Goal: Task Accomplishment & Management: Use online tool/utility

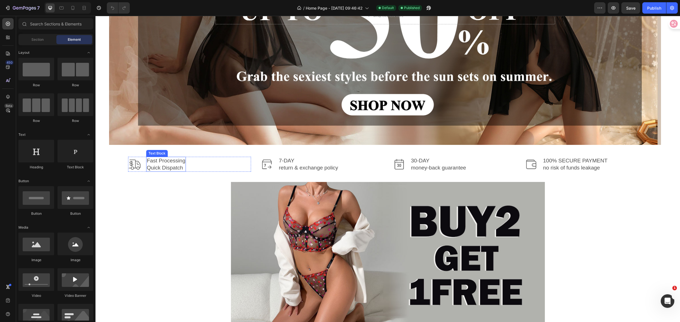
scroll to position [142, 0]
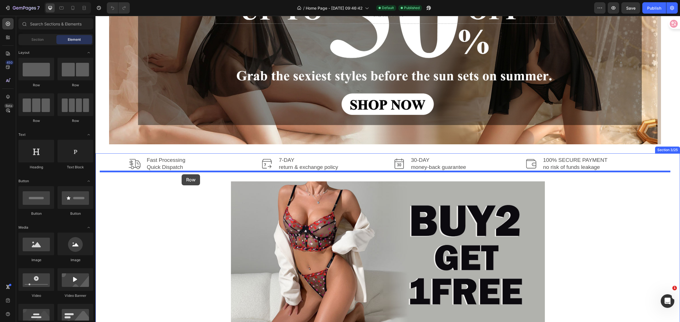
drag, startPoint x: 137, startPoint y: 91, endPoint x: 182, endPoint y: 174, distance: 94.8
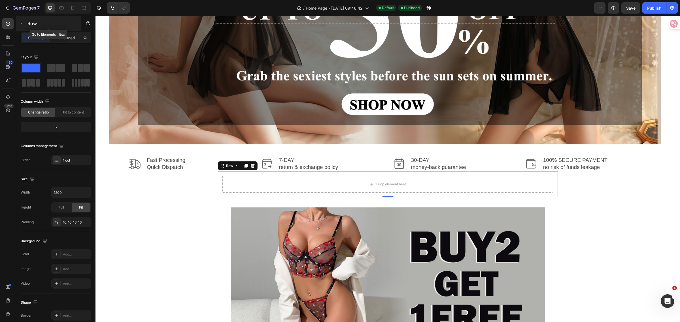
click at [24, 24] on icon "button" at bounding box center [22, 23] width 5 height 5
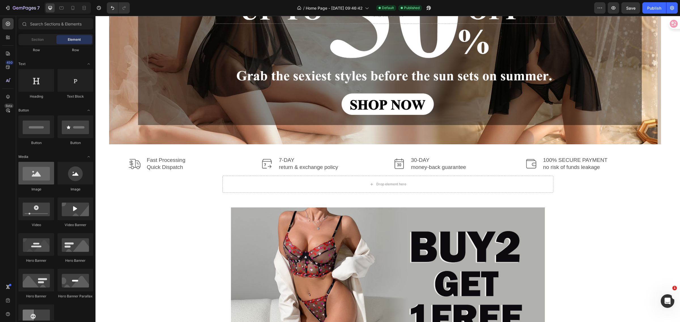
scroll to position [0, 0]
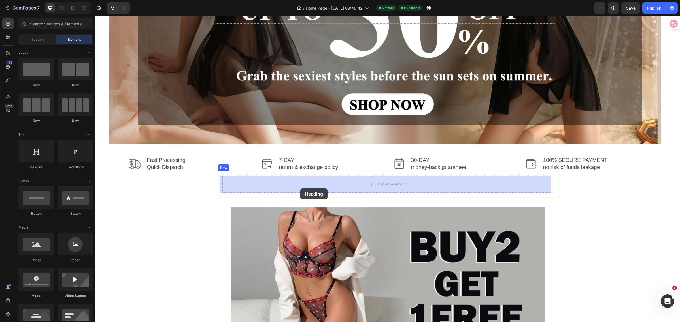
drag, startPoint x: 135, startPoint y: 173, endPoint x: 300, endPoint y: 189, distance: 165.5
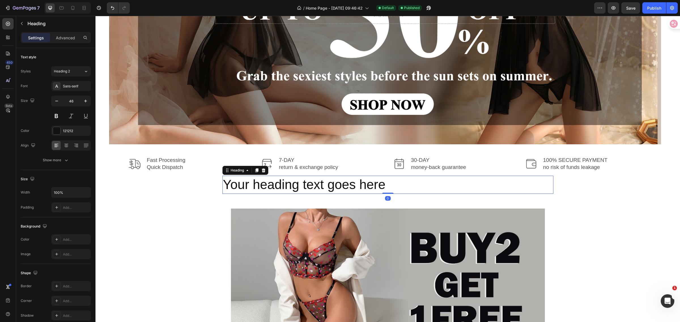
click at [392, 182] on h2 "Your heading text goes here" at bounding box center [387, 185] width 331 height 18
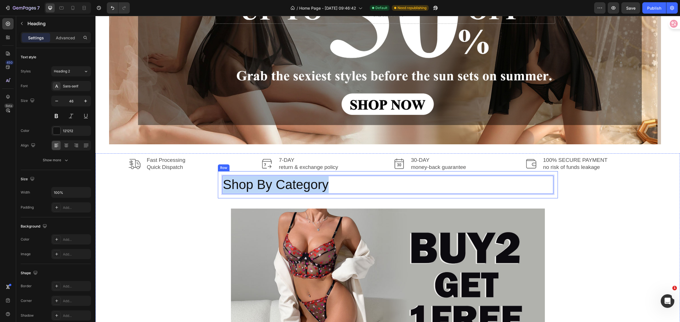
drag, startPoint x: 337, startPoint y: 184, endPoint x: 212, endPoint y: 180, distance: 125.5
click at [212, 180] on div "Image Fast Processing Quick Dispatch Text Block Row Image 7-DAY return & exchan…" at bounding box center [388, 285] width 576 height 258
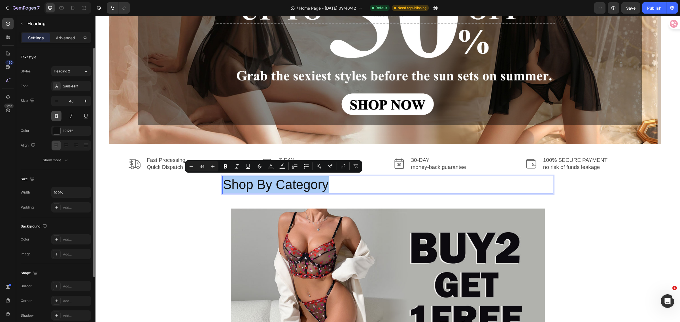
click at [57, 115] on button at bounding box center [56, 116] width 10 height 10
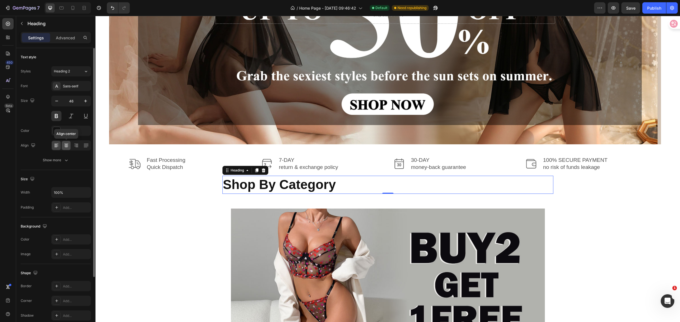
click at [67, 146] on icon at bounding box center [66, 146] width 6 height 6
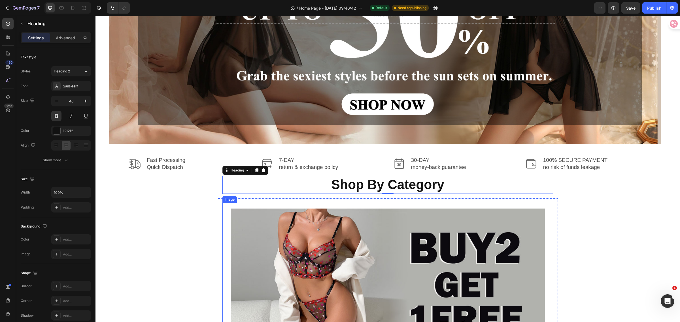
scroll to position [177, 0]
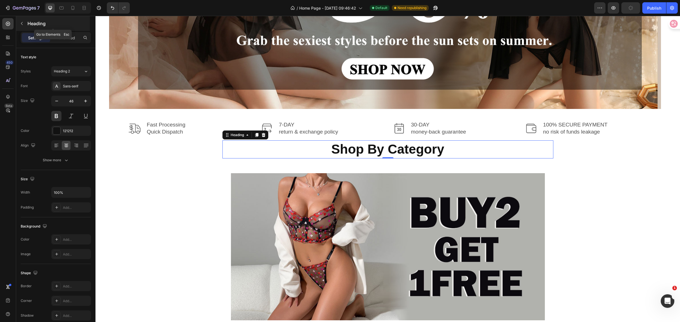
click at [23, 23] on icon "button" at bounding box center [22, 23] width 5 height 5
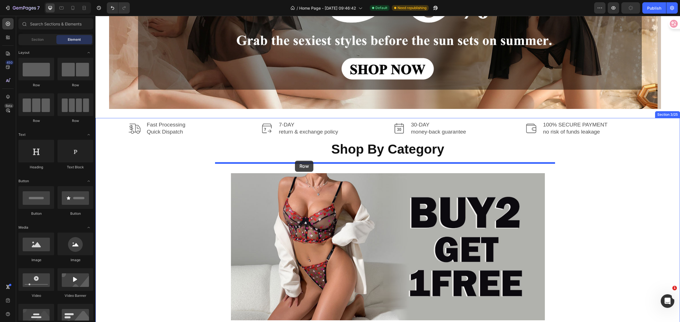
drag, startPoint x: 134, startPoint y: 91, endPoint x: 295, endPoint y: 161, distance: 175.0
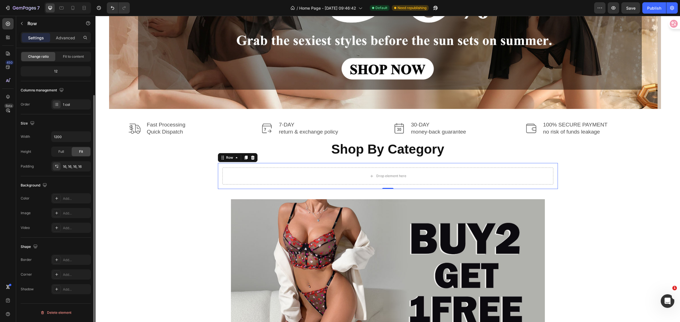
scroll to position [0, 0]
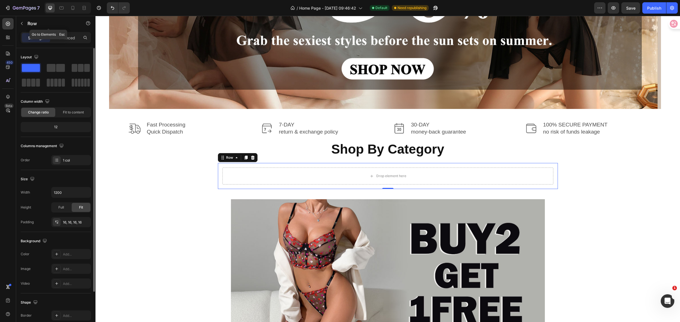
click at [20, 24] on icon "button" at bounding box center [22, 23] width 5 height 5
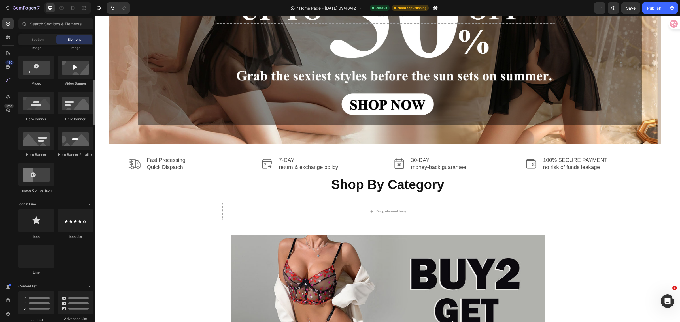
scroll to position [177, 0]
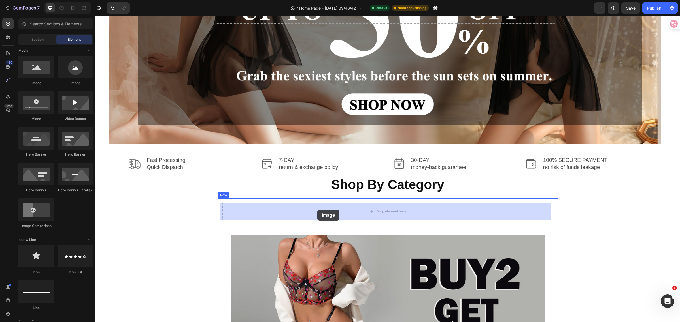
drag, startPoint x: 167, startPoint y: 86, endPoint x: 317, endPoint y: 210, distance: 195.3
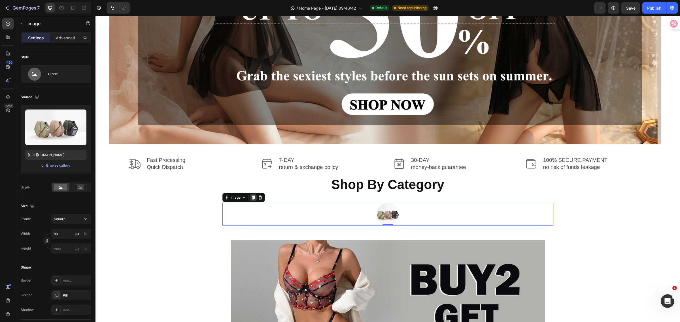
click at [251, 199] on icon at bounding box center [253, 197] width 5 height 5
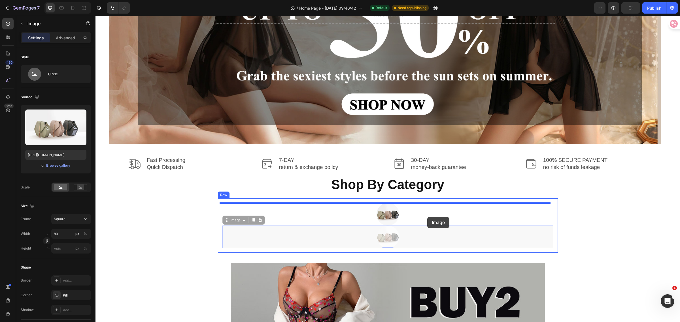
drag, startPoint x: 387, startPoint y: 240, endPoint x: 427, endPoint y: 217, distance: 46.4
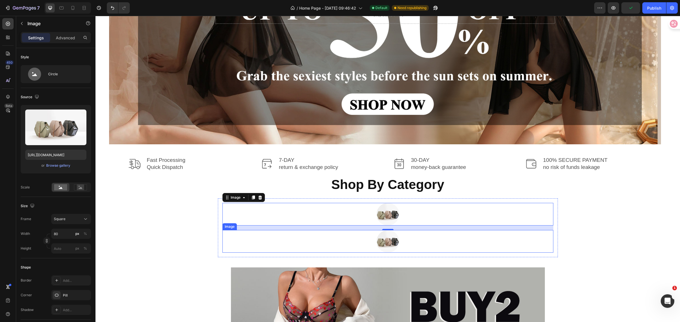
click at [390, 241] on img at bounding box center [387, 241] width 23 height 23
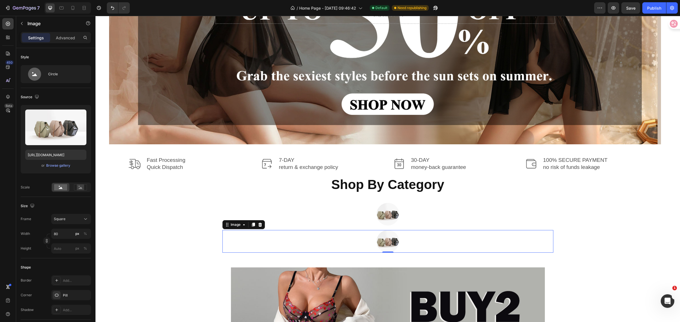
click at [388, 242] on img at bounding box center [387, 241] width 23 height 23
click at [258, 224] on icon at bounding box center [260, 225] width 4 height 4
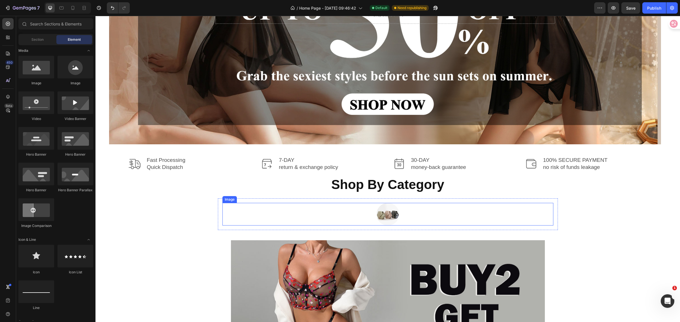
click at [386, 216] on img at bounding box center [387, 214] width 23 height 23
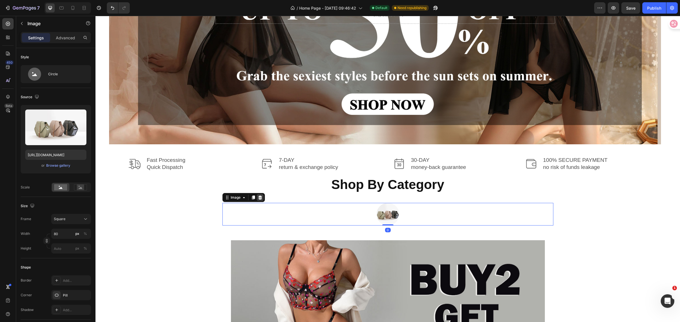
click at [258, 197] on icon at bounding box center [260, 198] width 4 height 4
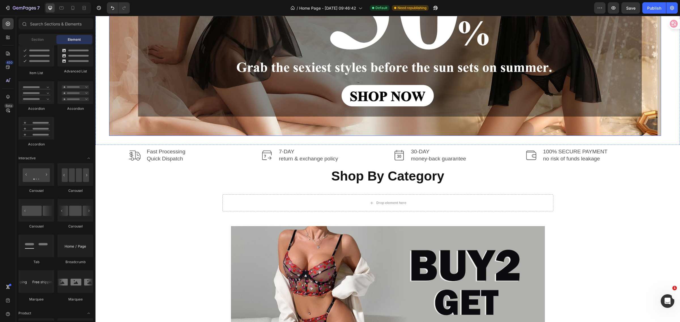
scroll to position [106, 0]
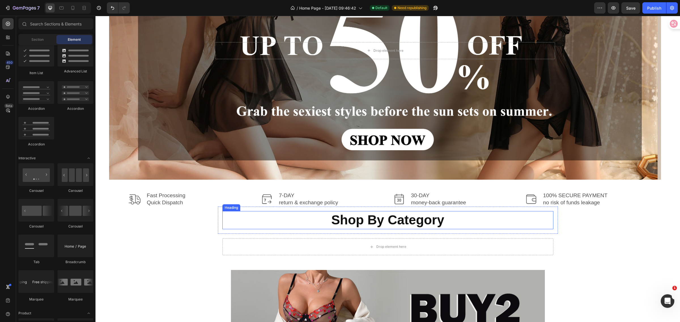
click at [294, 228] on p "Shop By Category" at bounding box center [388, 220] width 330 height 17
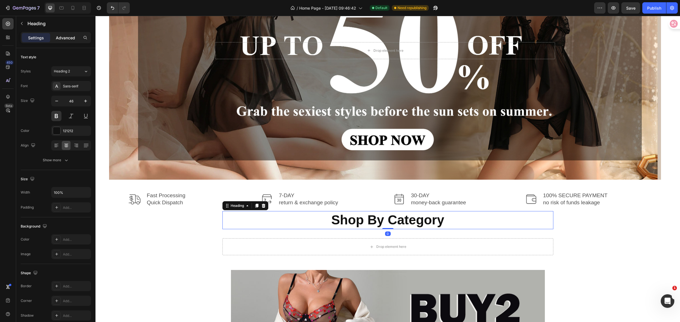
click at [73, 35] on p "Advanced" at bounding box center [65, 38] width 19 height 6
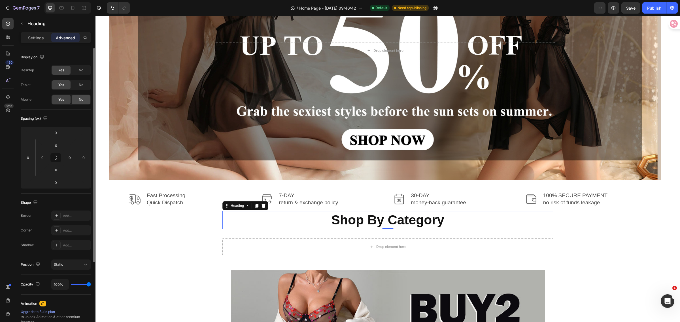
click at [82, 98] on span "No" at bounding box center [81, 99] width 5 height 5
click at [315, 246] on div "Drop element here" at bounding box center [387, 246] width 331 height 17
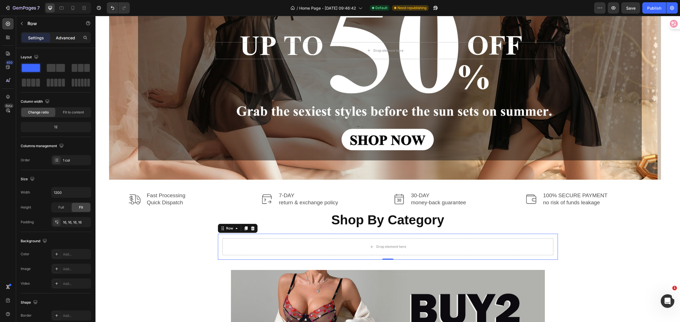
click at [62, 34] on div "Advanced" at bounding box center [65, 37] width 28 height 9
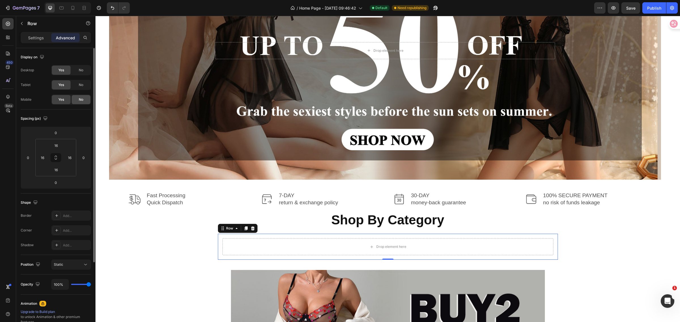
click at [81, 101] on span "No" at bounding box center [81, 99] width 5 height 5
click at [73, 10] on icon at bounding box center [73, 8] width 6 height 6
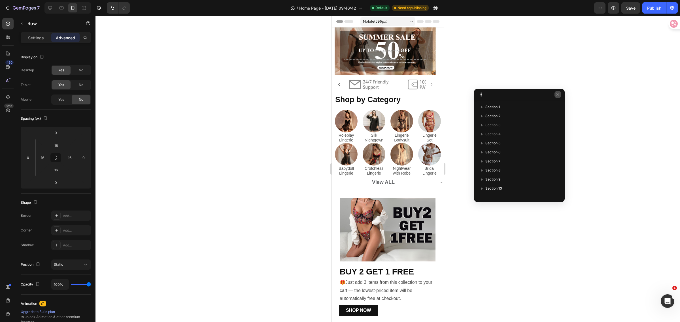
click at [558, 94] on icon "button" at bounding box center [557, 94] width 3 height 3
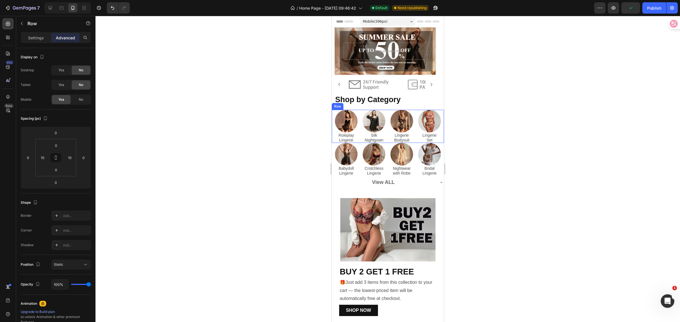
click at [332, 125] on div "Image Roleplay Lingerie Text Block Image Silk Nightgown Text Block Image Linger…" at bounding box center [387, 126] width 112 height 33
click at [5, 96] on icon at bounding box center [8, 97] width 6 height 6
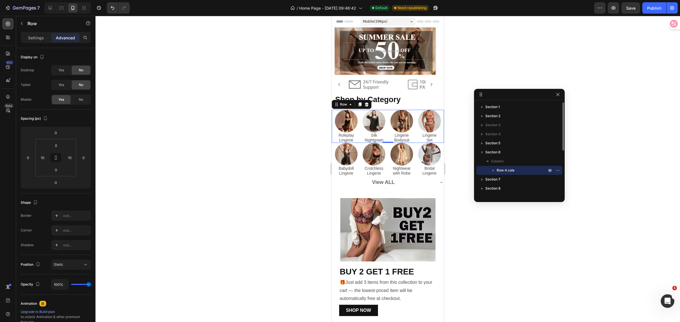
click at [493, 170] on icon "button" at bounding box center [492, 171] width 1 height 2
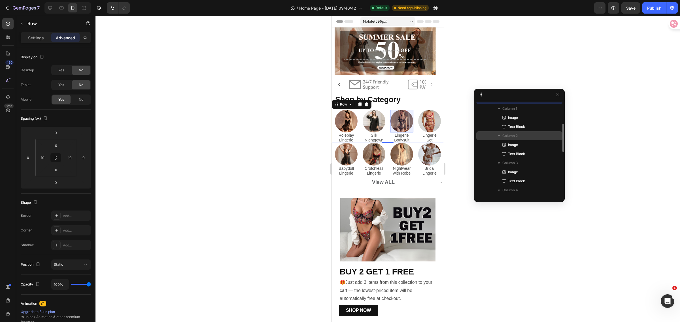
scroll to position [106, 0]
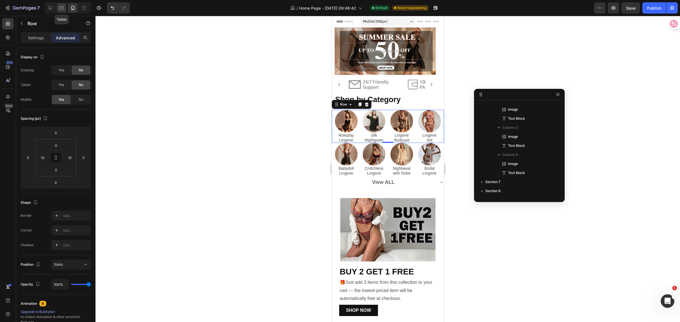
click at [62, 7] on icon at bounding box center [62, 8] width 6 height 6
type input "16"
type input "0"
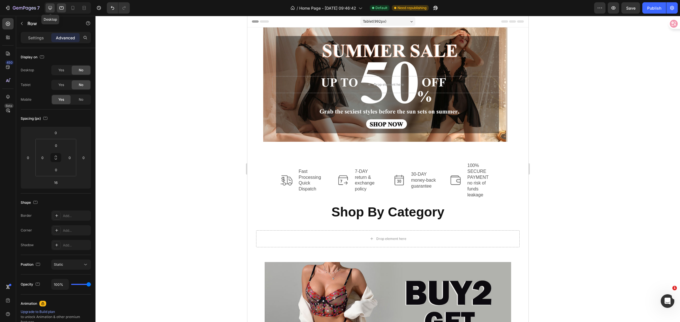
click at [52, 8] on icon at bounding box center [50, 8] width 4 height 4
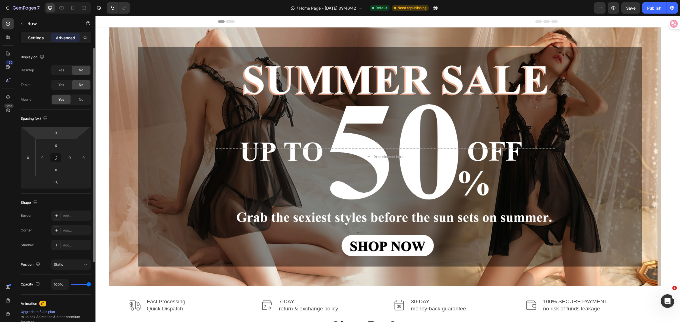
click at [32, 39] on p "Settings" at bounding box center [36, 38] width 16 height 6
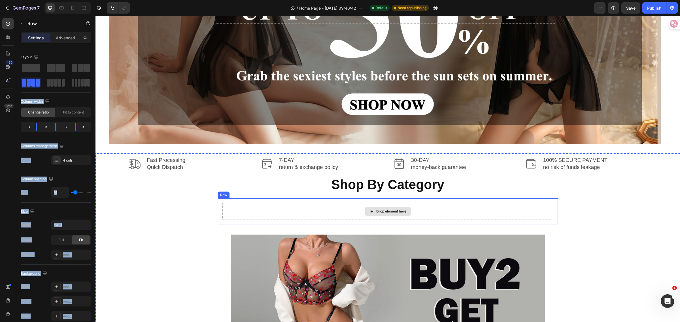
drag, startPoint x: 178, startPoint y: 100, endPoint x: 283, endPoint y: 209, distance: 151.0
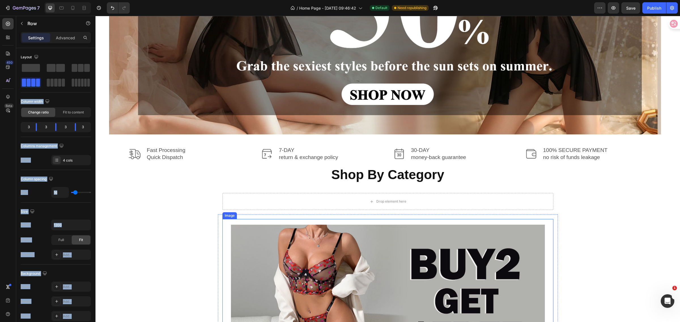
scroll to position [142, 0]
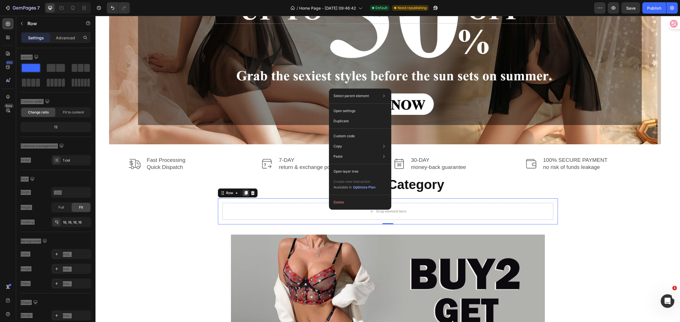
click at [244, 195] on icon at bounding box center [246, 193] width 5 height 5
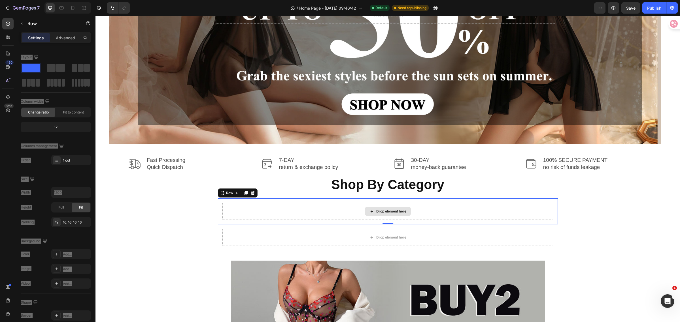
click at [324, 212] on div "Drop element here" at bounding box center [387, 211] width 331 height 17
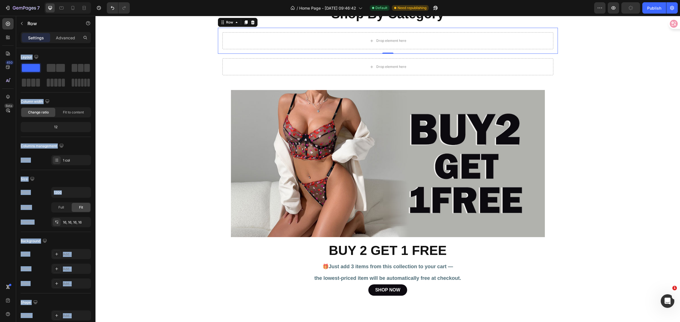
scroll to position [212, 0]
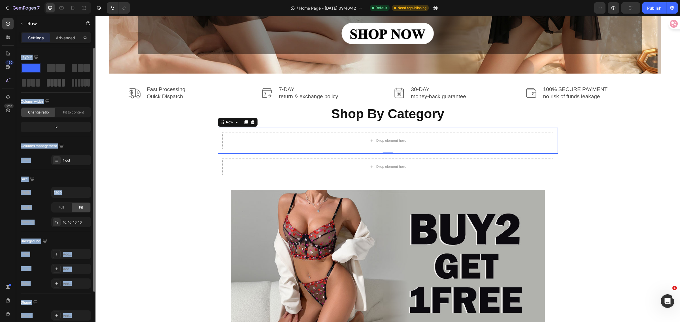
click at [58, 85] on span at bounding box center [59, 83] width 3 height 8
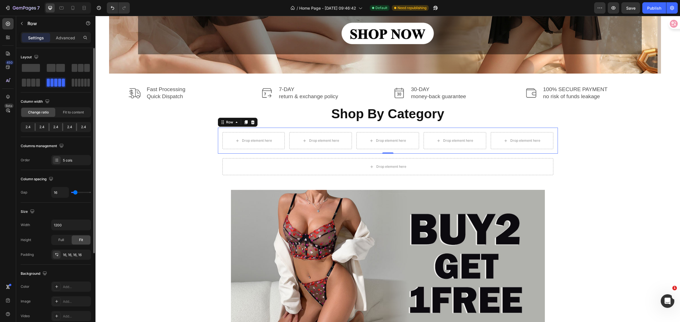
drag, startPoint x: 56, startPoint y: 82, endPoint x: 53, endPoint y: 86, distance: 4.6
click at [53, 86] on div at bounding box center [56, 83] width 18 height 8
click at [218, 139] on div "Drop element here Drop element here Drop element here Drop element here Drop el…" at bounding box center [388, 141] width 340 height 26
click at [87, 82] on span at bounding box center [88, 83] width 3 height 8
drag, startPoint x: 56, startPoint y: 84, endPoint x: 153, endPoint y: 129, distance: 106.6
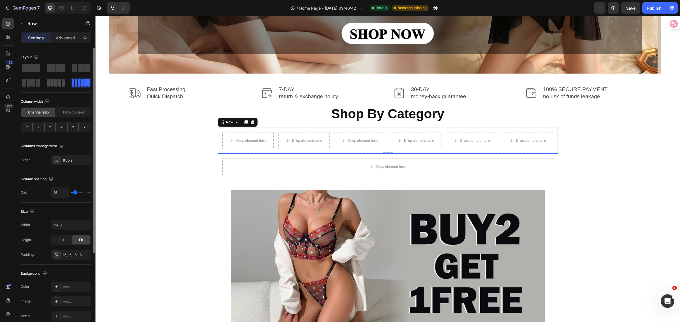
click at [56, 84] on span at bounding box center [55, 83] width 3 height 8
click at [84, 87] on div at bounding box center [81, 83] width 18 height 8
click at [71, 155] on div "6 cols" at bounding box center [71, 160] width 40 height 10
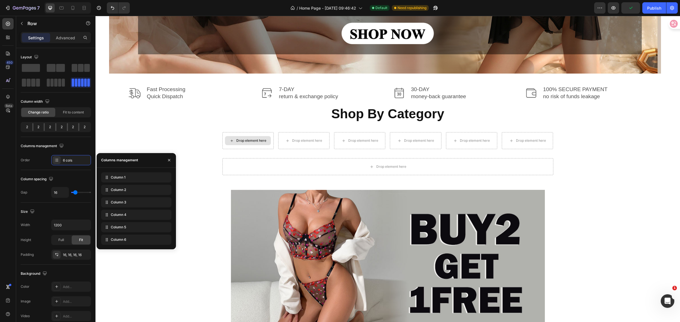
click at [241, 140] on div "Drop element here" at bounding box center [251, 140] width 30 height 5
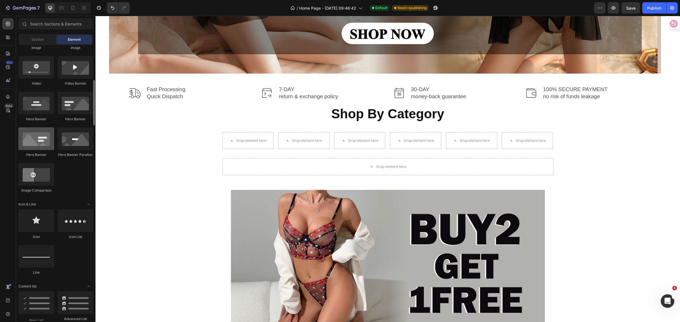
scroll to position [71, 0]
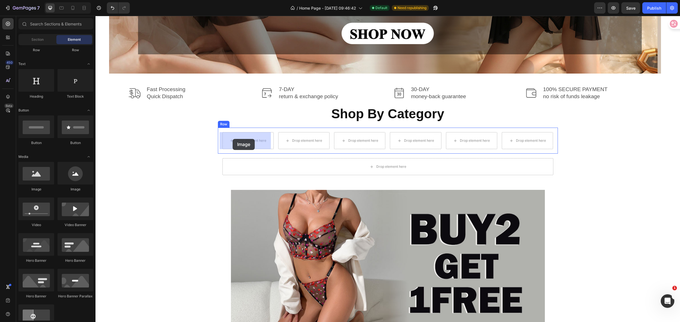
drag, startPoint x: 178, startPoint y: 192, endPoint x: 233, endPoint y: 139, distance: 76.3
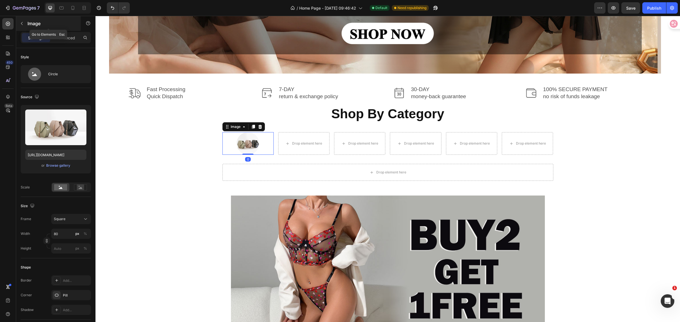
click at [25, 24] on button "button" at bounding box center [21, 23] width 9 height 9
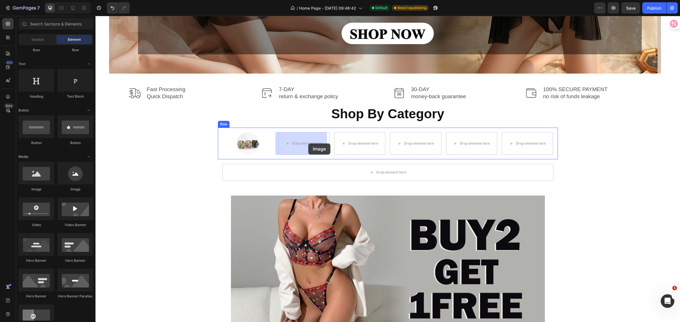
drag, startPoint x: 189, startPoint y: 192, endPoint x: 308, endPoint y: 144, distance: 128.3
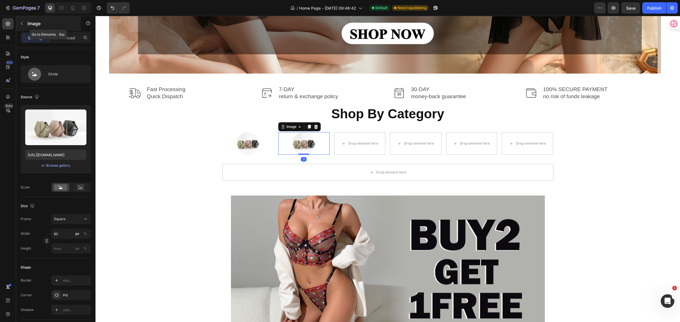
click at [22, 24] on icon "button" at bounding box center [22, 23] width 5 height 5
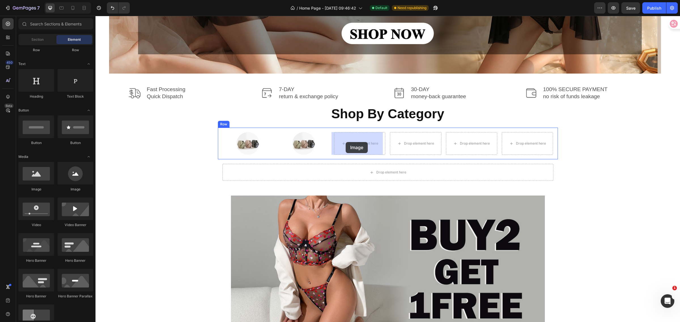
drag, startPoint x: 170, startPoint y: 196, endPoint x: 347, endPoint y: 142, distance: 184.8
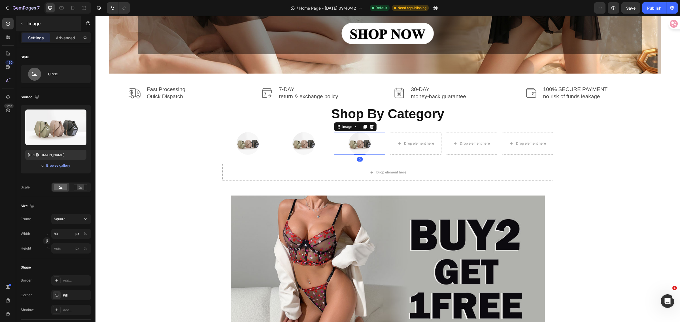
click at [21, 25] on icon "button" at bounding box center [22, 23] width 5 height 5
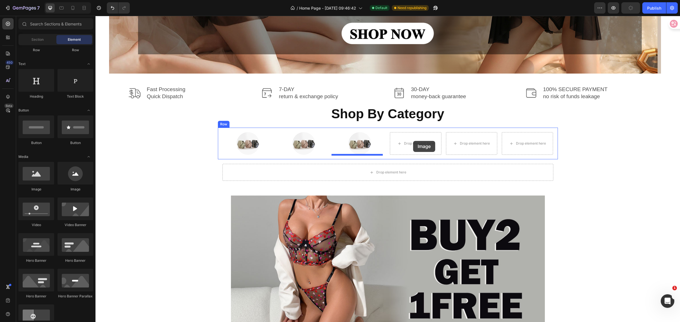
drag, startPoint x: 169, startPoint y: 195, endPoint x: 413, endPoint y: 141, distance: 249.6
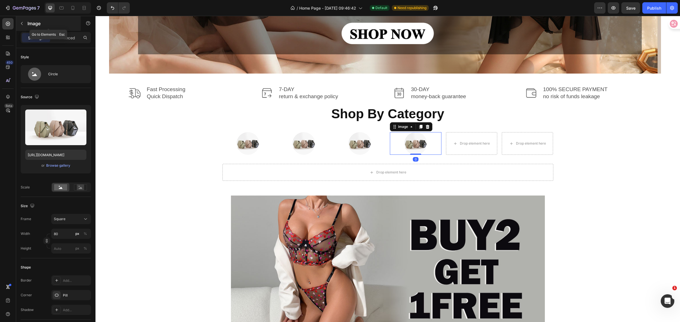
click at [22, 25] on icon "button" at bounding box center [22, 23] width 5 height 5
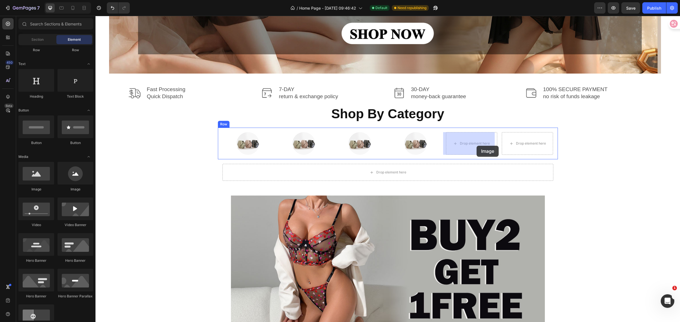
drag, startPoint x: 171, startPoint y: 195, endPoint x: 475, endPoint y: 148, distance: 307.5
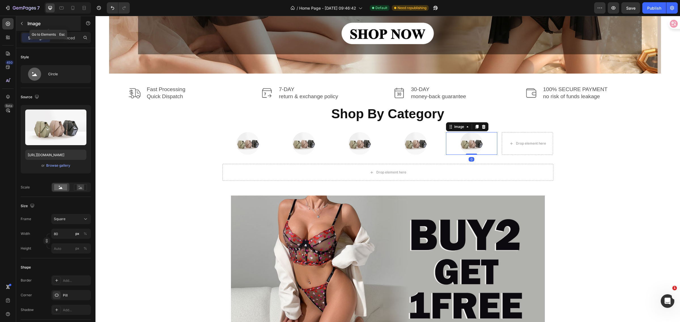
click at [19, 25] on button "button" at bounding box center [21, 23] width 9 height 9
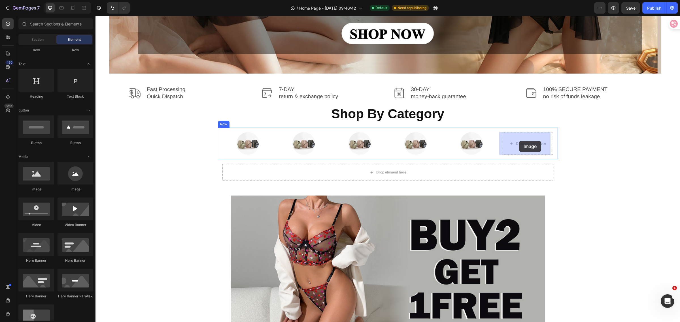
drag, startPoint x: 171, startPoint y: 192, endPoint x: 519, endPoint y: 141, distance: 351.7
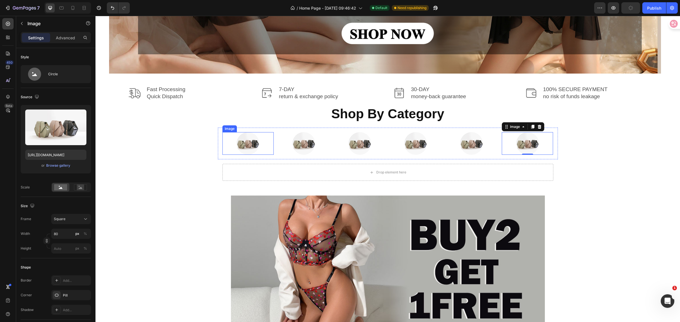
click at [227, 141] on div at bounding box center [247, 143] width 51 height 23
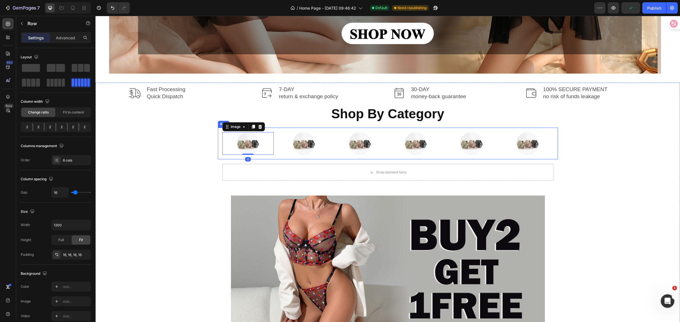
click at [272, 138] on div "Image 0 Image Image Image Image Image Row" at bounding box center [388, 144] width 340 height 32
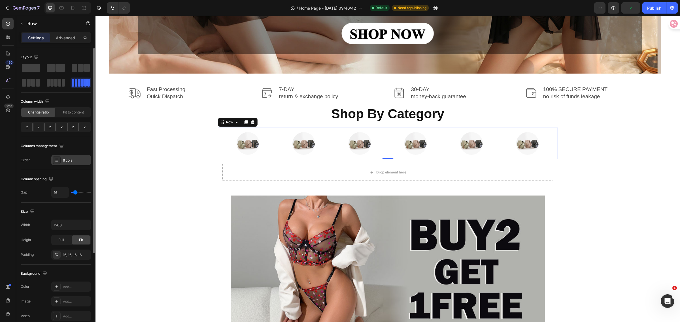
click at [64, 159] on div "6 cols" at bounding box center [76, 160] width 27 height 5
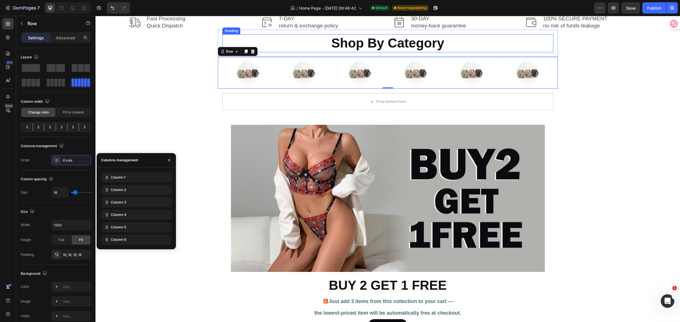
scroll to position [177, 0]
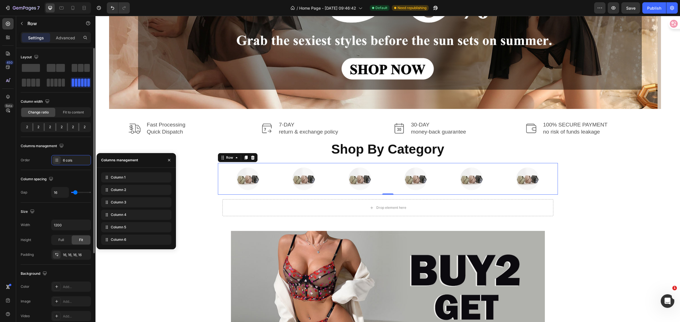
click at [81, 81] on span at bounding box center [82, 83] width 3 height 8
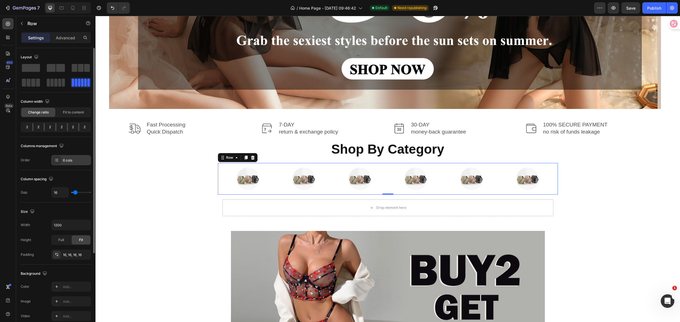
click at [59, 159] on icon at bounding box center [56, 160] width 5 height 5
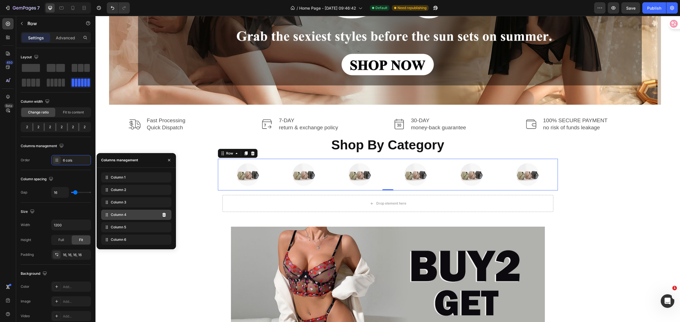
scroll to position [142, 0]
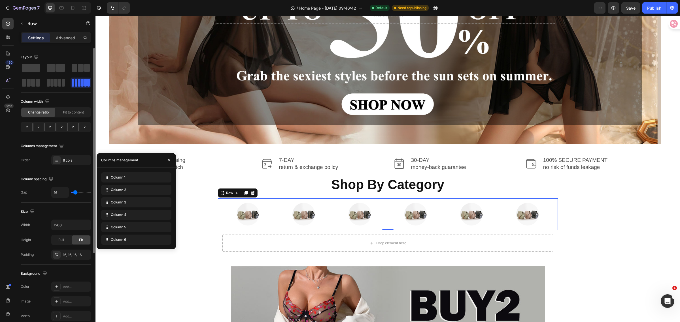
type input "5"
type input "2"
type input "0"
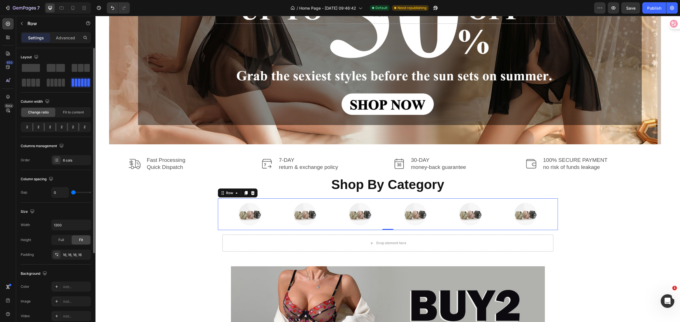
drag, startPoint x: 76, startPoint y: 193, endPoint x: 82, endPoint y: 194, distance: 6.3
type input "0"
click at [71, 192] on input "range" at bounding box center [81, 192] width 20 height 1
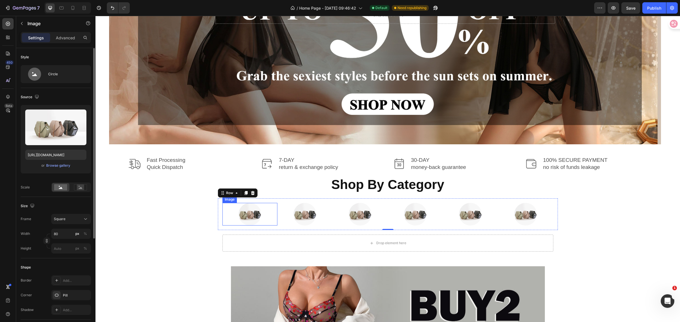
click at [242, 217] on img at bounding box center [249, 214] width 23 height 23
click at [68, 39] on p "Advanced" at bounding box center [65, 38] width 19 height 6
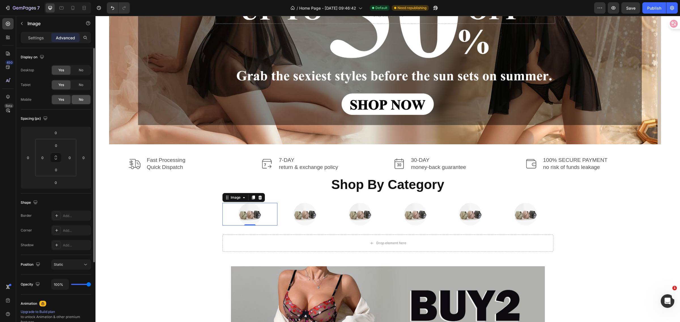
click at [81, 98] on span "No" at bounding box center [81, 99] width 5 height 5
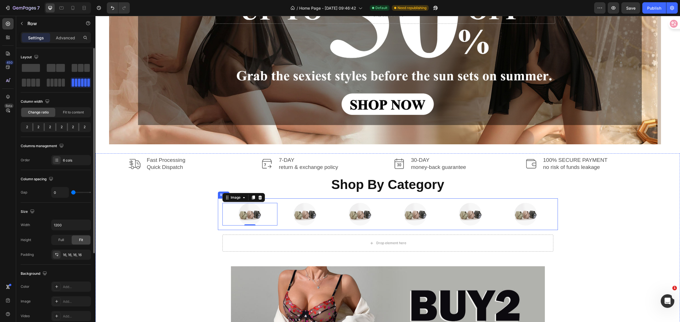
click at [218, 212] on div "Image 0 Image Image Image Image Image Row" at bounding box center [388, 215] width 340 height 32
click at [66, 35] on p "Advanced" at bounding box center [65, 38] width 19 height 6
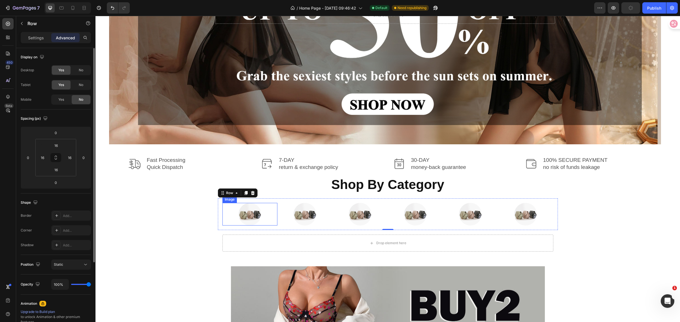
click at [231, 220] on div at bounding box center [249, 214] width 55 height 23
click at [285, 222] on div at bounding box center [304, 214] width 55 height 23
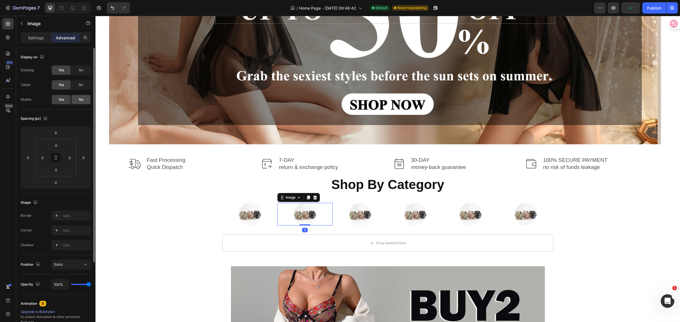
click at [77, 98] on div "No" at bounding box center [81, 99] width 19 height 9
click at [343, 219] on div at bounding box center [359, 214] width 55 height 23
click at [83, 101] on span "No" at bounding box center [81, 99] width 5 height 5
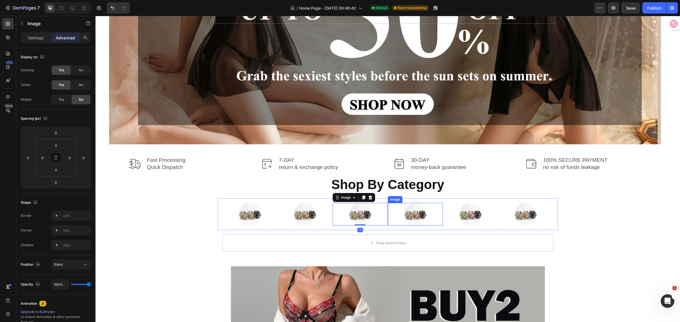
click at [407, 220] on img at bounding box center [415, 214] width 23 height 23
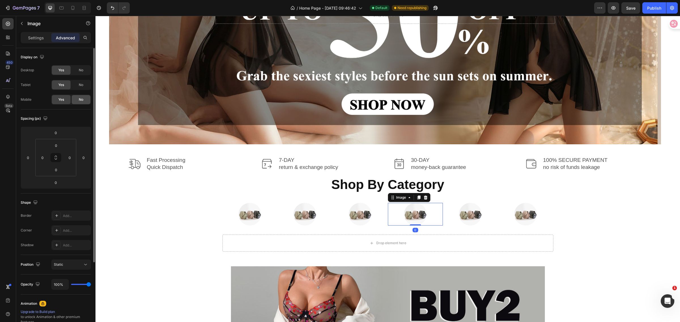
click at [79, 101] on span "No" at bounding box center [81, 99] width 5 height 5
click at [472, 223] on img at bounding box center [470, 214] width 23 height 23
click at [82, 98] on span "No" at bounding box center [81, 99] width 5 height 5
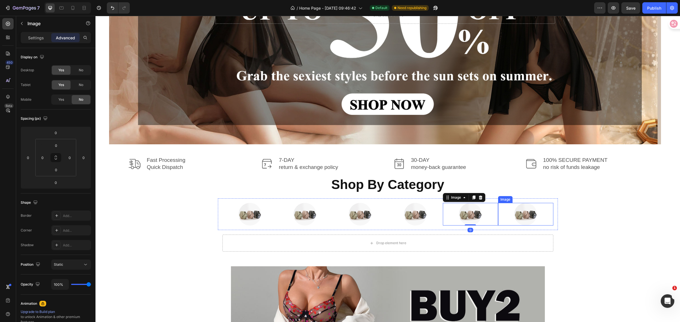
click at [509, 220] on div at bounding box center [525, 214] width 55 height 23
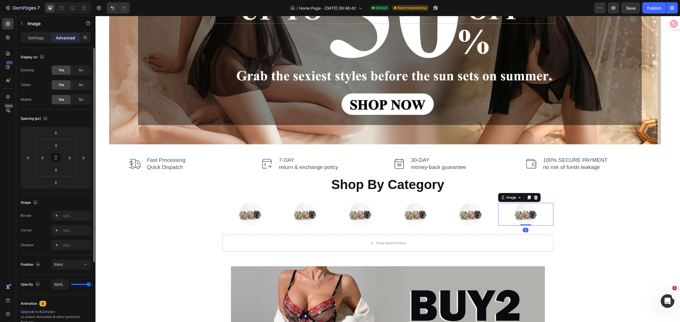
click at [84, 98] on div "No" at bounding box center [81, 99] width 19 height 9
click at [218, 202] on div "Image Image Image Image Image Image 0 Row" at bounding box center [388, 215] width 340 height 32
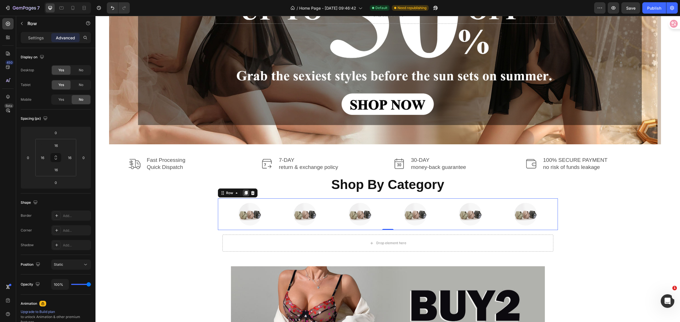
click at [244, 195] on icon at bounding box center [246, 193] width 5 height 5
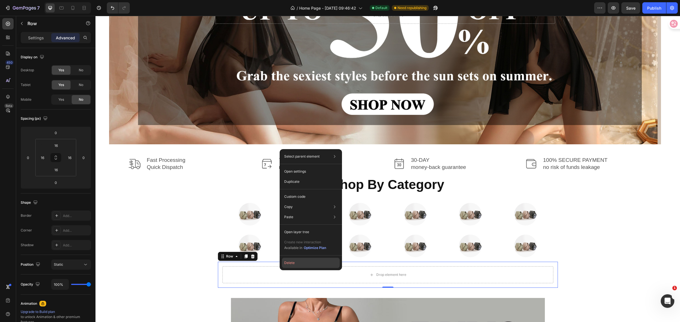
click at [289, 264] on button "Delete" at bounding box center [311, 263] width 58 height 10
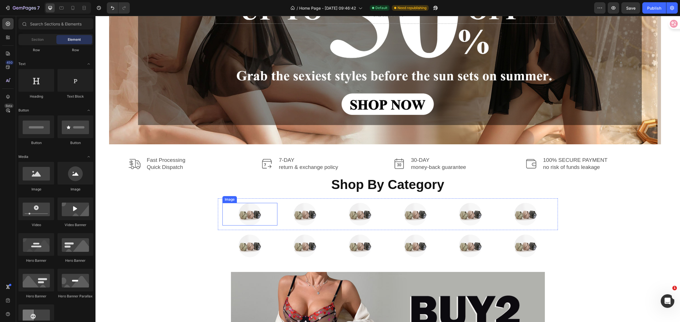
click at [250, 213] on img at bounding box center [249, 214] width 23 height 23
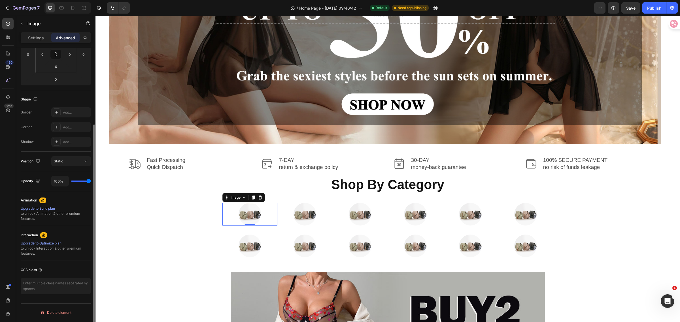
scroll to position [0, 0]
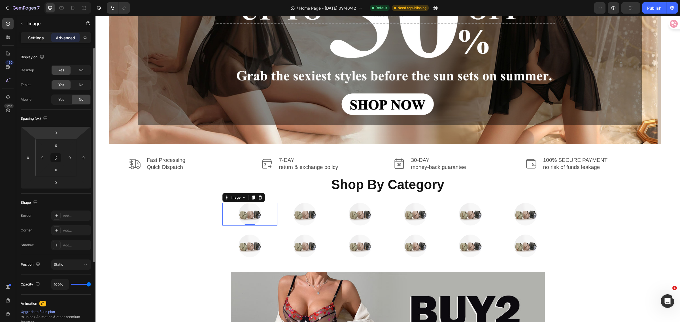
click at [30, 35] on p "Settings" at bounding box center [36, 38] width 16 height 6
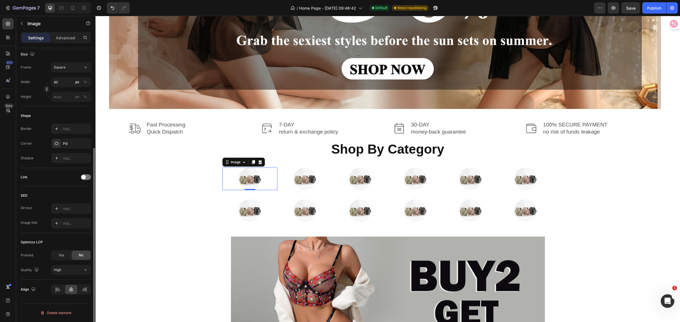
scroll to position [152, 0]
click at [248, 175] on img at bounding box center [249, 179] width 23 height 23
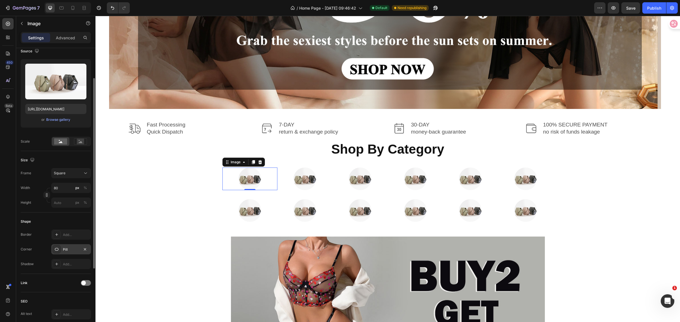
scroll to position [81, 0]
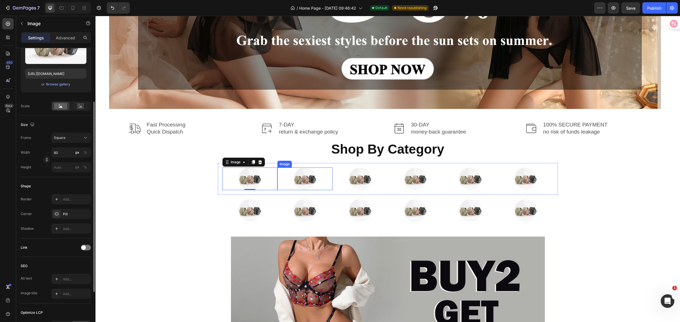
click at [277, 178] on div at bounding box center [304, 179] width 55 height 23
click at [218, 166] on div "Image Image 0 Image Image Image Image Row" at bounding box center [388, 179] width 340 height 32
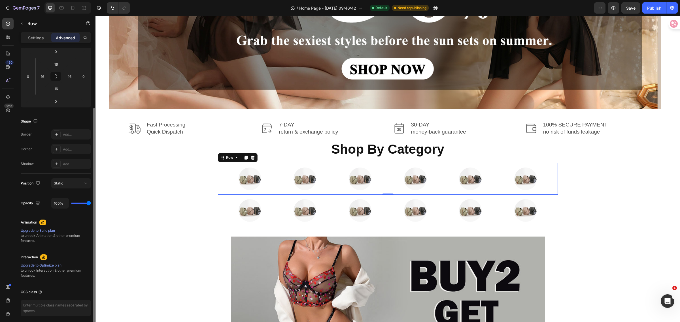
scroll to position [0, 0]
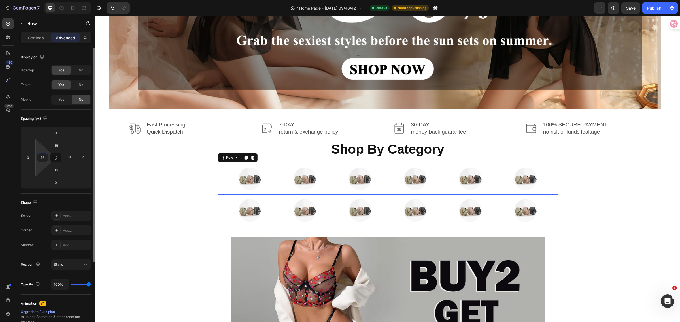
click at [44, 161] on input "16" at bounding box center [42, 157] width 8 height 8
type input "0"
click at [69, 159] on input "16" at bounding box center [69, 157] width 8 height 8
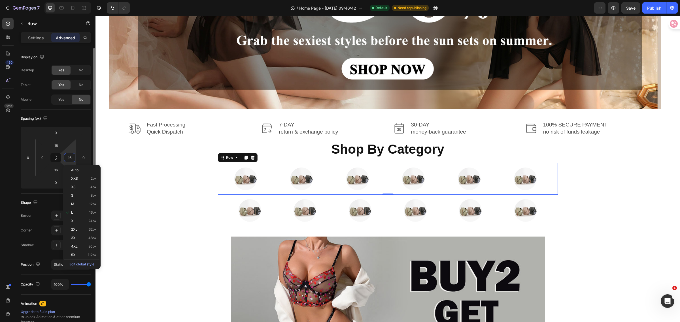
type input "0"
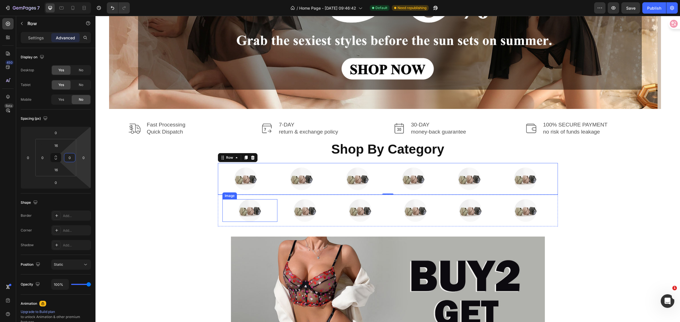
click at [228, 207] on div at bounding box center [249, 210] width 55 height 23
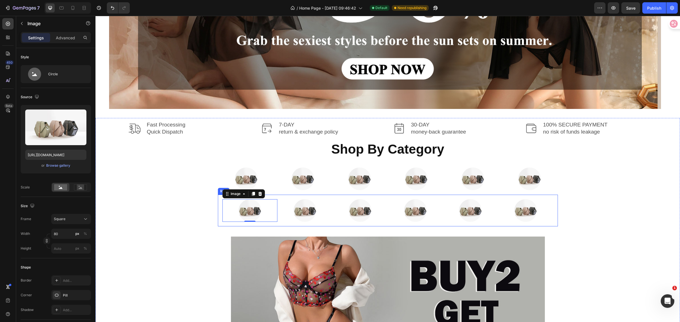
click at [218, 213] on div "Image 0 Image Image Image Image Image Row" at bounding box center [388, 211] width 340 height 32
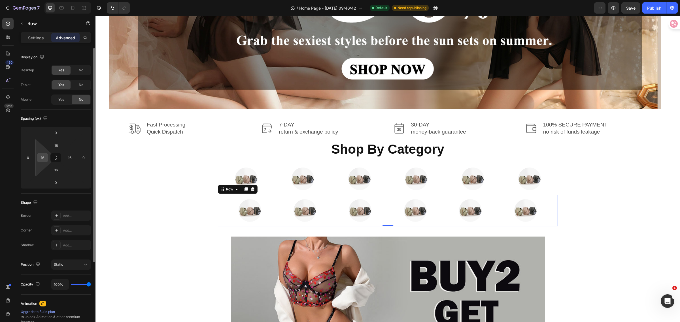
click at [43, 159] on input "16" at bounding box center [42, 157] width 8 height 8
type input "0"
click at [72, 157] on input "16" at bounding box center [69, 157] width 8 height 8
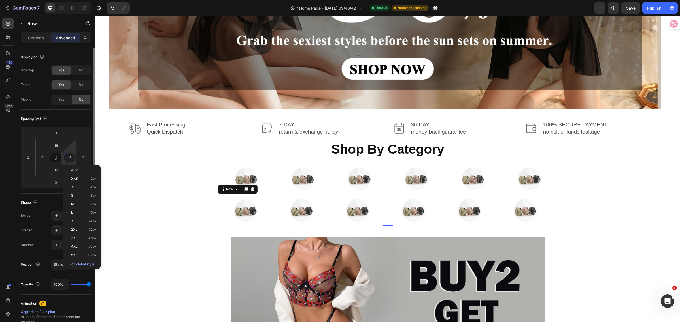
type input "0"
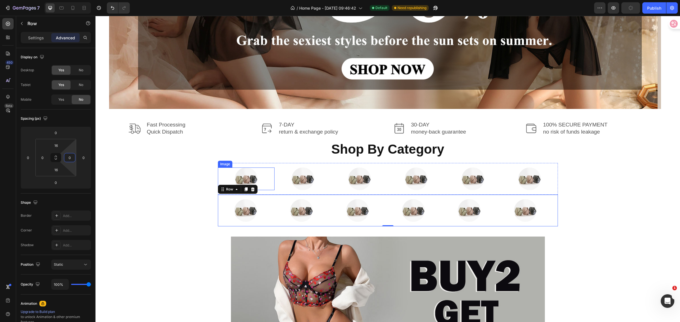
click at [223, 176] on div at bounding box center [246, 179] width 57 height 23
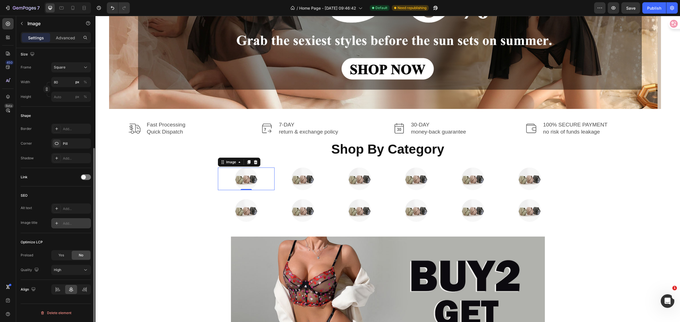
scroll to position [152, 0]
click at [84, 270] on icon at bounding box center [86, 270] width 6 height 6
click at [266, 183] on div at bounding box center [246, 179] width 57 height 23
click at [275, 183] on div at bounding box center [302, 179] width 57 height 23
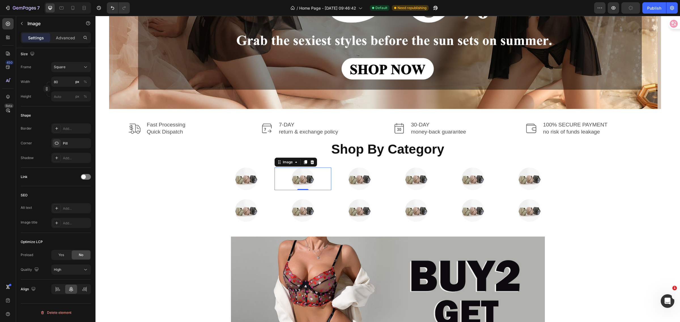
scroll to position [152, 0]
click at [219, 176] on div at bounding box center [246, 179] width 57 height 23
click at [218, 167] on div "Image" at bounding box center [239, 162] width 42 height 9
click at [240, 179] on img at bounding box center [246, 179] width 23 height 23
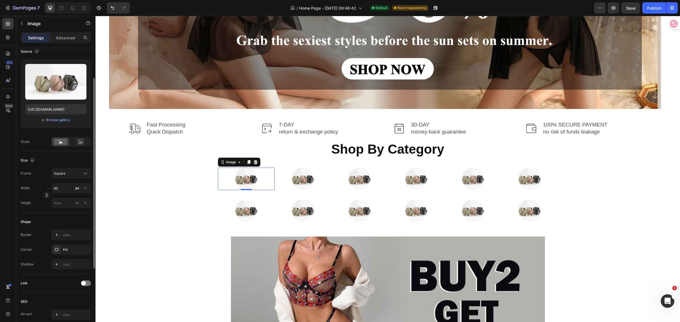
scroll to position [0, 0]
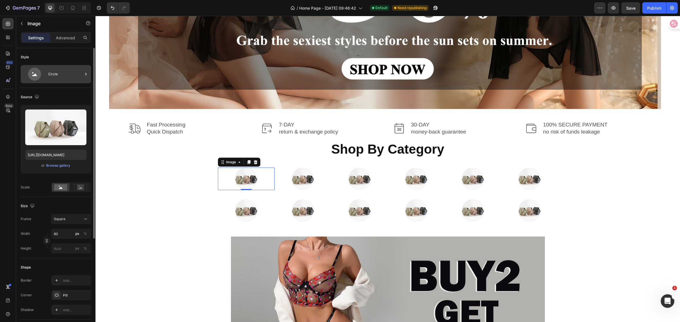
click at [89, 73] on div "Circle" at bounding box center [56, 74] width 70 height 18
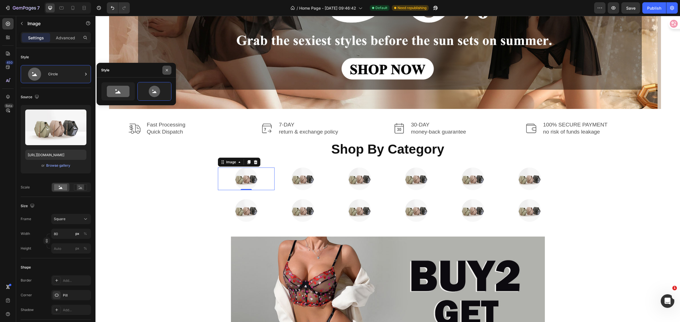
click at [165, 70] on icon "button" at bounding box center [167, 70] width 5 height 5
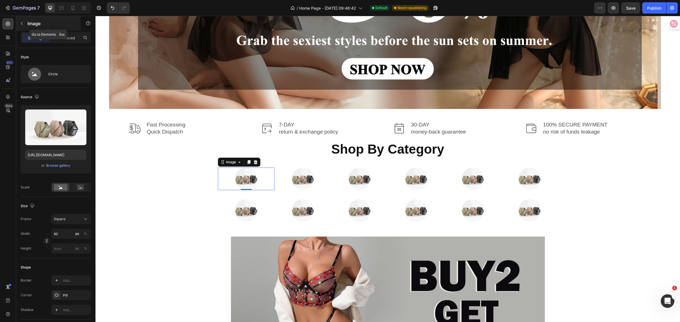
click at [24, 27] on button "button" at bounding box center [21, 23] width 9 height 9
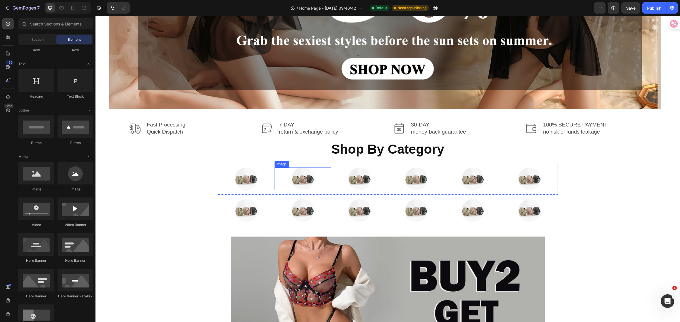
click at [266, 176] on div at bounding box center [246, 179] width 57 height 23
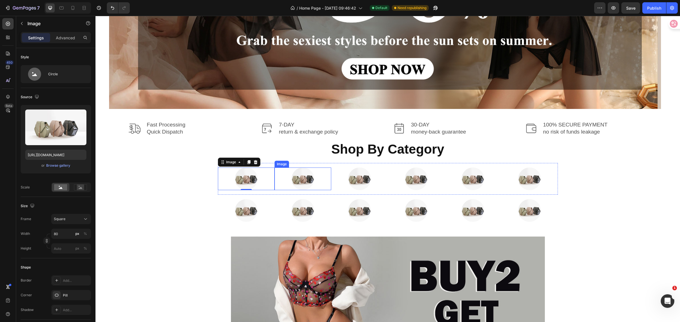
click at [280, 173] on div at bounding box center [302, 179] width 57 height 23
click at [218, 165] on div "Image Image 0 Image Image Image Image Row" at bounding box center [388, 179] width 340 height 32
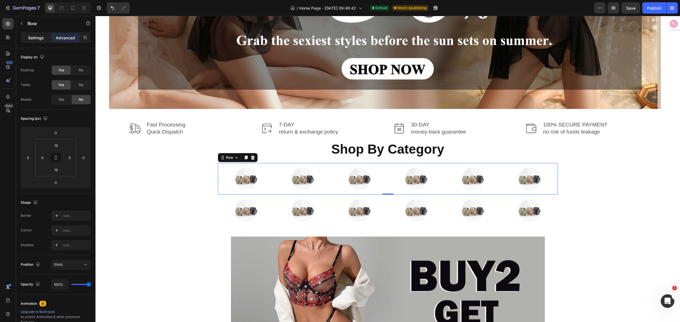
click at [22, 37] on div "Settings" at bounding box center [36, 37] width 28 height 9
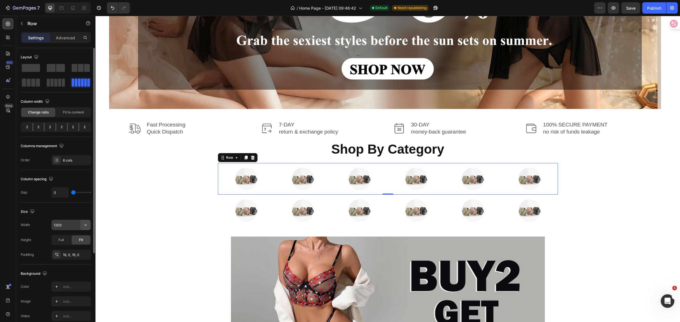
click at [84, 227] on icon "button" at bounding box center [86, 225] width 6 height 6
click at [48, 210] on div "Size" at bounding box center [56, 211] width 70 height 9
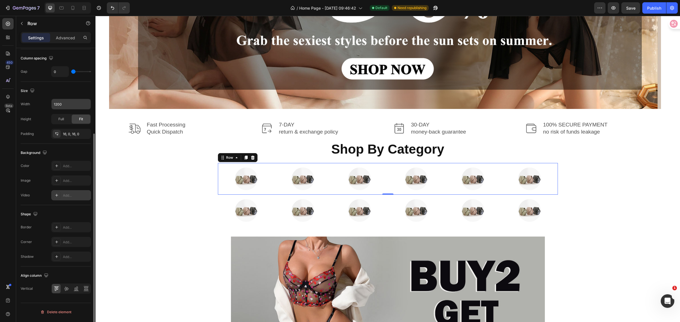
scroll to position [86, 0]
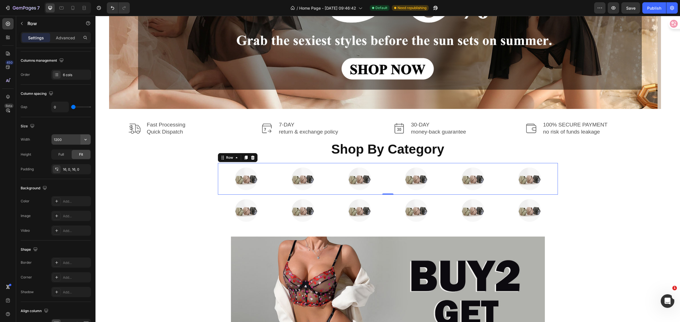
click at [86, 141] on icon "button" at bounding box center [86, 140] width 6 height 6
click at [70, 153] on p "Default 1200px" at bounding box center [70, 154] width 32 height 5
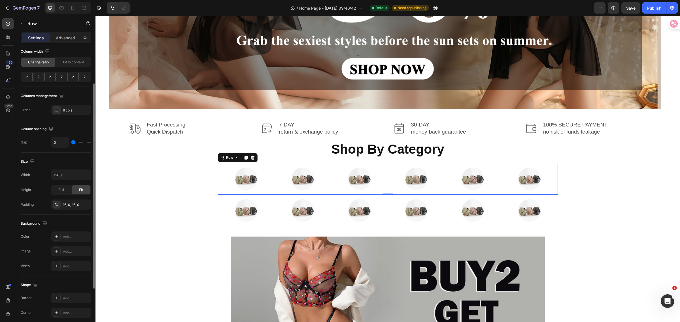
type input "30"
type input "33"
type input "36"
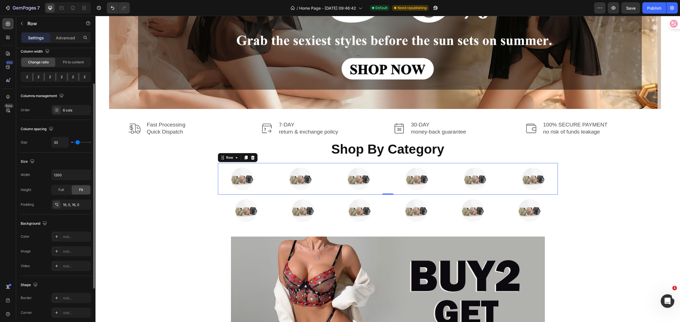
type input "36"
type input "38"
type input "16"
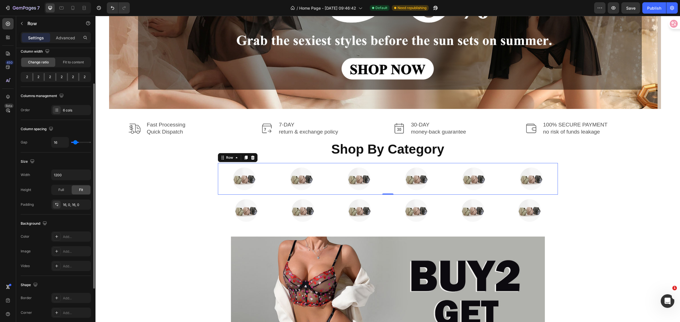
type input "13"
type input "11"
type input "8"
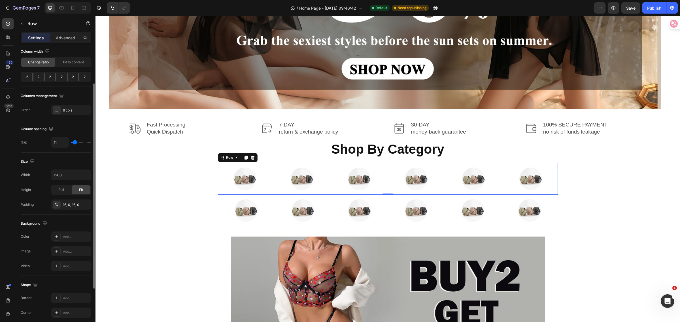
type input "8"
type input "0"
drag, startPoint x: 74, startPoint y: 142, endPoint x: 68, endPoint y: 143, distance: 6.0
click at [71, 143] on input "range" at bounding box center [81, 142] width 20 height 1
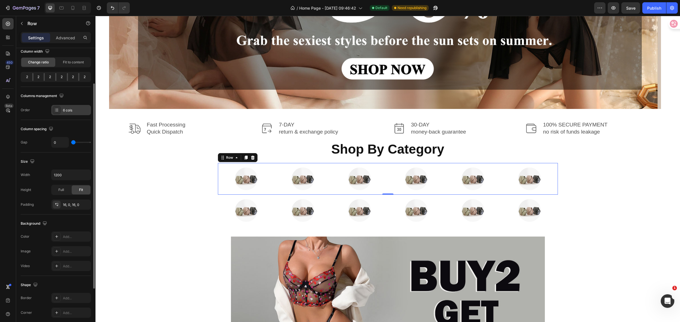
scroll to position [0, 0]
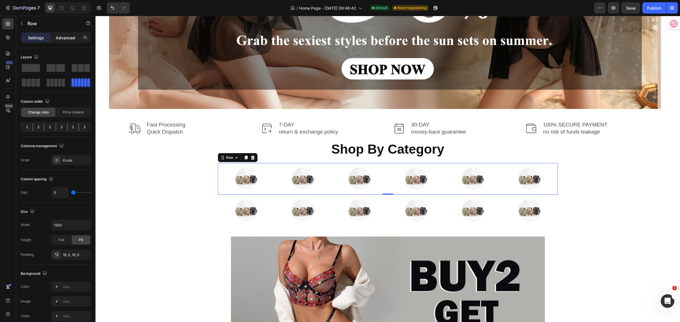
click at [62, 33] on div "Advanced" at bounding box center [65, 37] width 28 height 9
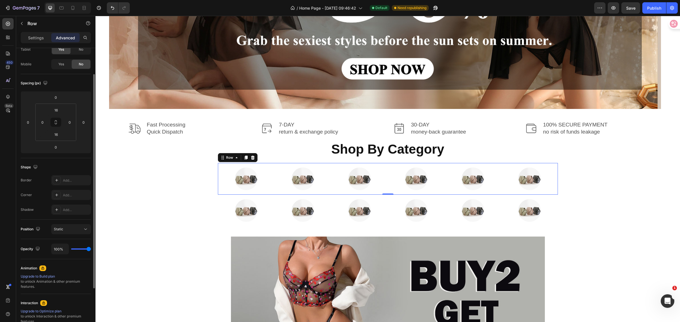
scroll to position [71, 0]
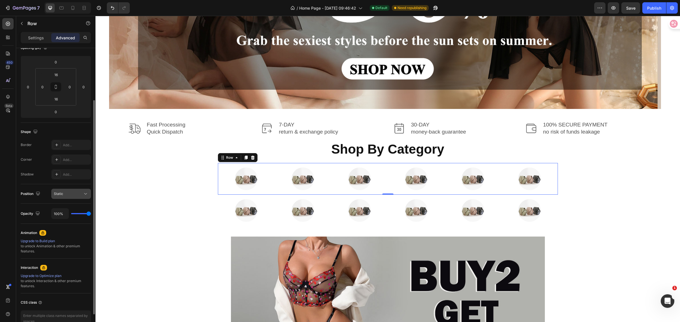
click at [86, 197] on icon at bounding box center [86, 194] width 6 height 6
type input "55%"
type input "55"
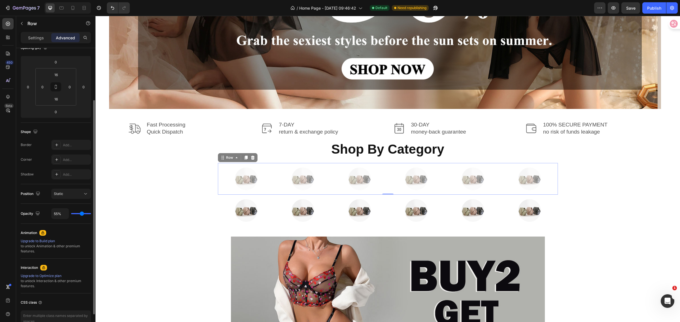
type input "51%"
type input "51"
type input "83%"
type input "83"
type input "100%"
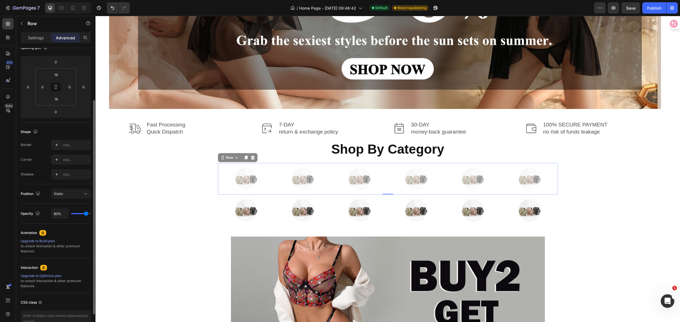
type input "100"
drag, startPoint x: 87, startPoint y: 214, endPoint x: 0, endPoint y: 201, distance: 87.7
click at [91, 213] on input "range" at bounding box center [81, 213] width 20 height 1
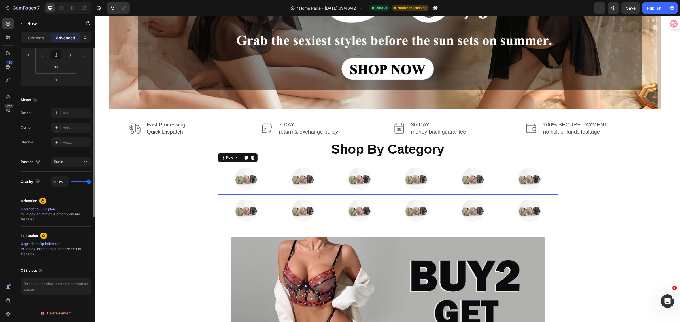
scroll to position [0, 0]
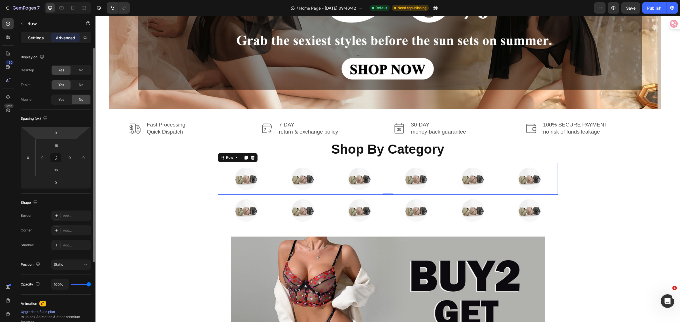
click at [30, 39] on p "Settings" at bounding box center [36, 38] width 16 height 6
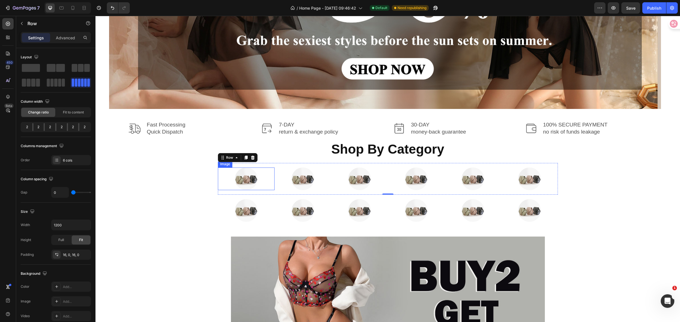
click at [238, 175] on img at bounding box center [246, 179] width 23 height 23
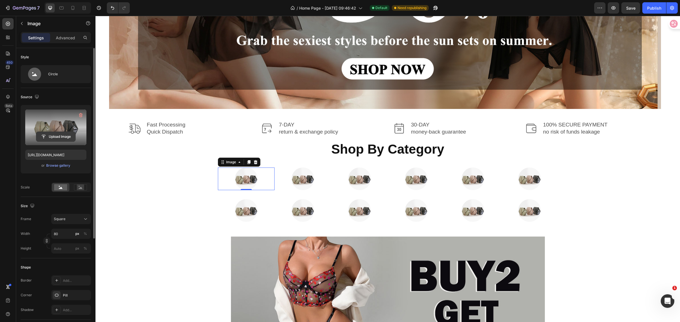
click at [41, 137] on input "file" at bounding box center [55, 137] width 39 height 10
click at [46, 136] on input "file" at bounding box center [55, 137] width 39 height 10
click at [46, 134] on input "file" at bounding box center [55, 137] width 39 height 10
type input "[URL][DOMAIN_NAME]"
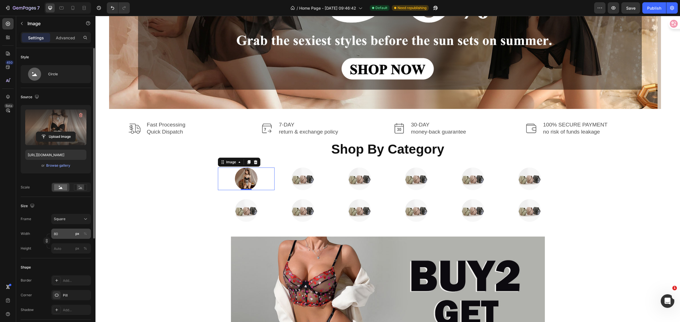
scroll to position [35, 0]
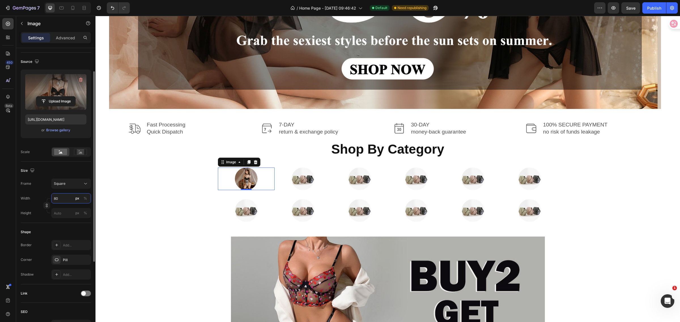
click at [64, 197] on input "80" at bounding box center [71, 198] width 40 height 10
click at [83, 182] on icon at bounding box center [86, 184] width 6 height 6
click at [65, 230] on span "Original" at bounding box center [60, 229] width 12 height 5
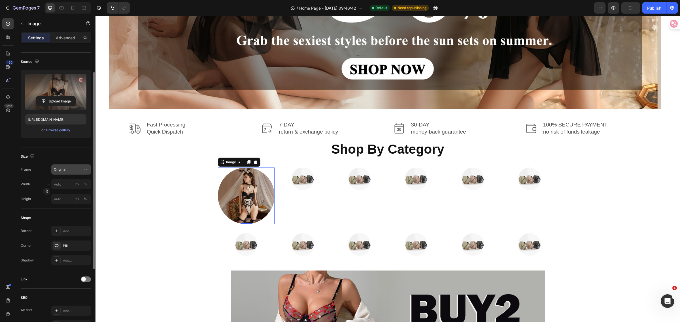
click at [88, 168] on icon at bounding box center [86, 170] width 6 height 6
click at [62, 225] on span "Custom" at bounding box center [60, 225] width 12 height 5
click at [84, 181] on div "Frame Original Width px % Height px %" at bounding box center [56, 185] width 70 height 40
click at [82, 169] on div "Original" at bounding box center [71, 170] width 35 height 6
click at [67, 183] on div "Square" at bounding box center [70, 184] width 33 height 6
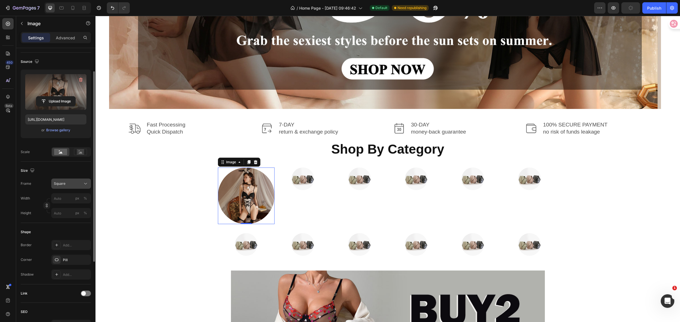
click at [88, 183] on button "Square" at bounding box center [71, 184] width 40 height 10
click at [60, 206] on span "Vertical" at bounding box center [60, 209] width 12 height 6
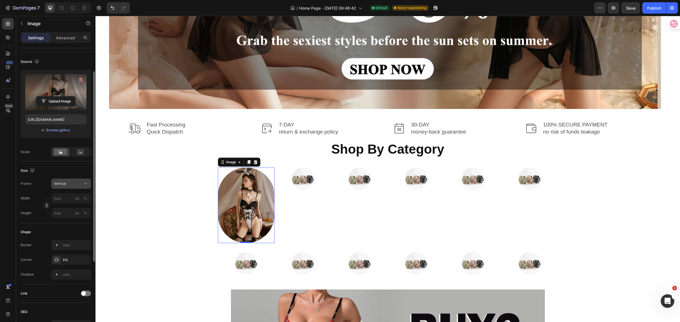
click at [83, 186] on icon at bounding box center [86, 184] width 6 height 6
click at [71, 197] on div "Square" at bounding box center [70, 198] width 33 height 6
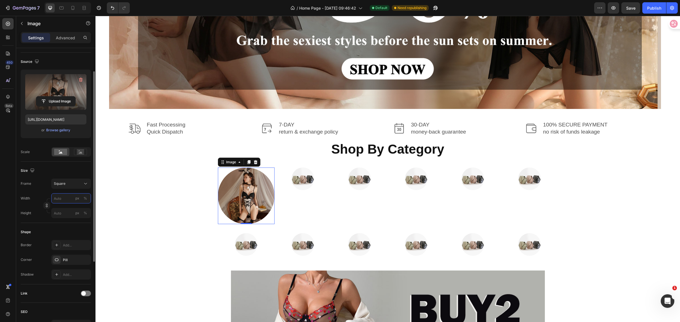
click at [65, 201] on input "px %" at bounding box center [71, 198] width 40 height 10
type input "1"
type input "10"
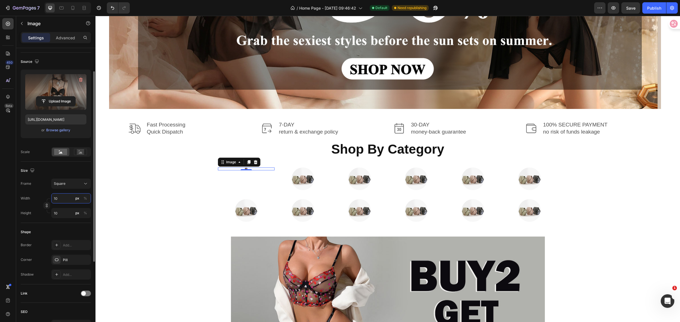
type input "100"
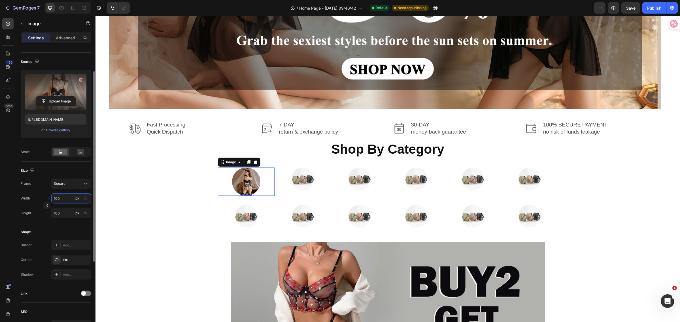
type input "10"
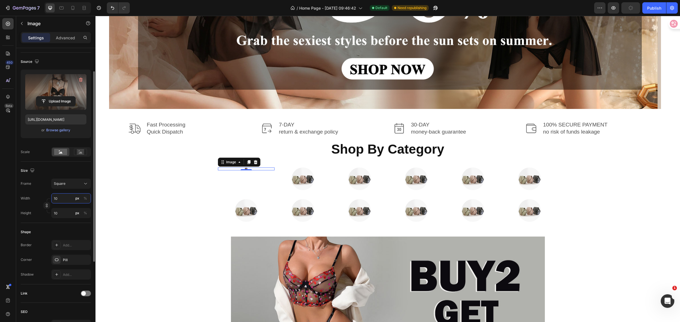
type input "1"
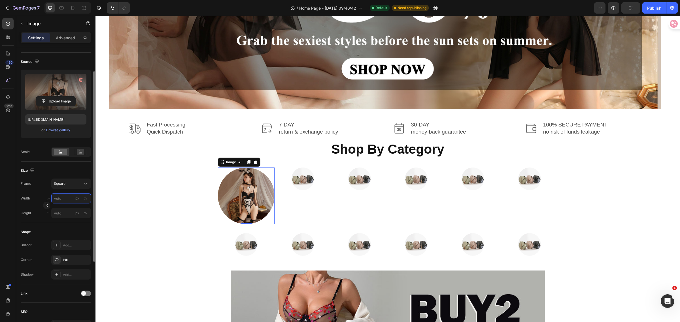
type input "1"
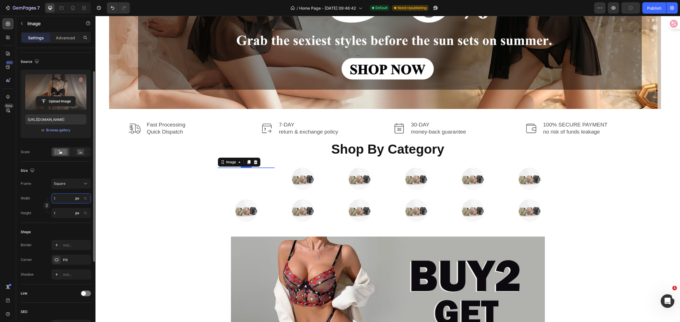
type input "11"
type input "115"
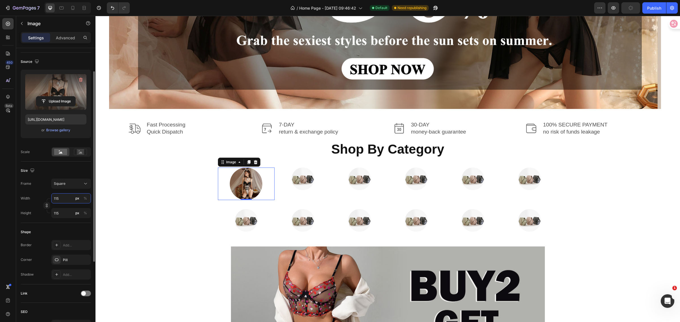
type input "1150"
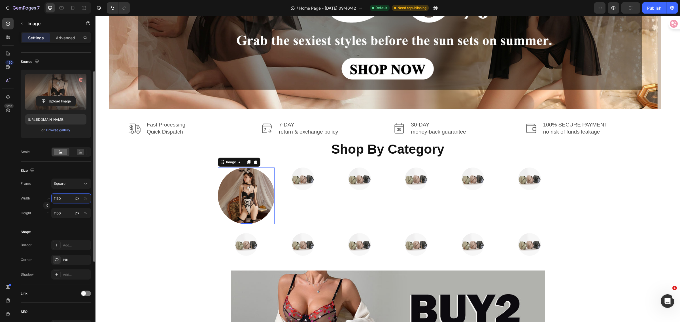
type input "115"
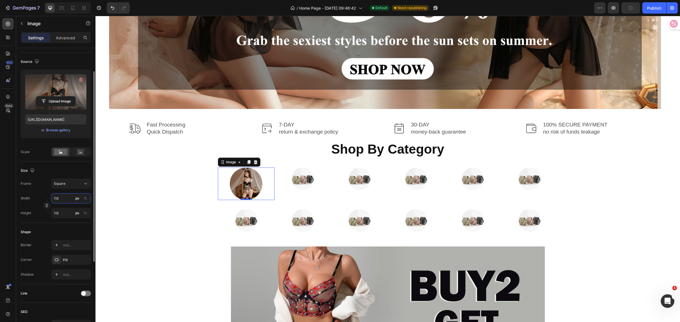
type input "11"
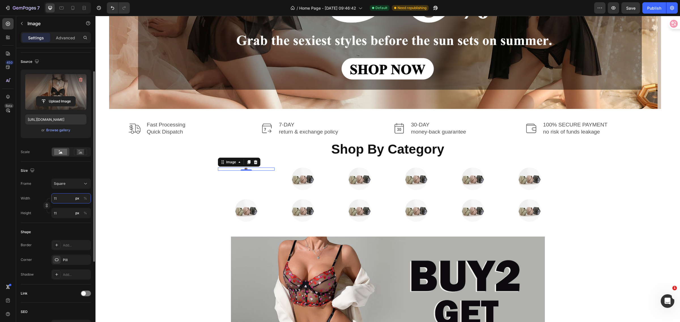
type input "1"
type input "15"
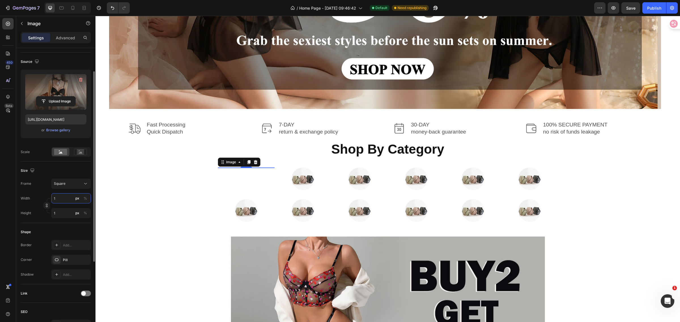
type input "15"
type input "150"
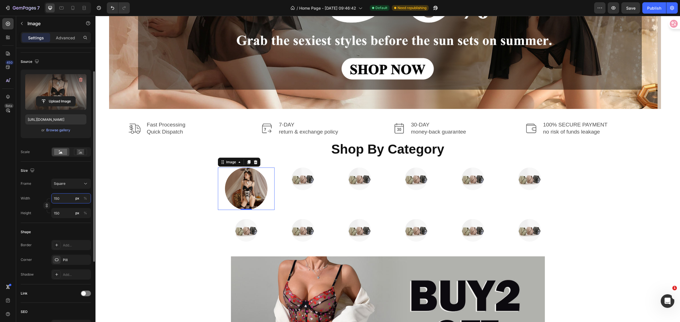
type input "1500"
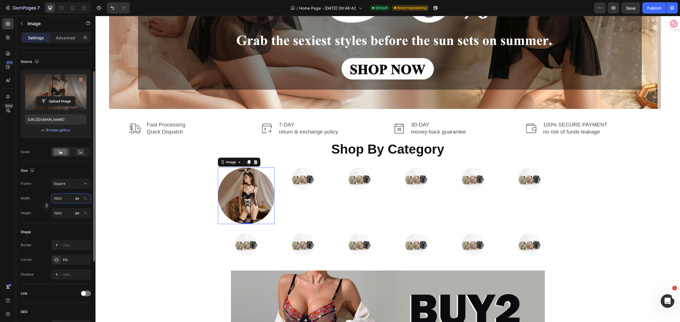
type input "150"
type input "15"
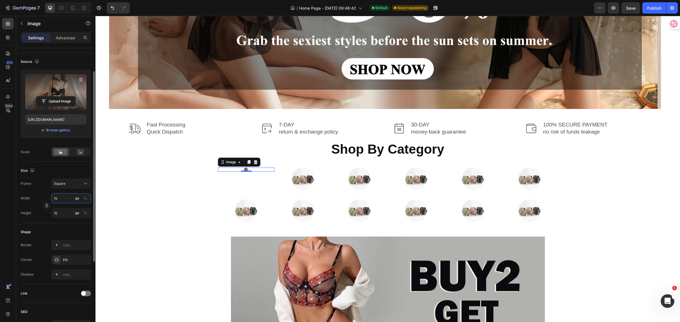
type input "1"
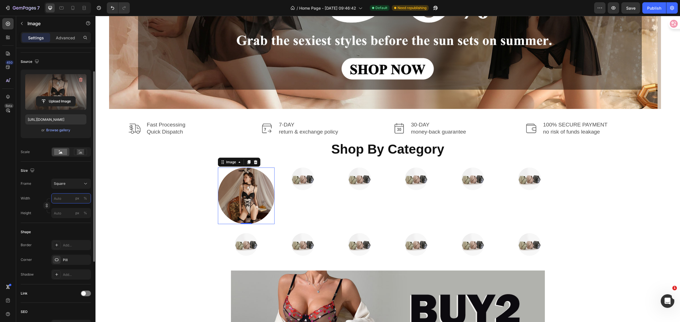
type input "1"
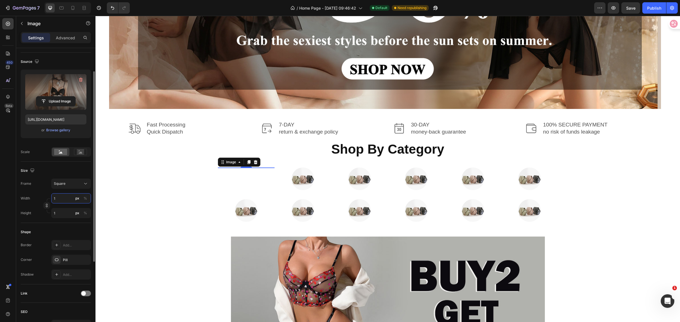
type input "15"
type input "150"
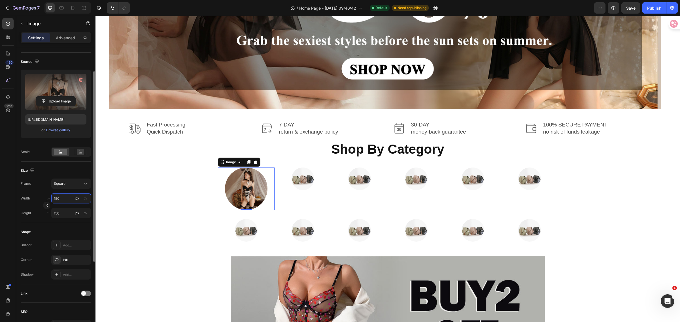
type input "1500"
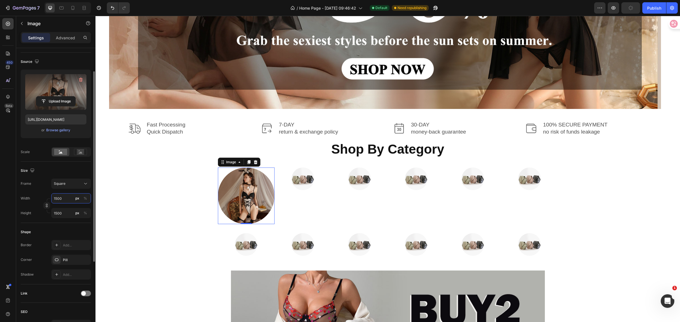
type input "150"
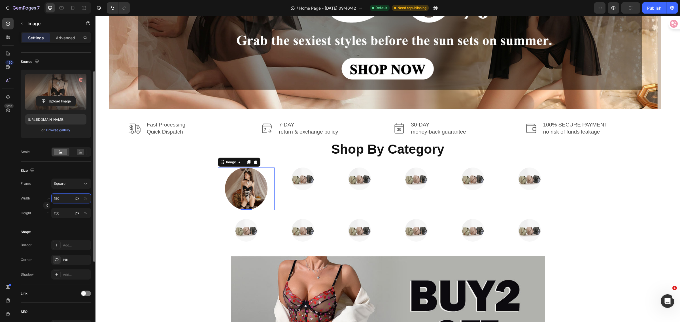
type input "15"
type input "1"
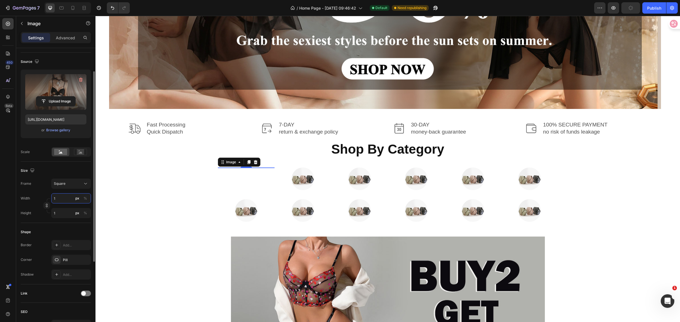
type input "18"
type input "180"
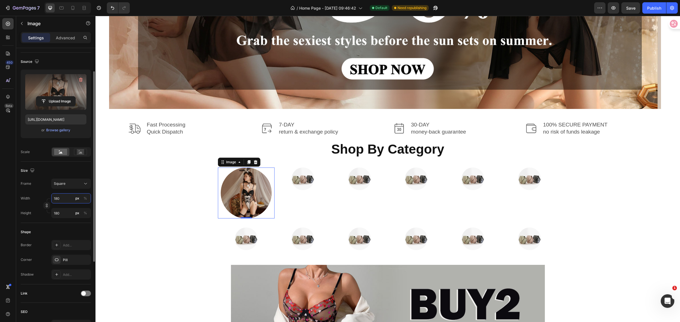
type input "18"
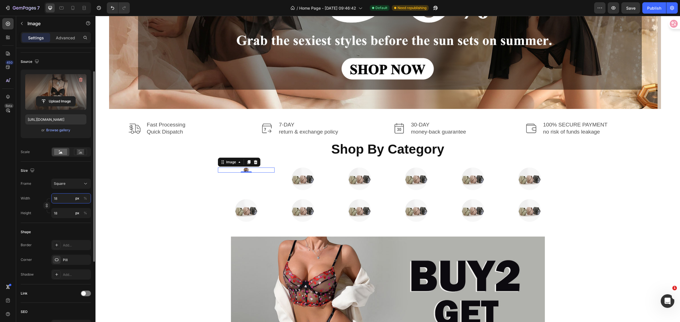
type input "1"
type input "15"
type input "150"
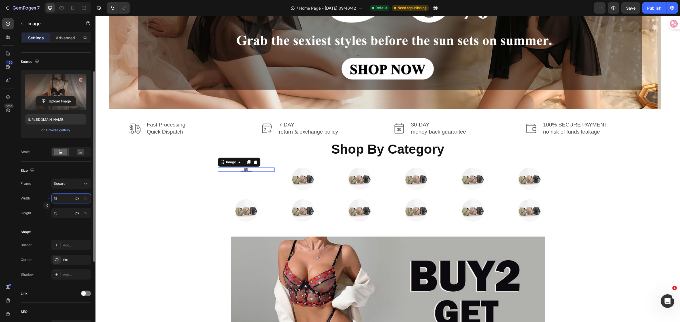
type input "150"
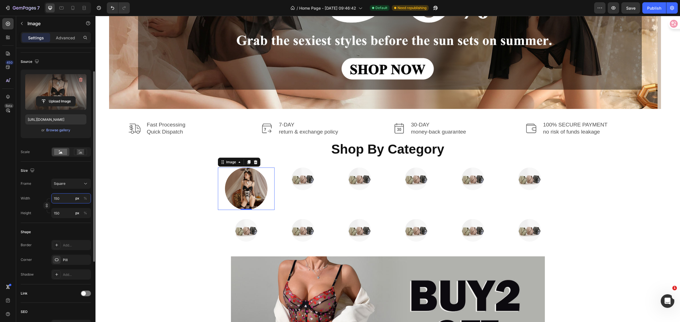
type input "15"
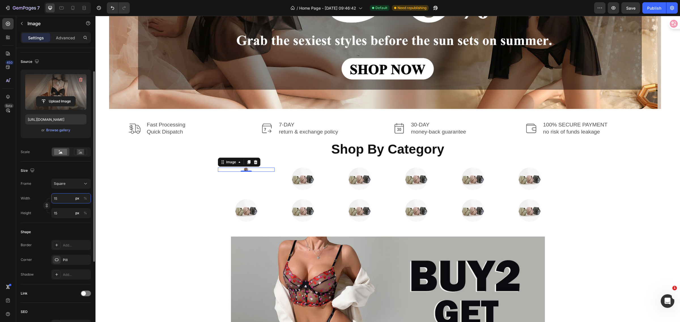
type input "1"
type input "12"
type input "120"
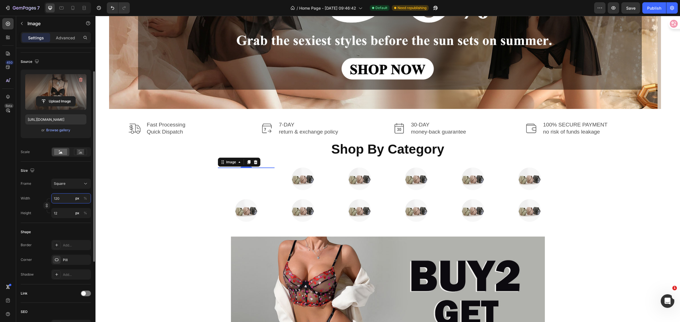
type input "120"
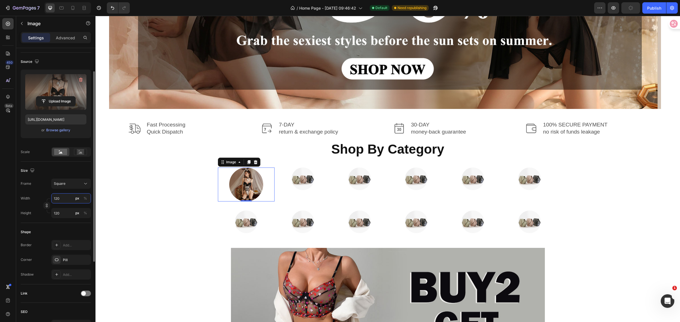
type input "12"
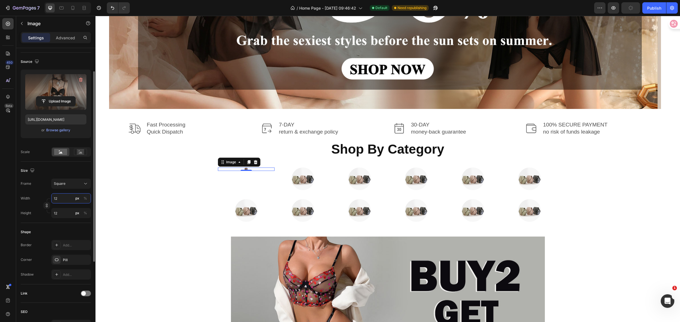
type input "1"
type input "13"
type input "130"
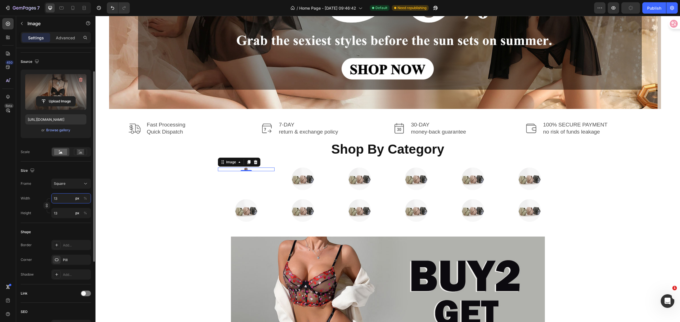
type input "130"
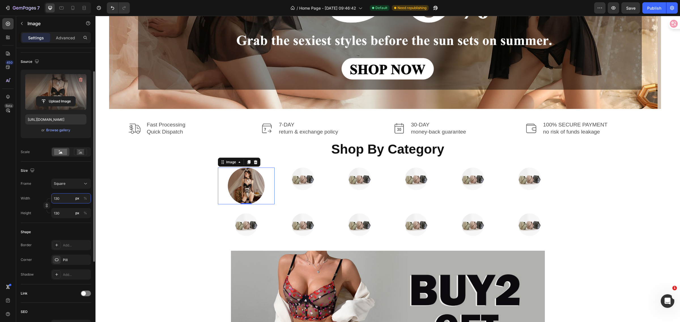
type input "13"
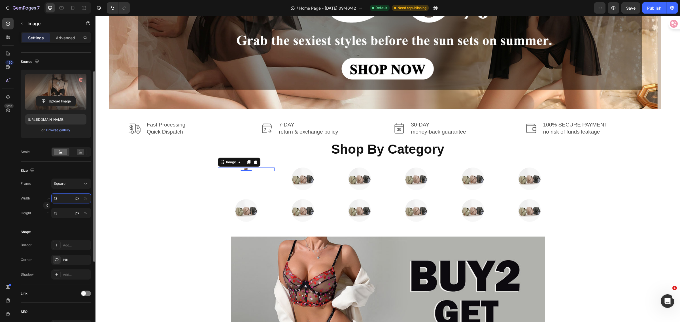
type input "1"
type input "14"
type input "140"
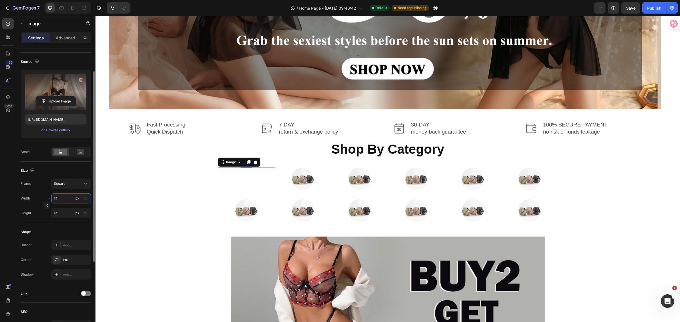
type input "140"
type input "14"
type input "1"
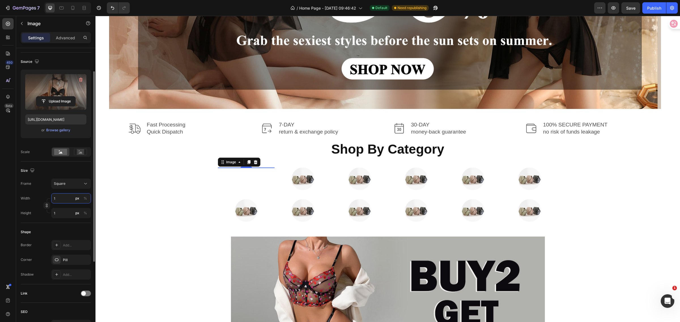
type input "15"
type input "150"
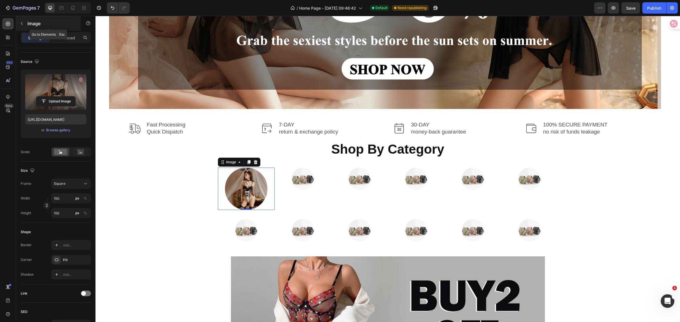
click at [24, 26] on button "button" at bounding box center [21, 23] width 9 height 9
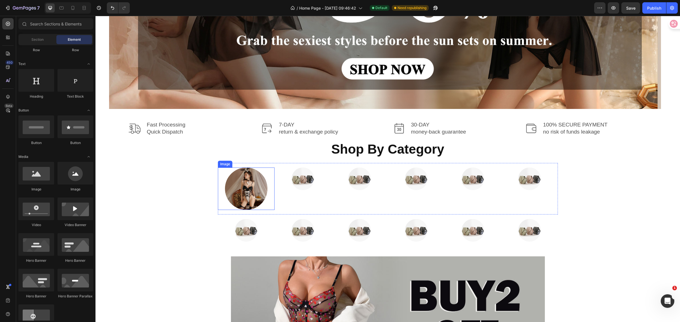
click at [225, 187] on img at bounding box center [246, 189] width 42 height 42
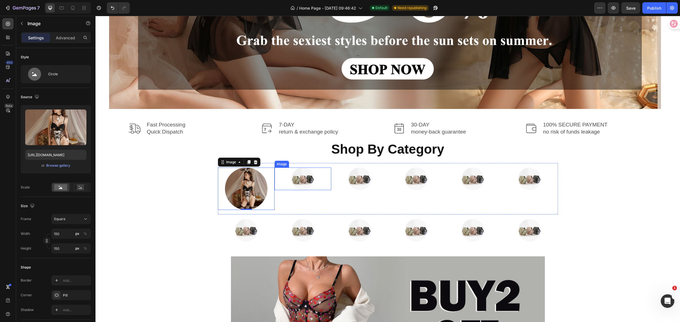
click at [307, 184] on img at bounding box center [302, 179] width 23 height 23
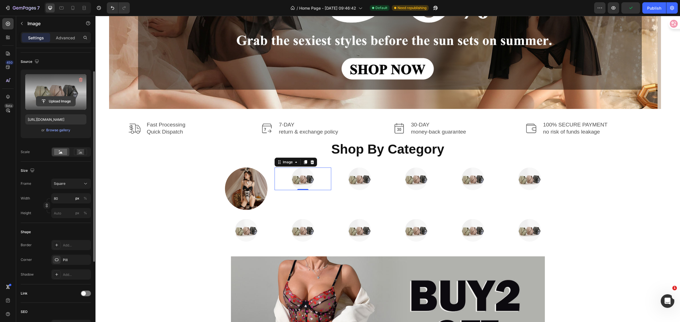
click at [45, 101] on input "file" at bounding box center [55, 102] width 39 height 10
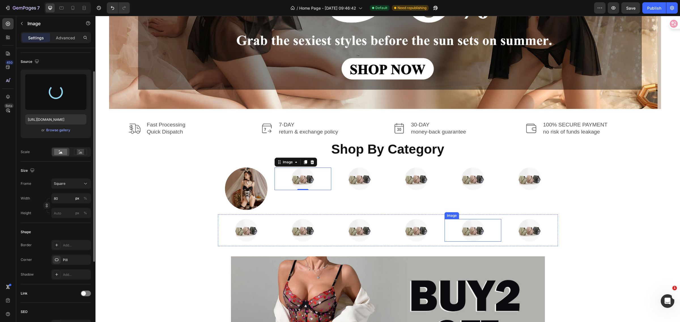
type input "[URL][DOMAIN_NAME]"
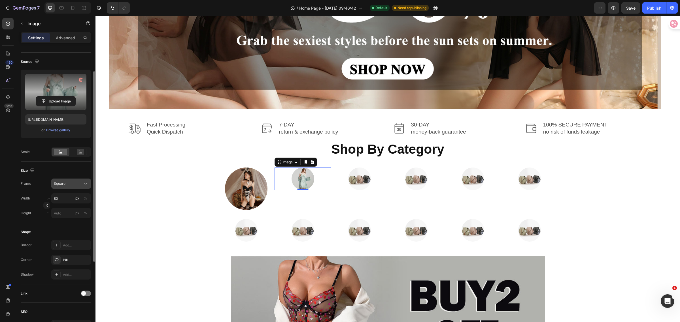
click at [83, 184] on icon at bounding box center [86, 184] width 6 height 6
click at [64, 231] on span "Original" at bounding box center [60, 229] width 12 height 5
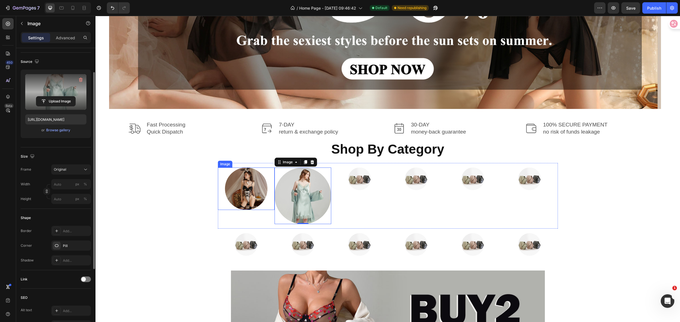
click at [230, 194] on img at bounding box center [246, 189] width 42 height 42
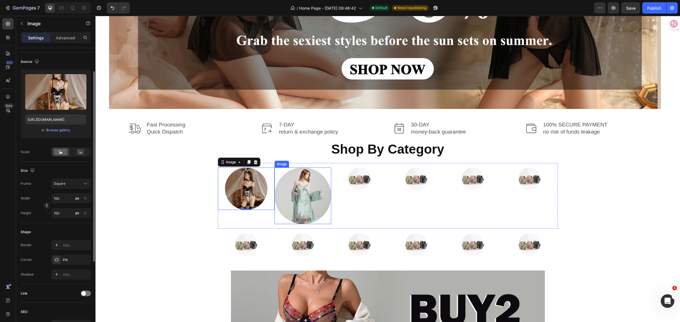
click at [304, 199] on img at bounding box center [302, 196] width 57 height 57
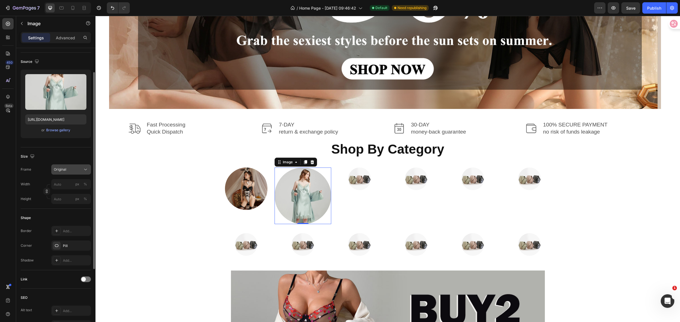
click at [85, 172] on icon at bounding box center [86, 170] width 6 height 6
click at [70, 181] on div "Square" at bounding box center [70, 184] width 33 height 6
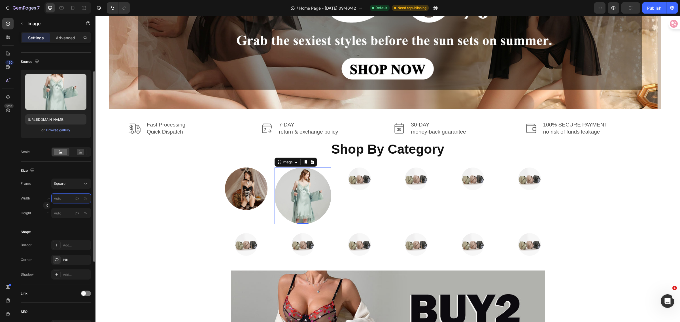
click at [66, 199] on input "px %" at bounding box center [71, 198] width 40 height 10
type input "1"
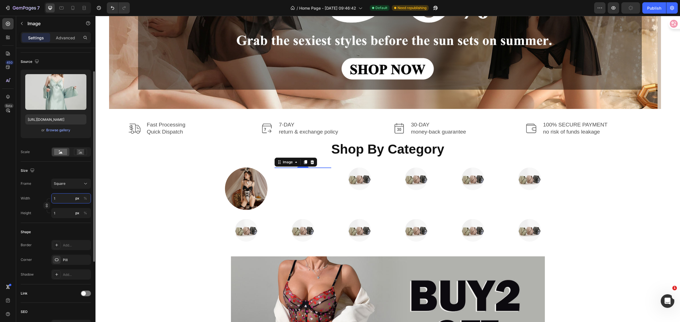
type input "15"
type input "150"
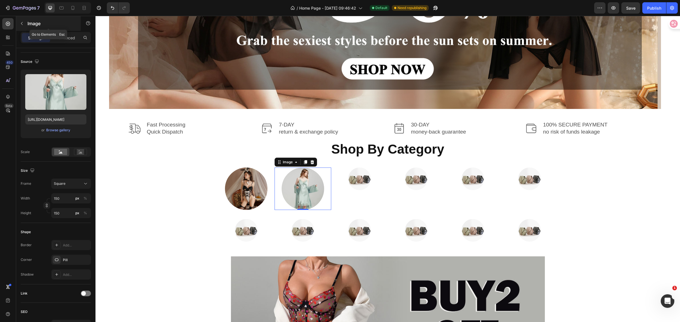
click at [20, 26] on button "button" at bounding box center [21, 23] width 9 height 9
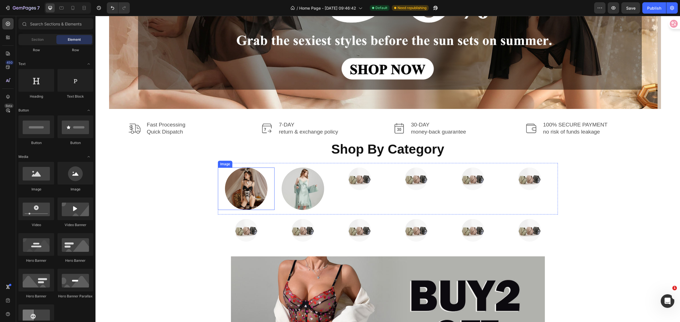
click at [218, 198] on div at bounding box center [246, 189] width 57 height 42
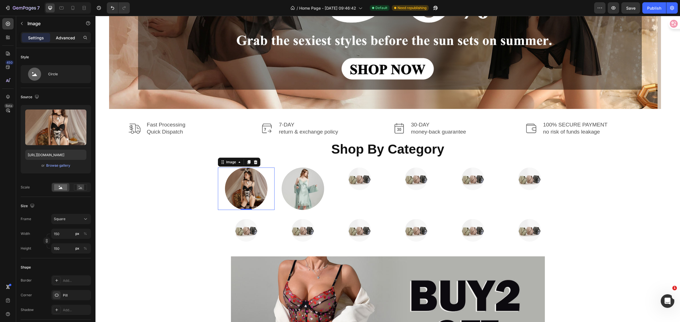
click at [61, 36] on p "Advanced" at bounding box center [65, 38] width 19 height 6
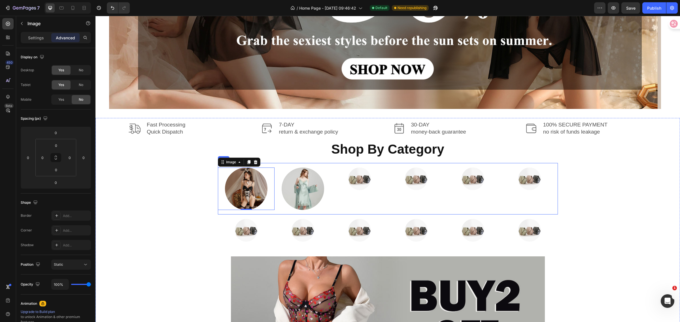
click at [268, 167] on div "Image 0 Image Image Image Image Image Row" at bounding box center [388, 189] width 340 height 52
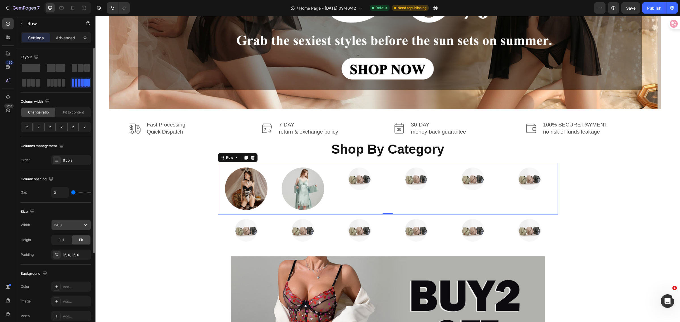
click at [74, 226] on input "1200" at bounding box center [71, 225] width 39 height 10
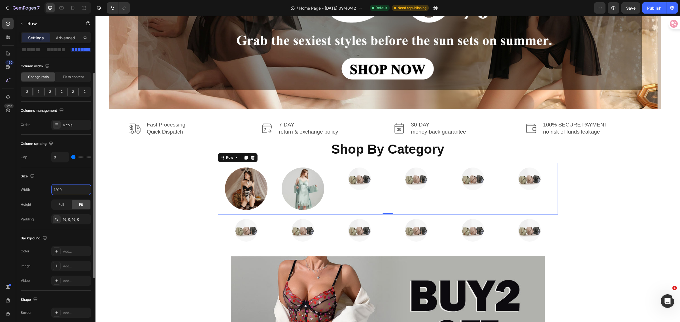
scroll to position [106, 0]
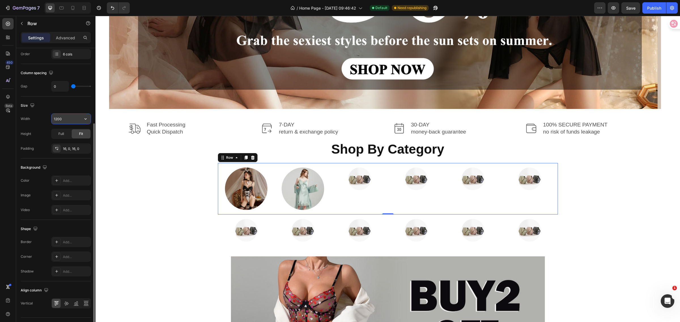
click at [83, 121] on icon "button" at bounding box center [86, 119] width 6 height 6
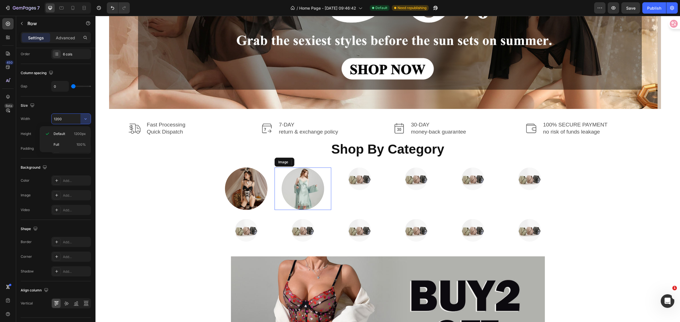
click at [280, 176] on div at bounding box center [302, 189] width 57 height 42
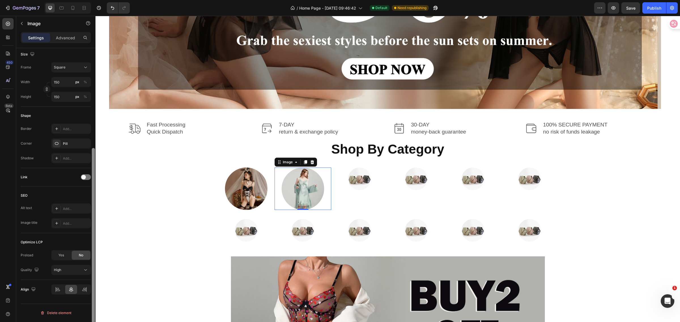
scroll to position [152, 0]
click at [82, 268] on div "High" at bounding box center [68, 269] width 29 height 5
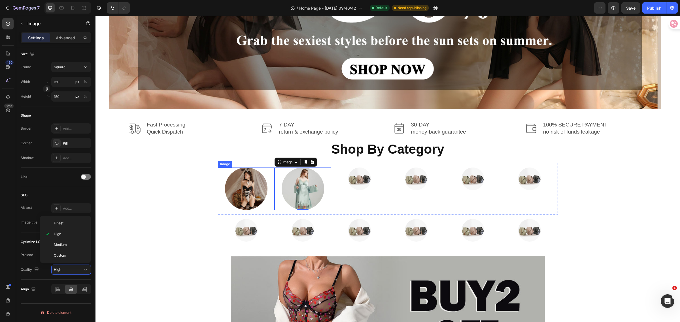
click at [219, 195] on div at bounding box center [246, 189] width 57 height 42
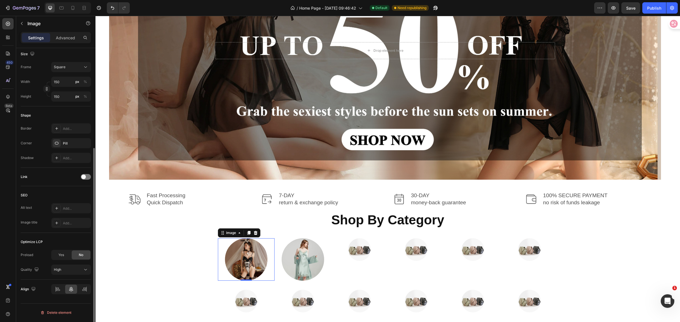
scroll to position [46, 0]
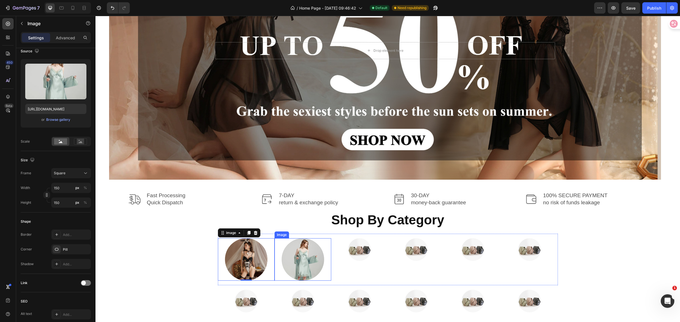
click at [275, 252] on div at bounding box center [302, 259] width 57 height 42
click at [218, 250] on div at bounding box center [246, 259] width 57 height 42
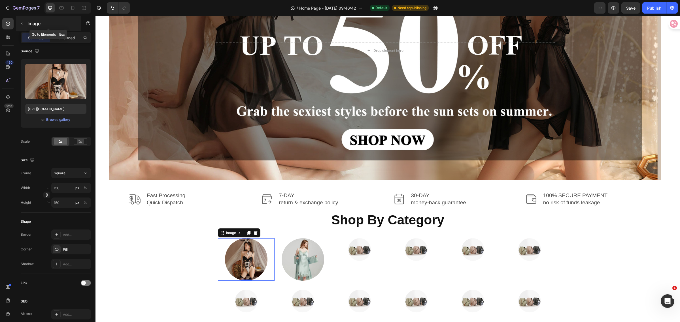
click at [23, 24] on icon "button" at bounding box center [22, 23] width 5 height 5
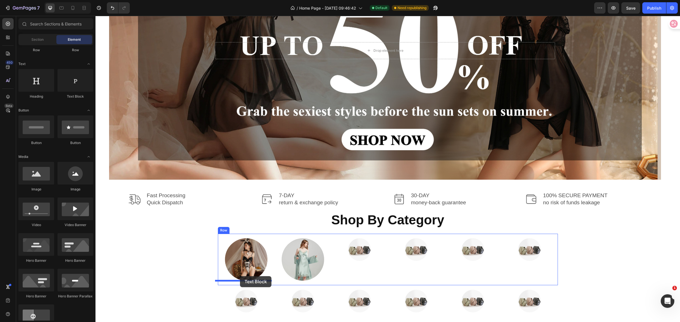
drag, startPoint x: 175, startPoint y: 113, endPoint x: 240, endPoint y: 276, distance: 175.7
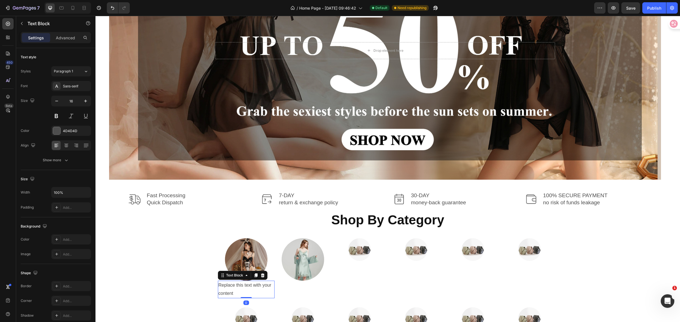
click at [236, 292] on div "Replace this text with your content" at bounding box center [246, 290] width 57 height 18
drag, startPoint x: 233, startPoint y: 292, endPoint x: 210, endPoint y: 283, distance: 24.6
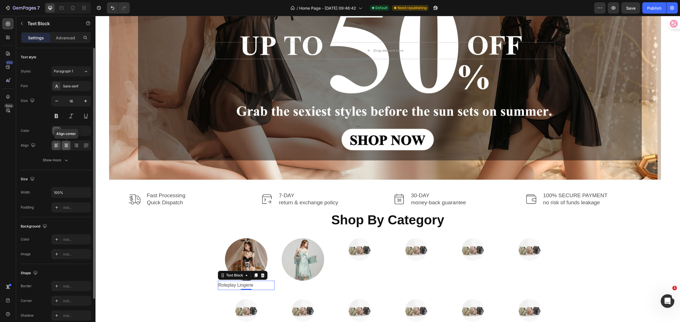
click at [65, 147] on icon at bounding box center [66, 146] width 6 height 6
click at [65, 39] on p "Advanced" at bounding box center [65, 38] width 19 height 6
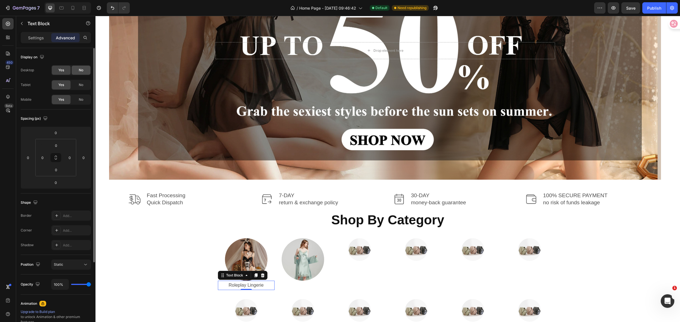
click at [83, 70] on span "No" at bounding box center [81, 70] width 5 height 5
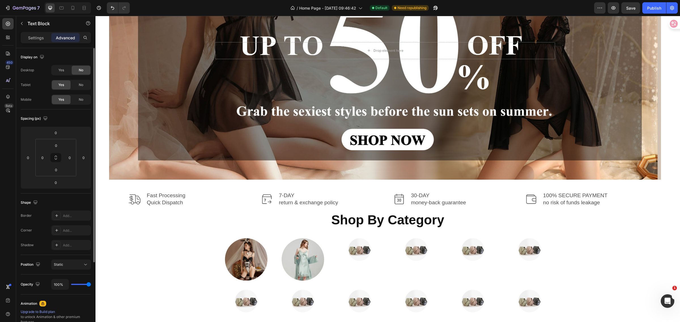
click at [83, 70] on span "No" at bounding box center [81, 70] width 5 height 5
click at [64, 69] on span "Yes" at bounding box center [61, 70] width 6 height 5
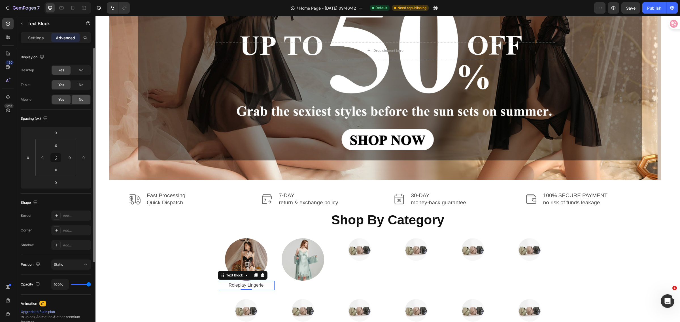
click at [82, 99] on span "No" at bounding box center [81, 99] width 5 height 5
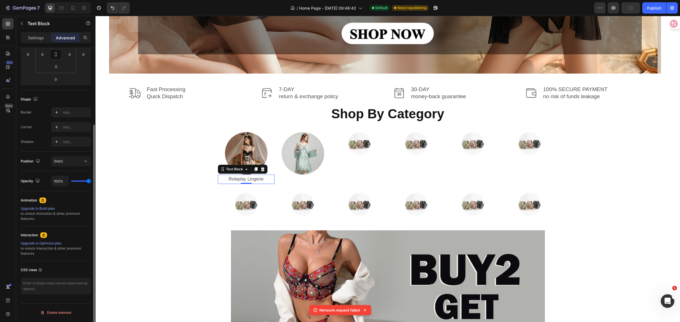
scroll to position [0, 0]
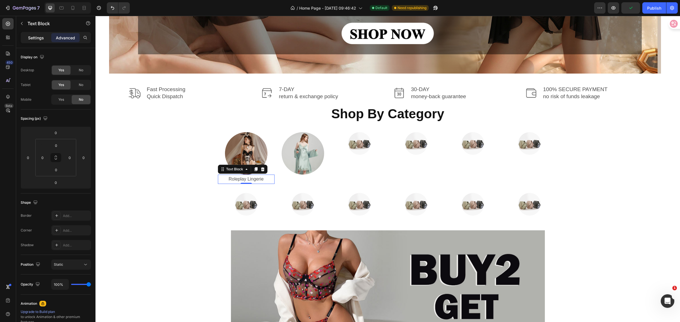
click at [33, 37] on p "Settings" at bounding box center [36, 38] width 16 height 6
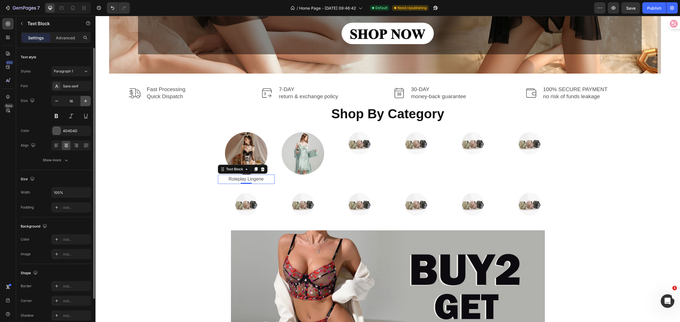
click at [86, 101] on icon "button" at bounding box center [85, 101] width 3 height 3
click at [56, 116] on button at bounding box center [56, 116] width 10 height 10
click at [87, 99] on icon "button" at bounding box center [86, 101] width 6 height 6
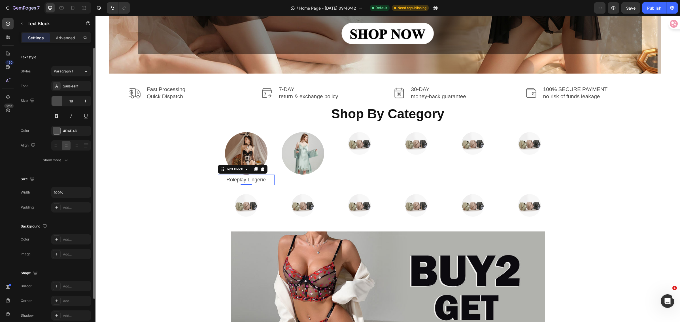
click at [58, 101] on icon "button" at bounding box center [57, 101] width 6 height 6
click at [57, 101] on icon "button" at bounding box center [57, 101] width 6 height 6
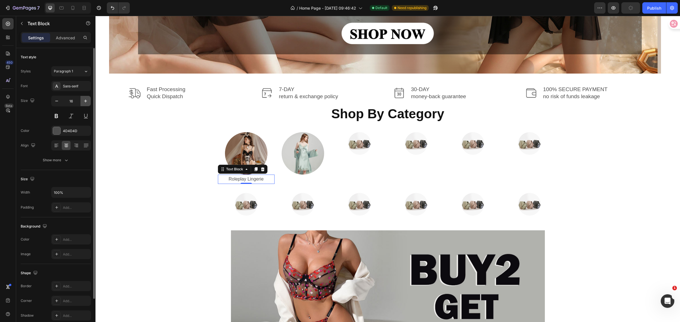
click at [86, 101] on icon "button" at bounding box center [86, 101] width 6 height 6
click at [56, 100] on icon "button" at bounding box center [57, 101] width 6 height 6
type input "16"
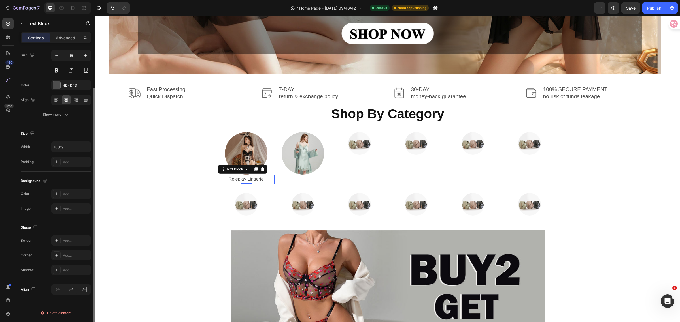
scroll to position [46, 0]
click at [172, 204] on div "Image Fast Processing Quick Dispatch Text Block Row Image 7-DAY return & exchan…" at bounding box center [388, 261] width 576 height 351
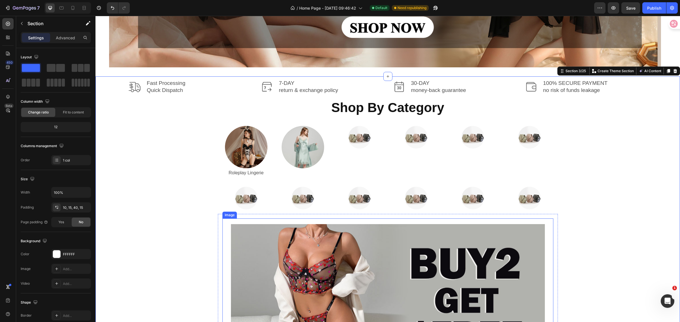
scroll to position [254, 0]
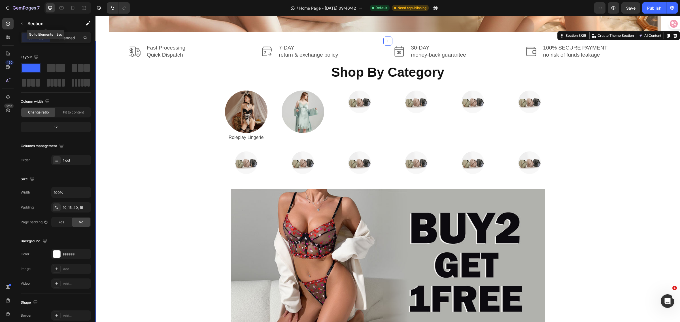
click at [24, 22] on button "button" at bounding box center [21, 23] width 9 height 9
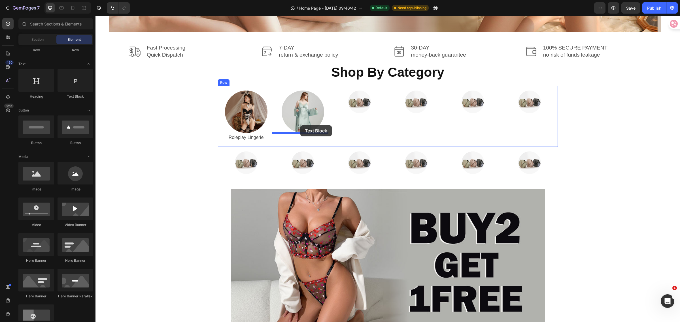
drag, startPoint x: 173, startPoint y: 107, endPoint x: 300, endPoint y: 125, distance: 128.8
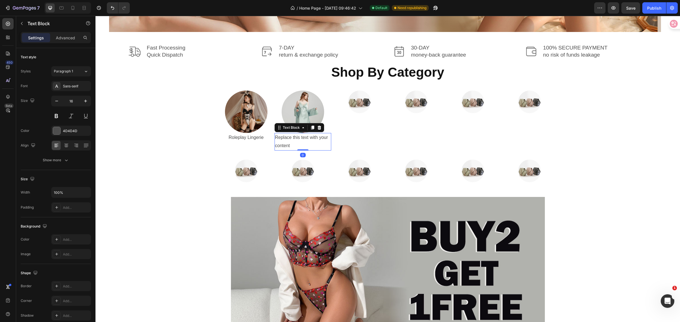
click at [290, 145] on div "Replace this text with your content" at bounding box center [302, 142] width 57 height 18
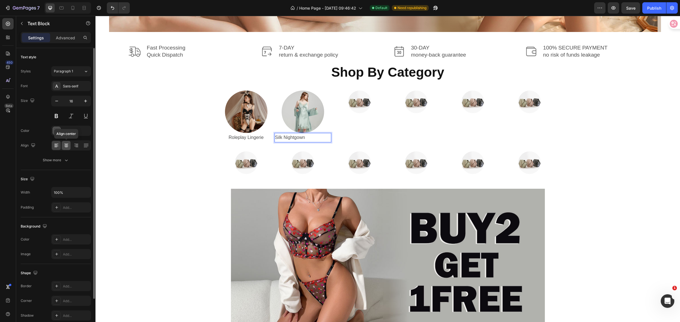
click at [64, 147] on icon at bounding box center [66, 146] width 6 height 6
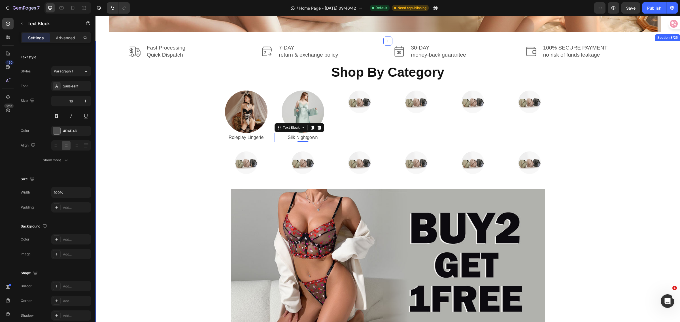
click at [566, 234] on div "Image Fast Processing Quick Dispatch Text Block Row Image 7-DAY return & exchan…" at bounding box center [388, 219] width 576 height 351
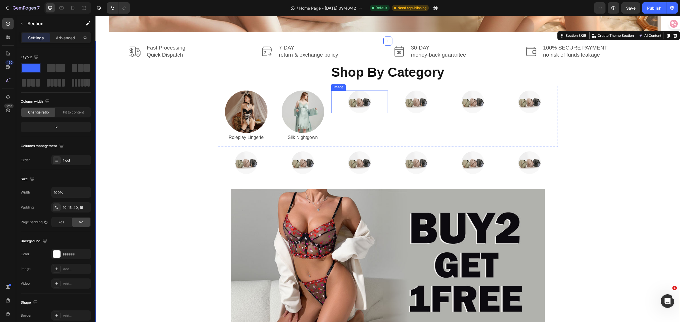
click at [355, 105] on img at bounding box center [359, 102] width 23 height 23
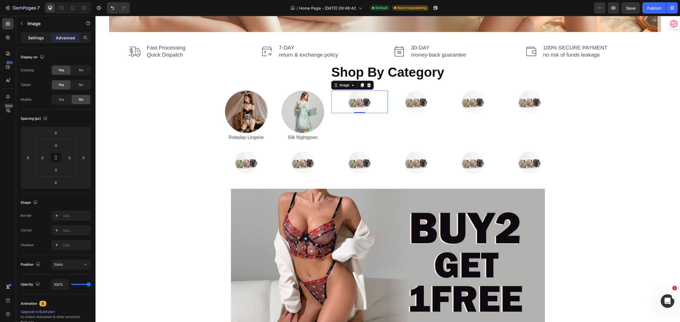
click at [32, 37] on p "Settings" at bounding box center [36, 38] width 16 height 6
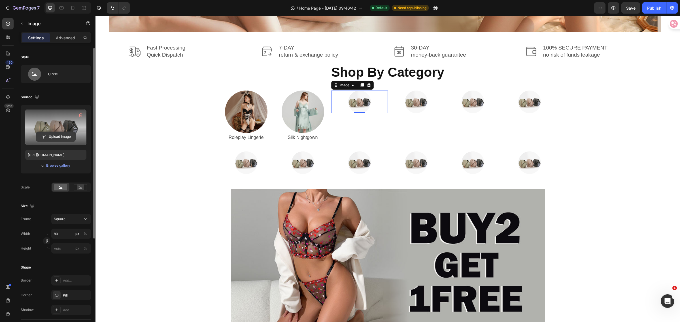
click at [46, 138] on input "file" at bounding box center [55, 137] width 39 height 10
click at [361, 101] on img at bounding box center [359, 102] width 23 height 23
click at [57, 123] on div at bounding box center [55, 127] width 17 height 17
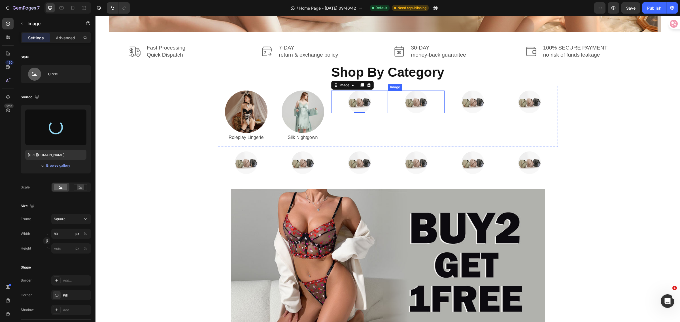
click at [405, 108] on img at bounding box center [416, 102] width 23 height 23
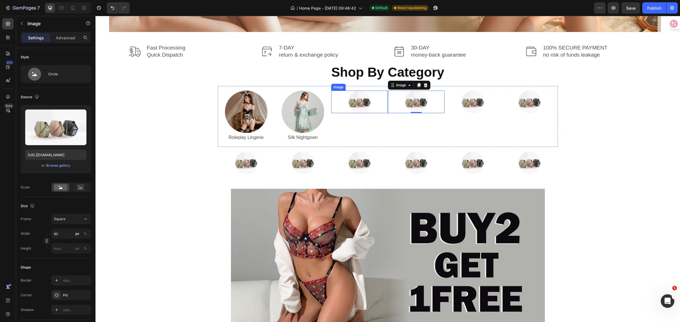
click at [364, 103] on img at bounding box center [359, 102] width 23 height 23
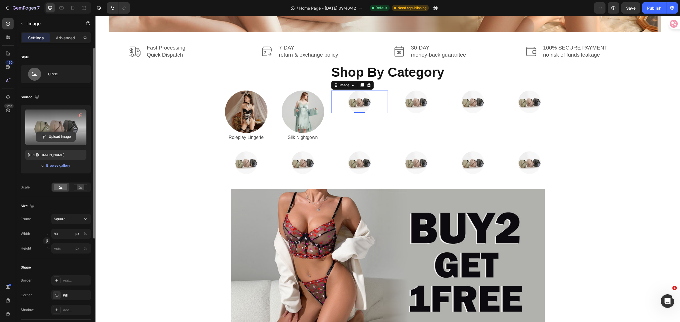
click at [50, 137] on input "file" at bounding box center [55, 137] width 39 height 10
type input "[URL][DOMAIN_NAME]"
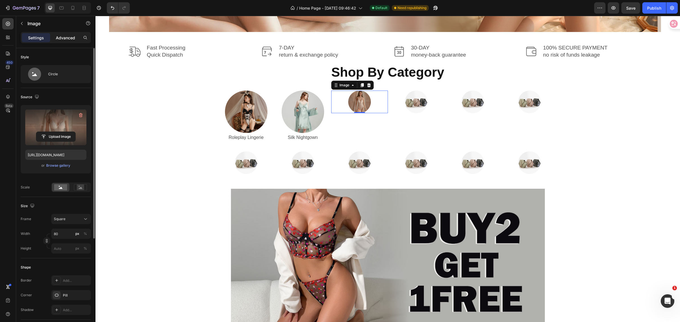
click at [67, 34] on div "Advanced" at bounding box center [65, 37] width 28 height 9
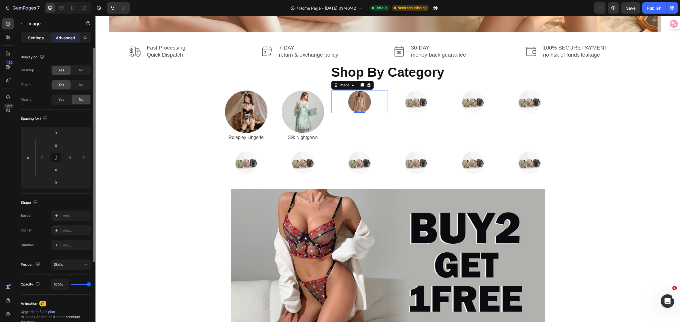
click at [34, 36] on p "Settings" at bounding box center [36, 38] width 16 height 6
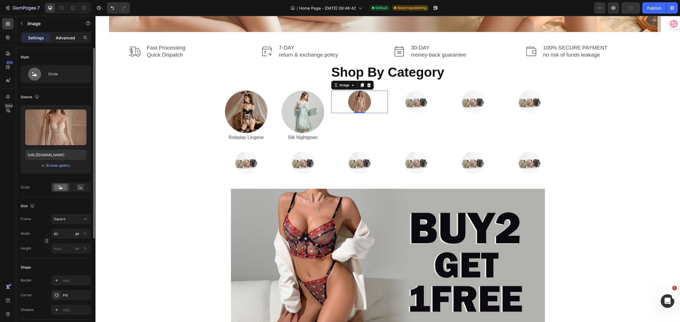
click at [61, 37] on p "Advanced" at bounding box center [65, 38] width 19 height 6
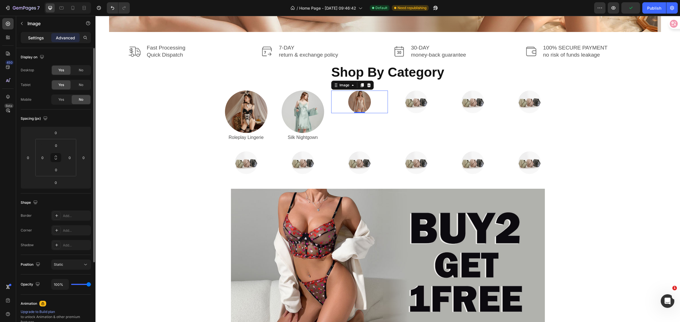
click at [35, 40] on p "Settings" at bounding box center [36, 38] width 16 height 6
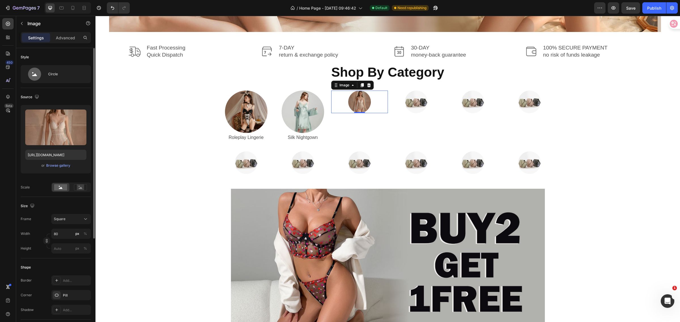
scroll to position [71, 0]
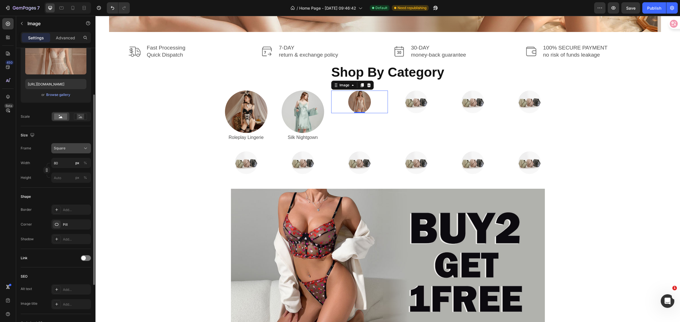
click at [84, 150] on icon at bounding box center [86, 149] width 6 height 6
click at [63, 195] on span "Original" at bounding box center [60, 194] width 12 height 5
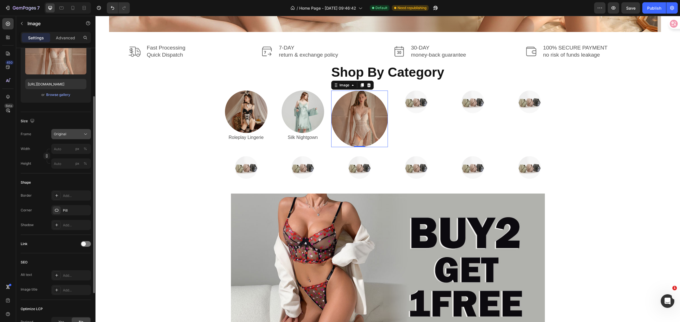
click at [86, 134] on icon at bounding box center [86, 134] width 6 height 6
click at [67, 149] on div "Square" at bounding box center [70, 148] width 33 height 6
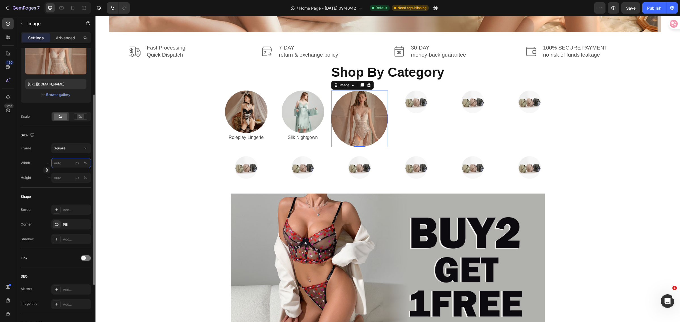
click at [67, 162] on input "px %" at bounding box center [71, 163] width 40 height 10
type input "1"
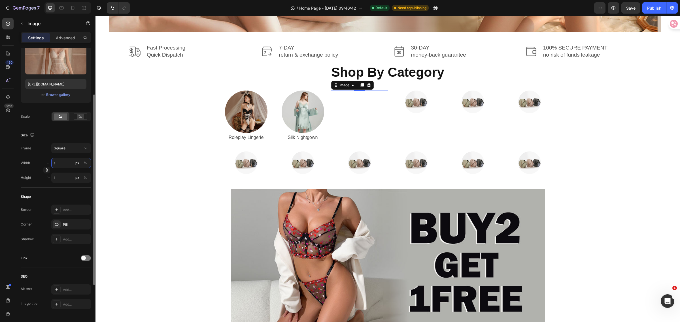
type input "15"
type input "150"
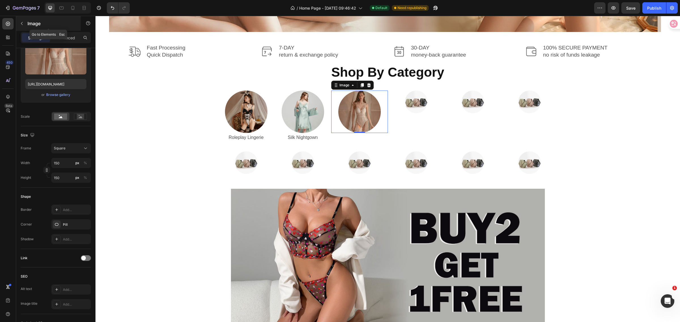
click at [25, 25] on button "button" at bounding box center [21, 23] width 9 height 9
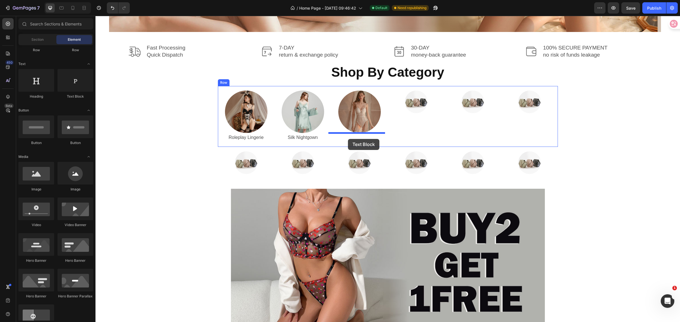
drag, startPoint x: 165, startPoint y: 103, endPoint x: 348, endPoint y: 139, distance: 186.2
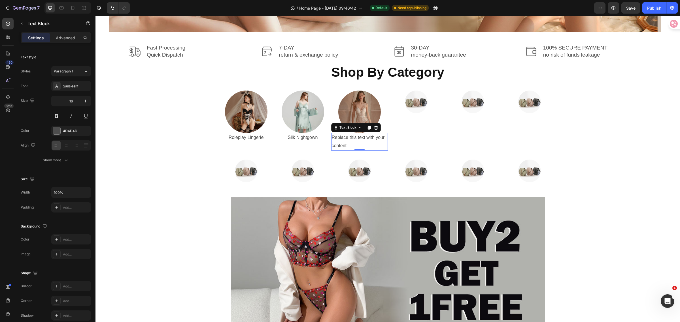
click at [353, 142] on div "Replace this text with your content" at bounding box center [359, 142] width 57 height 18
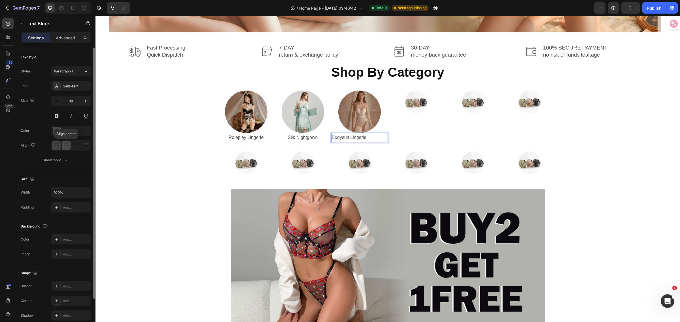
click at [65, 146] on icon at bounding box center [66, 146] width 4 height 1
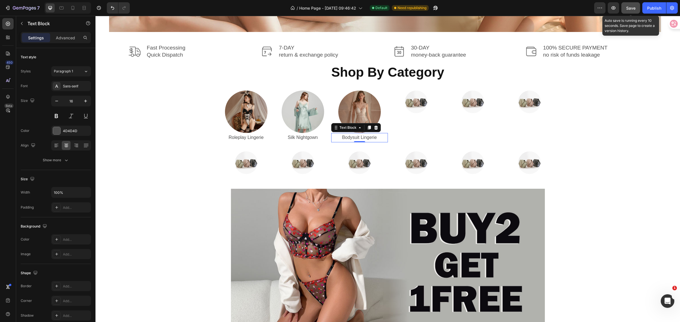
drag, startPoint x: 632, startPoint y: 8, endPoint x: 446, endPoint y: 28, distance: 186.3
click at [632, 8] on span "Save" at bounding box center [630, 8] width 9 height 5
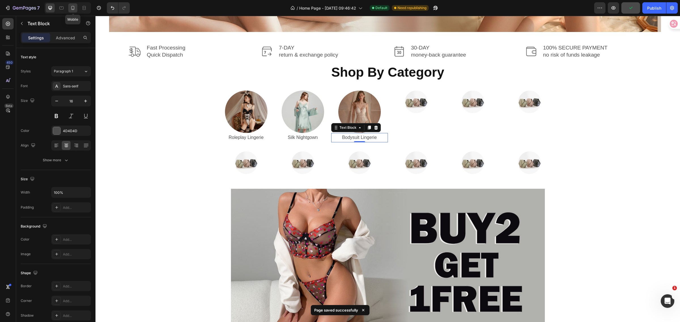
click at [74, 8] on icon at bounding box center [73, 8] width 6 height 6
type input "14"
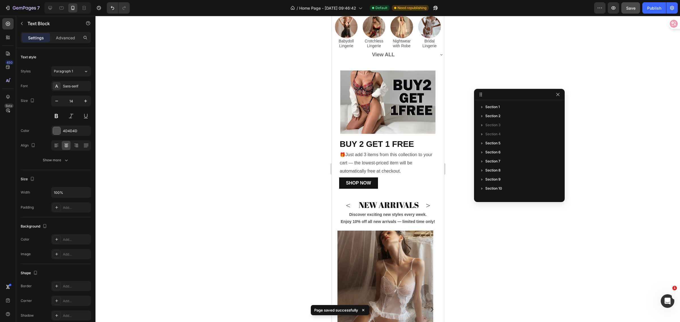
scroll to position [72, 0]
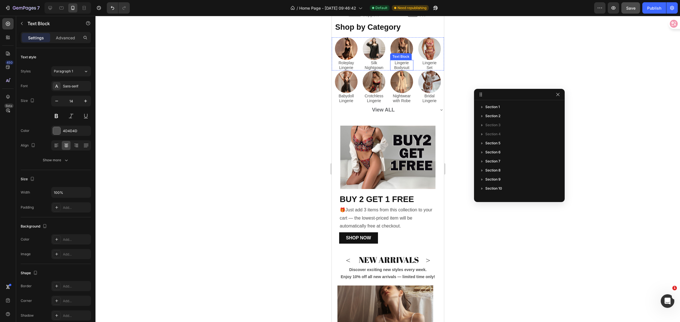
click at [402, 62] on p "Lingerie Bodysuit" at bounding box center [401, 66] width 22 height 10
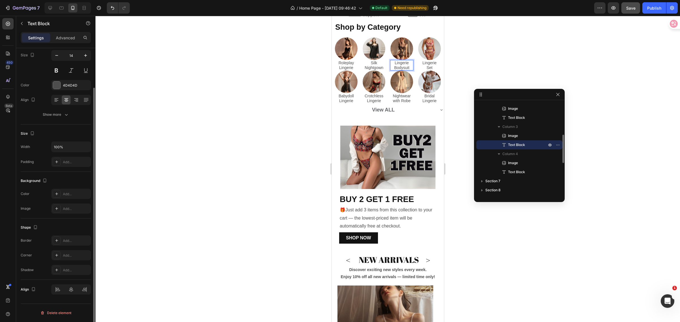
click at [406, 64] on p "Lingerie Bodysuit" at bounding box center [401, 66] width 22 height 10
click at [390, 67] on p "Lingerie Bodysuit" at bounding box center [401, 66] width 22 height 10
click at [406, 62] on p "Bodysuit" at bounding box center [401, 63] width 22 height 5
click at [481, 56] on div at bounding box center [387, 169] width 584 height 306
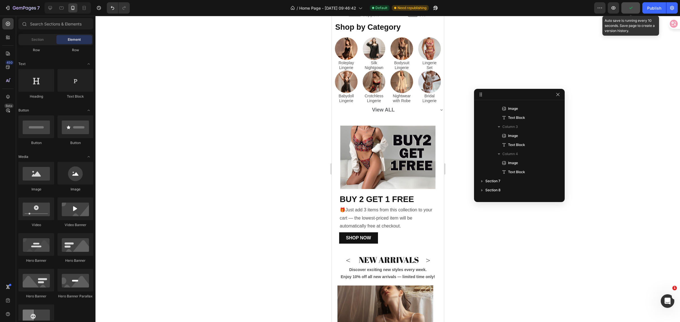
click at [631, 8] on icon "button" at bounding box center [630, 8] width 3 height 2
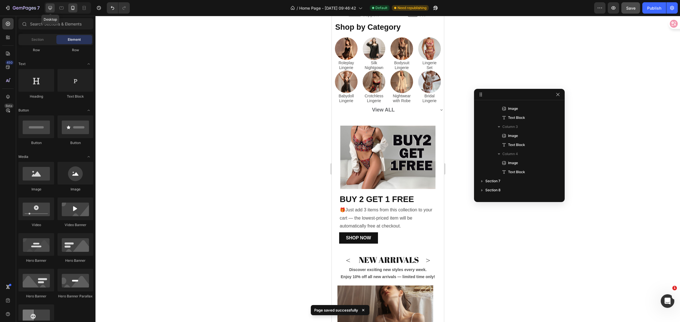
click at [50, 9] on icon at bounding box center [50, 8] width 4 height 4
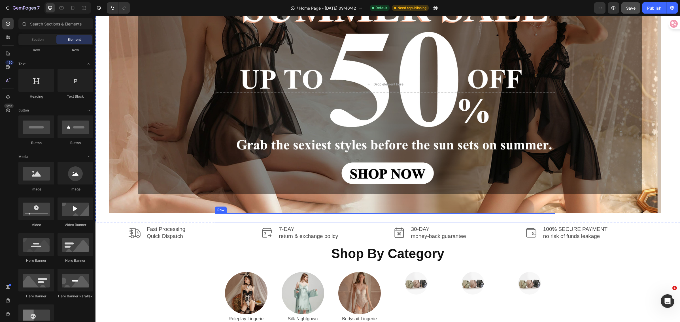
scroll to position [179, 0]
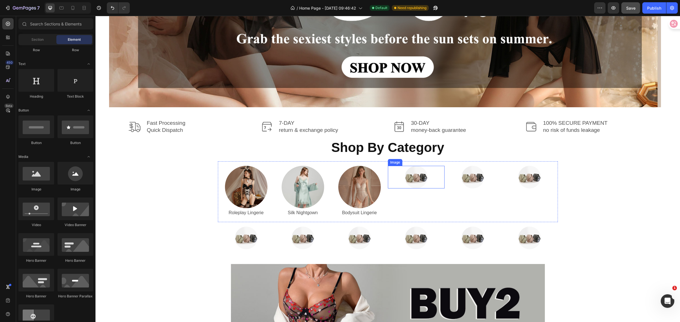
click at [400, 175] on div at bounding box center [416, 177] width 57 height 23
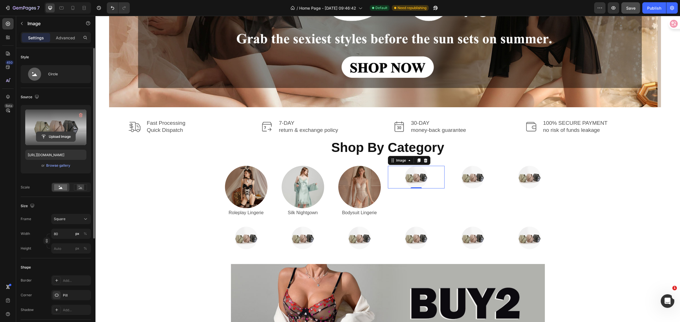
click at [47, 136] on input "file" at bounding box center [55, 137] width 39 height 10
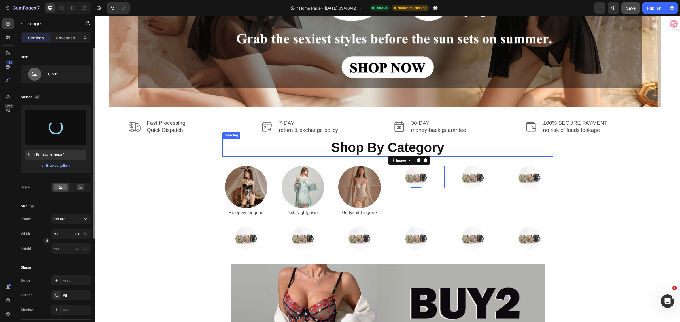
type input "[URL][DOMAIN_NAME]"
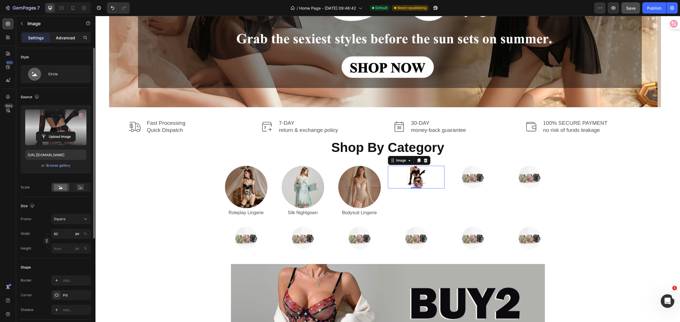
click at [73, 39] on p "Advanced" at bounding box center [65, 38] width 19 height 6
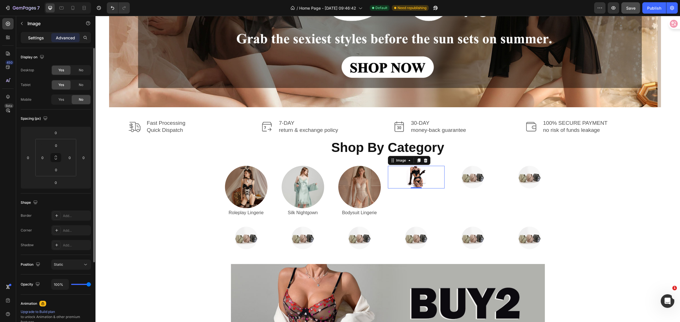
click at [43, 37] on p "Settings" at bounding box center [36, 38] width 16 height 6
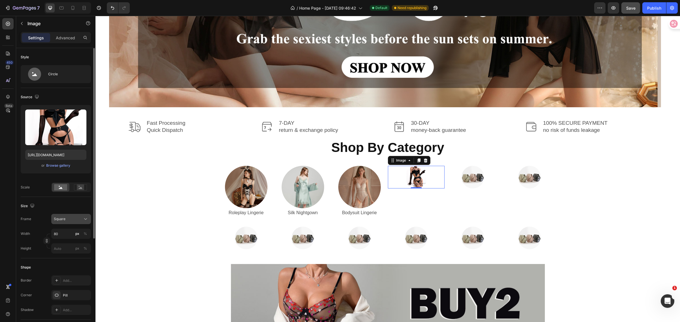
click at [81, 220] on div "Square" at bounding box center [68, 219] width 28 height 5
click at [64, 234] on span "Square" at bounding box center [60, 233] width 12 height 6
click at [84, 218] on icon at bounding box center [86, 219] width 6 height 6
click at [57, 264] on span "Original" at bounding box center [60, 265] width 12 height 5
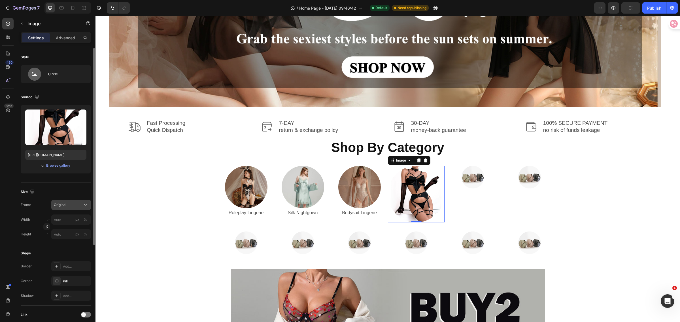
click at [83, 204] on icon at bounding box center [86, 205] width 6 height 6
click at [64, 219] on span "Square" at bounding box center [60, 219] width 12 height 6
click at [60, 234] on input "px %" at bounding box center [71, 234] width 40 height 10
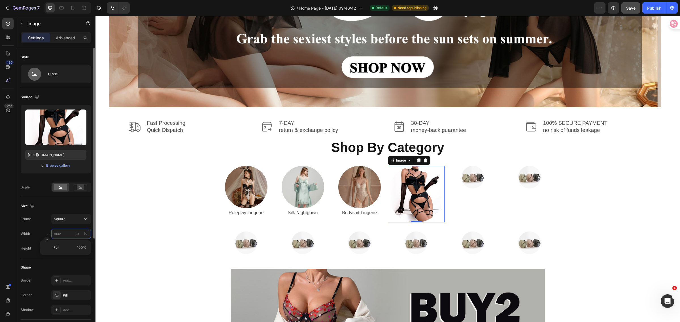
type input "1"
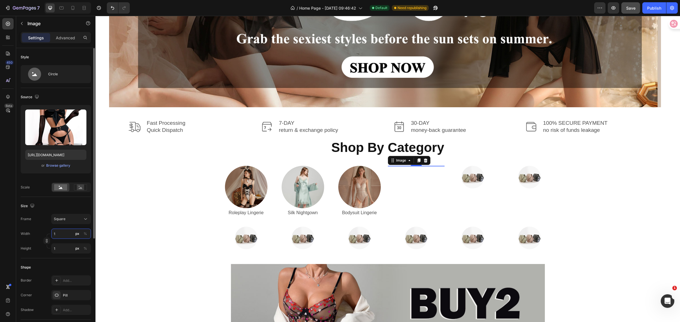
type input "15"
type input "150"
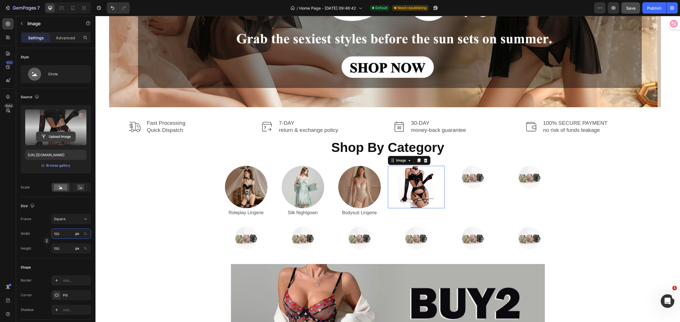
type input "150"
click at [44, 136] on input "file" at bounding box center [55, 137] width 39 height 10
type input "[URL][DOMAIN_NAME]"
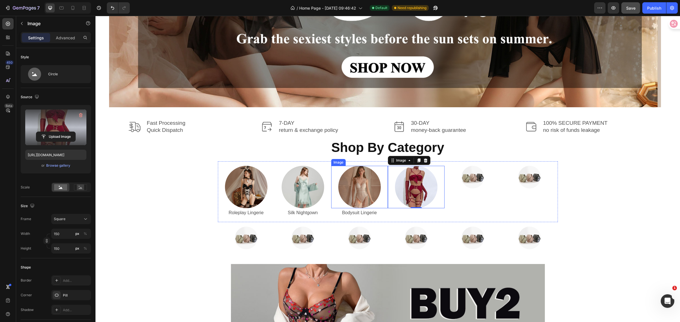
click at [335, 195] on div at bounding box center [359, 187] width 57 height 42
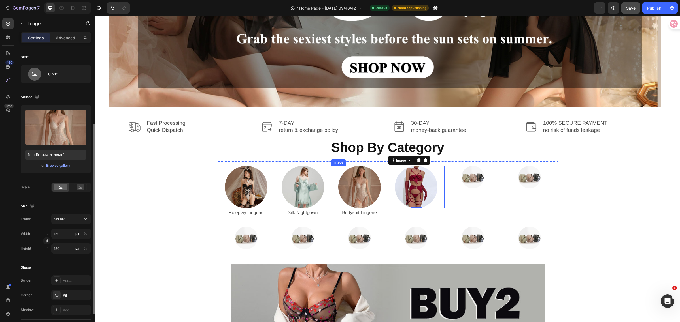
scroll to position [46, 0]
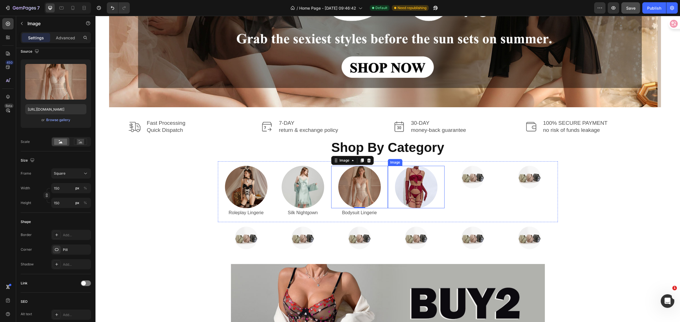
click at [393, 200] on div at bounding box center [416, 187] width 57 height 42
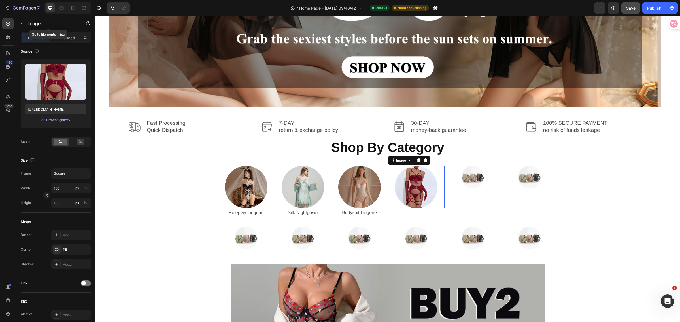
click at [20, 24] on icon "button" at bounding box center [22, 23] width 5 height 5
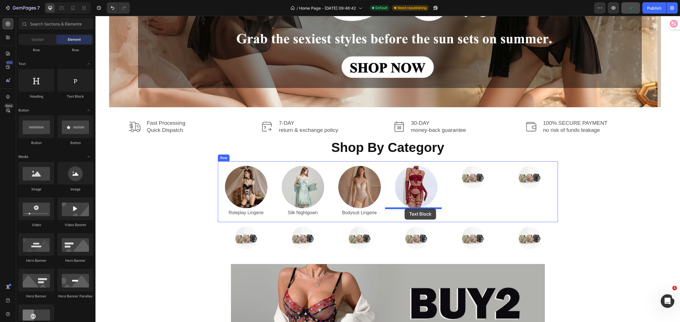
drag, startPoint x: 178, startPoint y: 105, endPoint x: 404, endPoint y: 209, distance: 249.0
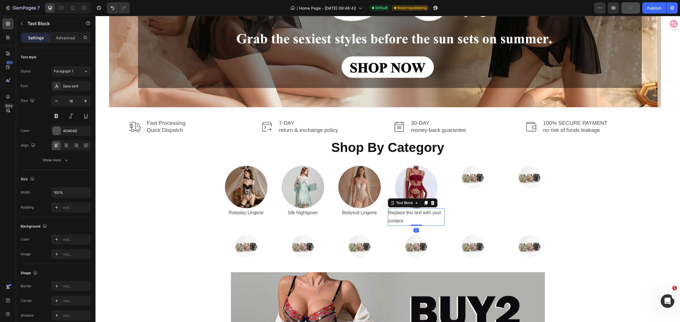
click at [405, 219] on div "Replace this text with your content" at bounding box center [416, 217] width 57 height 18
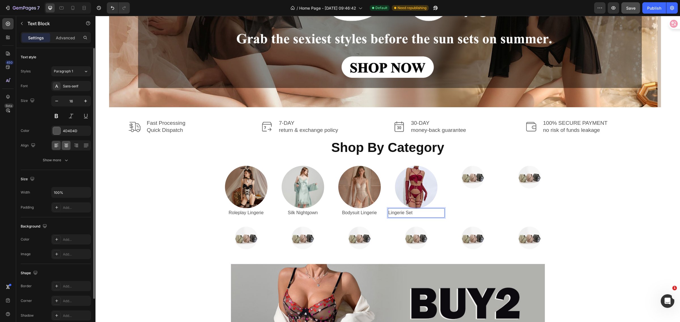
click at [67, 147] on icon at bounding box center [66, 147] width 3 height 1
click at [66, 144] on icon at bounding box center [66, 146] width 6 height 6
click at [420, 213] on p "Lingerie Set" at bounding box center [416, 213] width 56 height 8
click at [65, 146] on icon at bounding box center [66, 146] width 6 height 6
click at [420, 214] on p "Lingerie Set" at bounding box center [416, 213] width 56 height 8
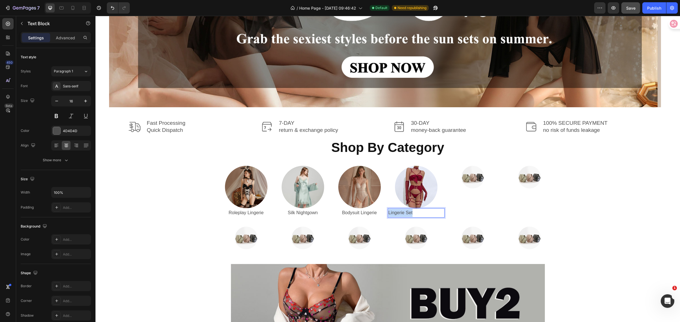
drag, startPoint x: 416, startPoint y: 213, endPoint x: 370, endPoint y: 212, distance: 45.6
click at [370, 212] on div "Image Roleplay Lingerie Text Block Image Silk Nightgown Text Block Image Bodysu…" at bounding box center [388, 191] width 340 height 61
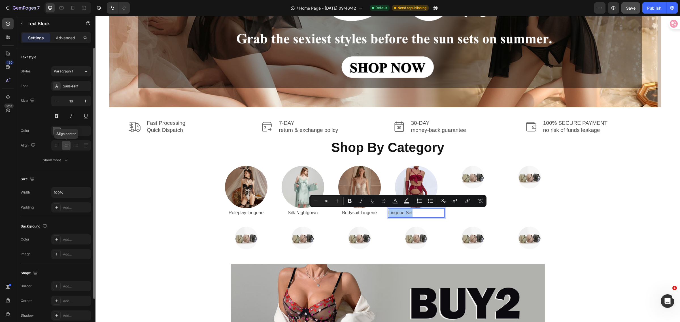
click at [66, 146] on icon at bounding box center [66, 146] width 6 height 6
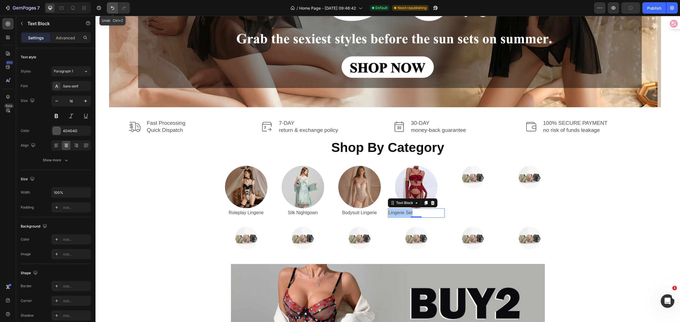
click at [112, 8] on icon "Undo/Redo" at bounding box center [113, 8] width 6 height 6
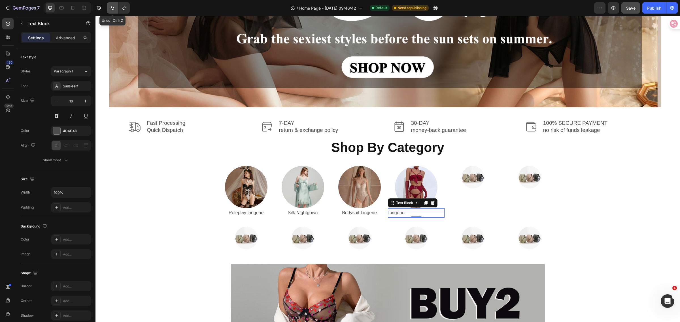
click at [112, 8] on icon "Undo/Redo" at bounding box center [113, 8] width 6 height 6
click at [400, 213] on p "[PERSON_NAME]" at bounding box center [416, 213] width 56 height 8
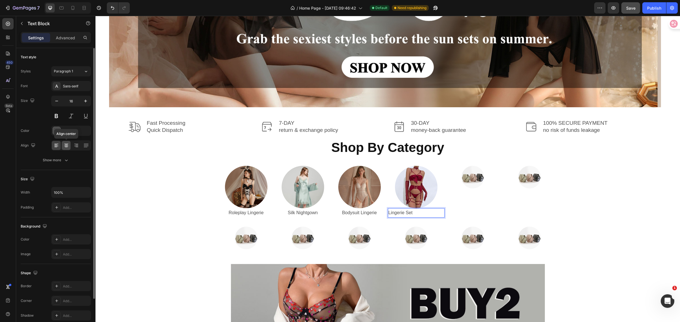
click at [67, 147] on icon at bounding box center [66, 147] width 3 height 1
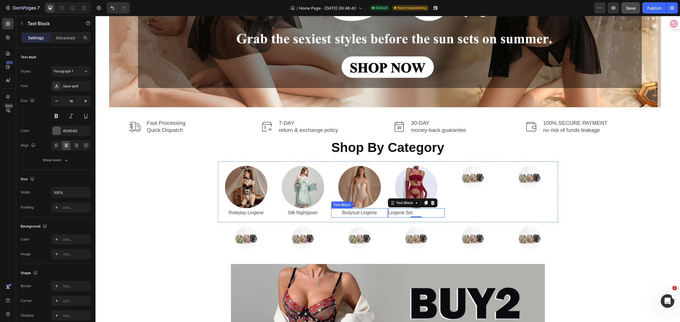
click at [359, 214] on p "Bodysuit Lingerie" at bounding box center [360, 213] width 56 height 8
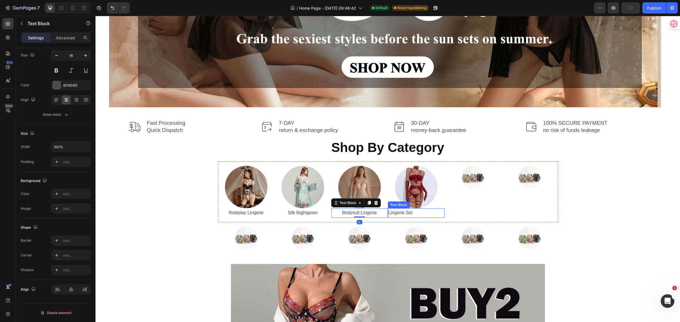
click at [406, 213] on p "Lingerie Set" at bounding box center [416, 213] width 56 height 8
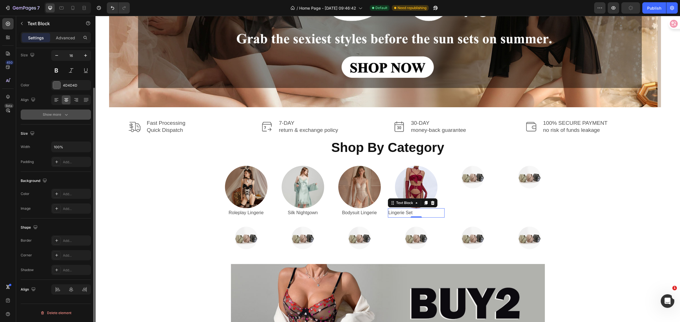
click at [66, 114] on icon "button" at bounding box center [66, 115] width 6 height 6
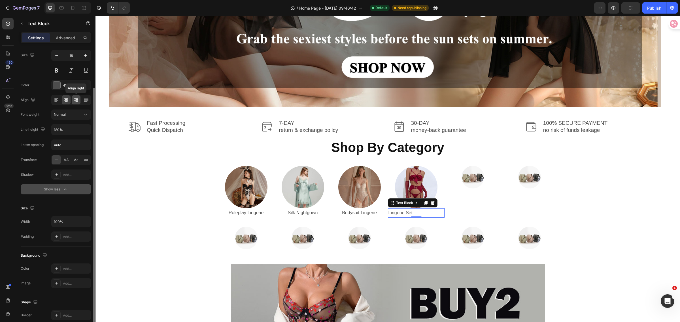
click at [74, 102] on icon at bounding box center [76, 100] width 6 height 6
click at [67, 100] on icon at bounding box center [66, 99] width 3 height 1
click at [54, 101] on icon at bounding box center [57, 100] width 6 height 6
click at [68, 103] on icon at bounding box center [66, 100] width 6 height 6
click at [74, 131] on input "180%" at bounding box center [71, 130] width 39 height 10
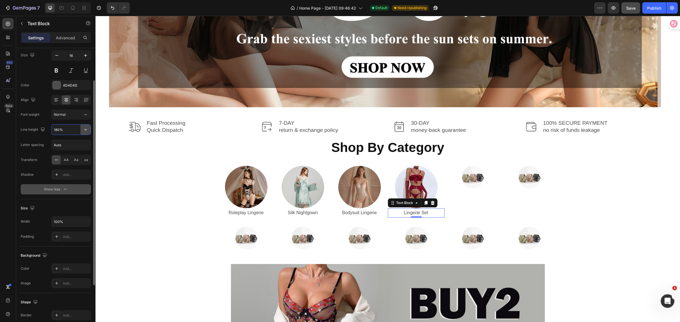
click at [84, 129] on icon "button" at bounding box center [86, 130] width 6 height 6
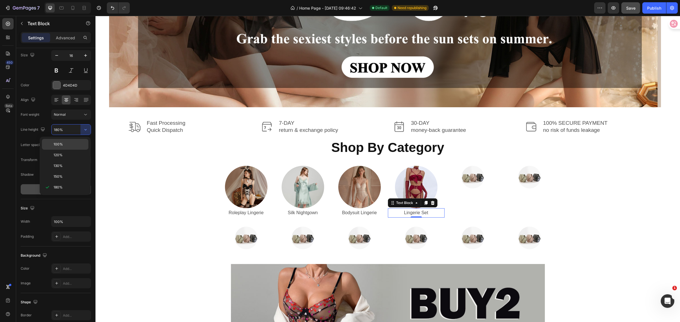
click at [66, 145] on p "100%" at bounding box center [70, 144] width 32 height 5
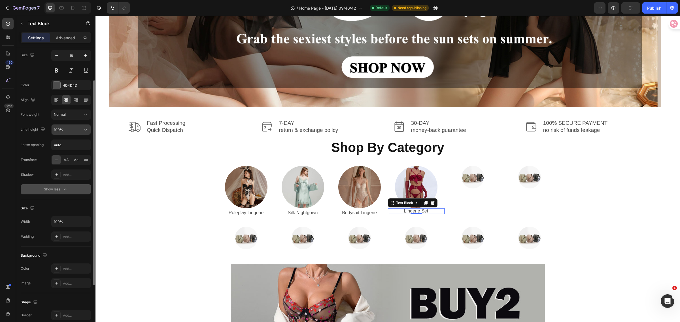
click at [73, 130] on input "100%" at bounding box center [71, 130] width 39 height 10
click at [86, 130] on icon "button" at bounding box center [86, 130] width 6 height 6
click at [62, 187] on span "180%" at bounding box center [58, 187] width 9 height 5
type input "180%"
click at [119, 260] on div "Image Fast Processing Quick Dispatch Text Block Row Image 7-DAY return & exchan…" at bounding box center [388, 294] width 576 height 351
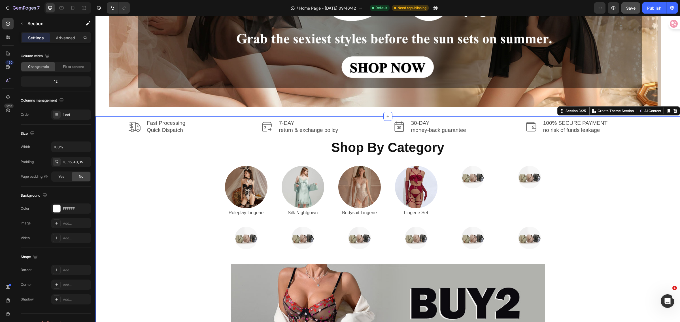
scroll to position [0, 0]
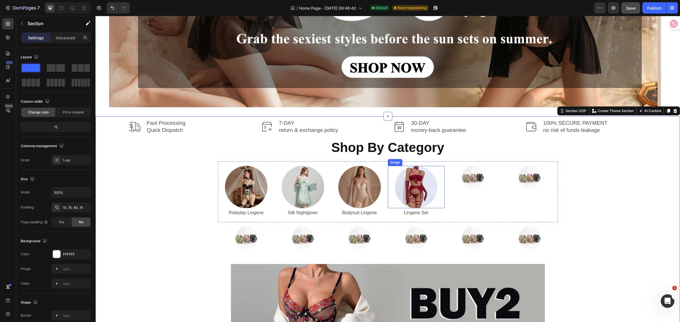
click at [424, 192] on img at bounding box center [416, 187] width 42 height 42
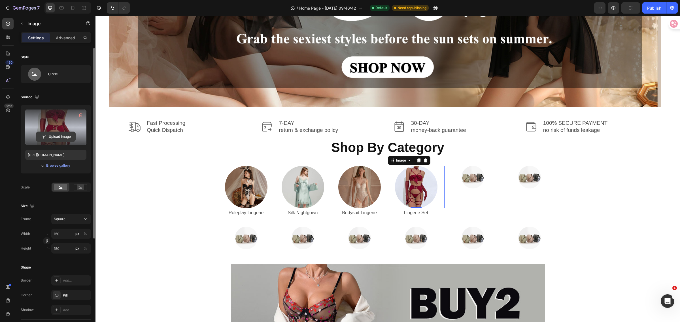
click at [42, 136] on input "file" at bounding box center [55, 137] width 39 height 10
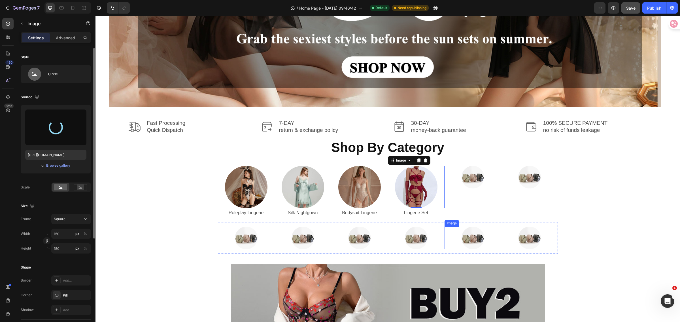
type input "[URL][DOMAIN_NAME]"
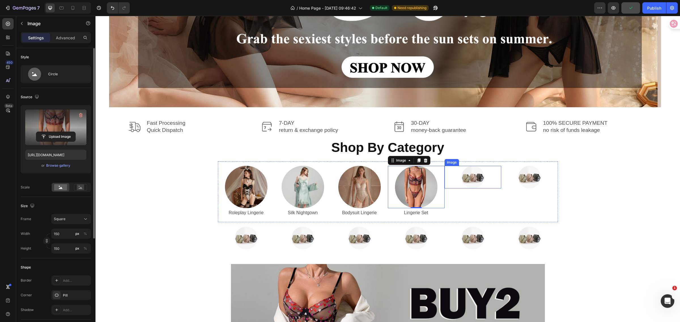
click at [476, 181] on img at bounding box center [472, 177] width 23 height 23
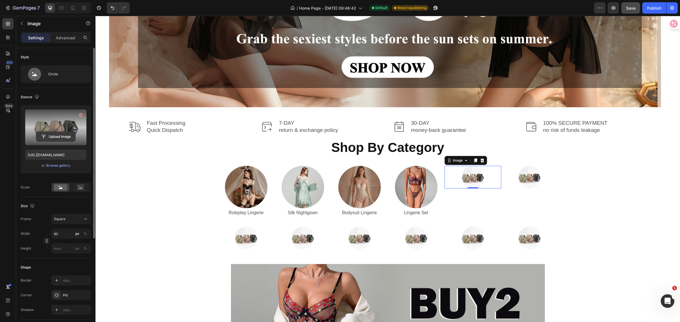
click at [42, 136] on input "file" at bounding box center [55, 137] width 39 height 10
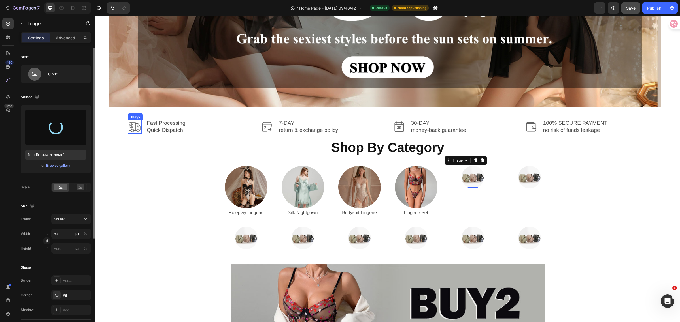
type input "[URL][DOMAIN_NAME]"
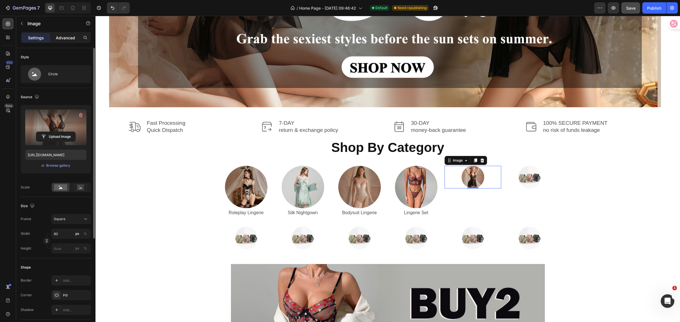
click at [68, 35] on p "Advanced" at bounding box center [65, 38] width 19 height 6
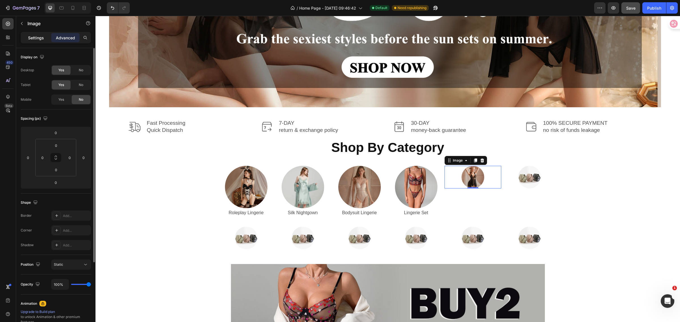
click at [34, 39] on p "Settings" at bounding box center [36, 38] width 16 height 6
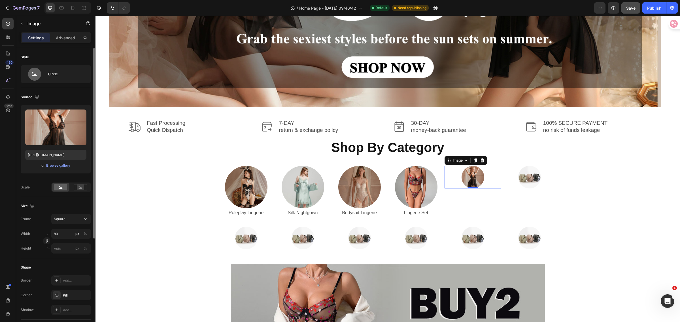
scroll to position [71, 0]
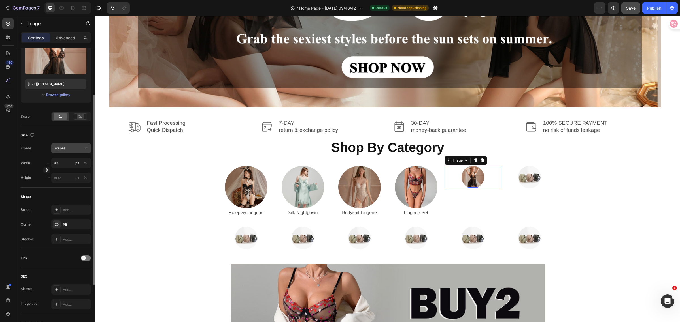
click at [80, 148] on div "Square" at bounding box center [68, 148] width 28 height 5
click at [61, 193] on span "Original" at bounding box center [60, 194] width 12 height 5
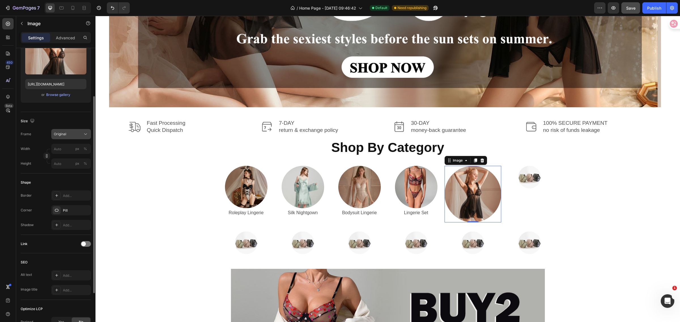
click at [78, 135] on div "Original" at bounding box center [68, 134] width 28 height 5
drag, startPoint x: 64, startPoint y: 146, endPoint x: 79, endPoint y: 174, distance: 31.2
click at [64, 146] on span "Square" at bounding box center [60, 148] width 12 height 6
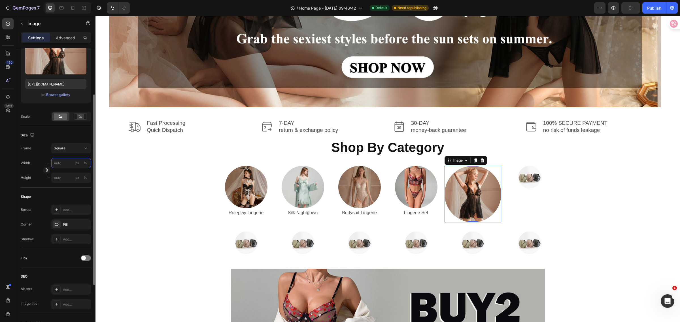
click at [66, 164] on input "px %" at bounding box center [71, 163] width 40 height 10
type input "1"
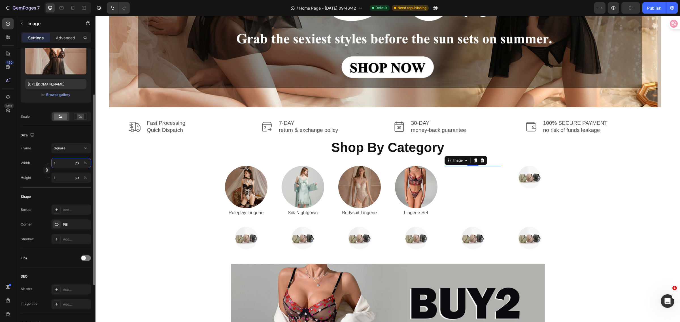
type input "15"
type input "150"
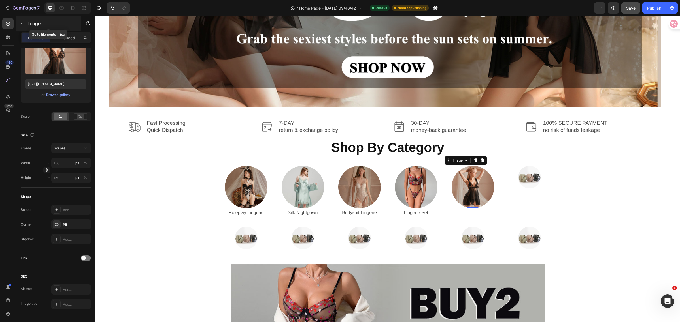
click at [22, 23] on icon "button" at bounding box center [22, 23] width 5 height 5
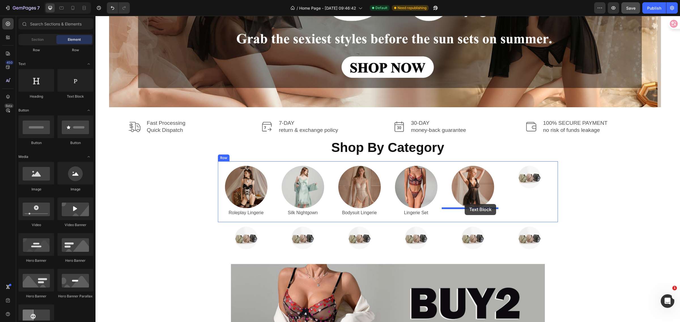
drag, startPoint x: 169, startPoint y: 99, endPoint x: 464, endPoint y: 204, distance: 313.4
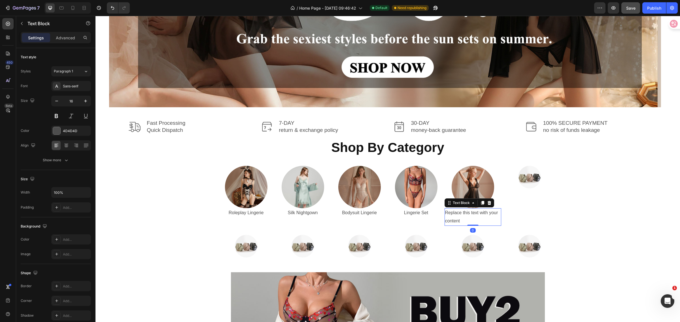
click at [465, 222] on div "Replace this text with your content" at bounding box center [472, 217] width 57 height 18
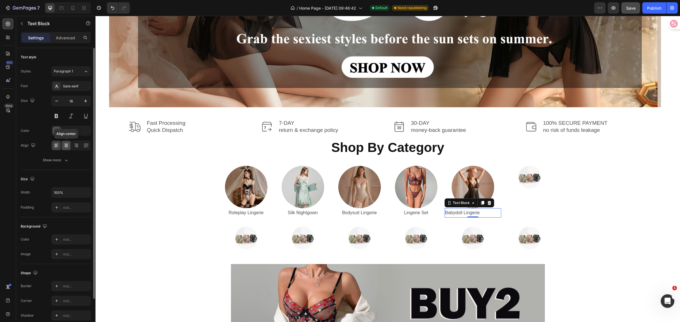
click at [67, 145] on icon at bounding box center [66, 145] width 3 height 1
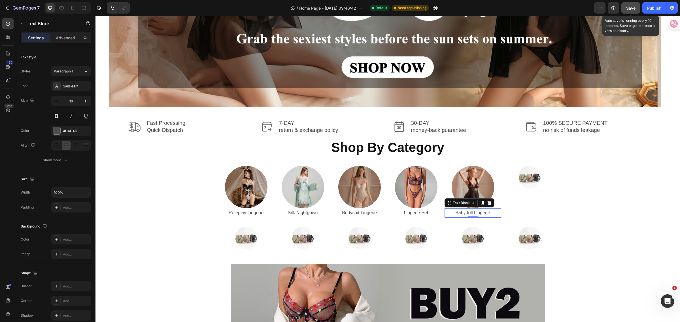
click at [629, 8] on span "Save" at bounding box center [630, 8] width 9 height 5
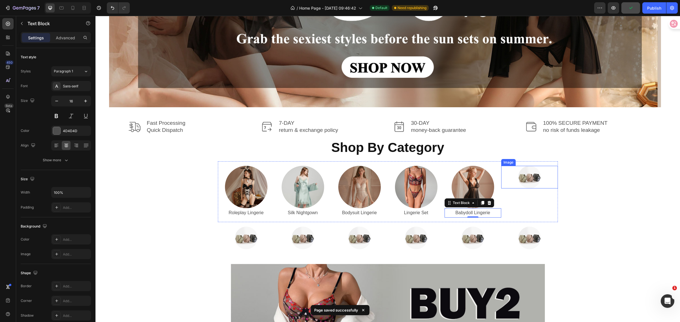
click at [522, 181] on img at bounding box center [529, 177] width 23 height 23
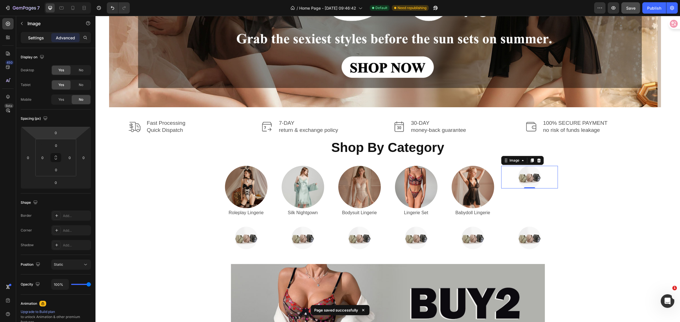
click at [33, 37] on p "Settings" at bounding box center [36, 38] width 16 height 6
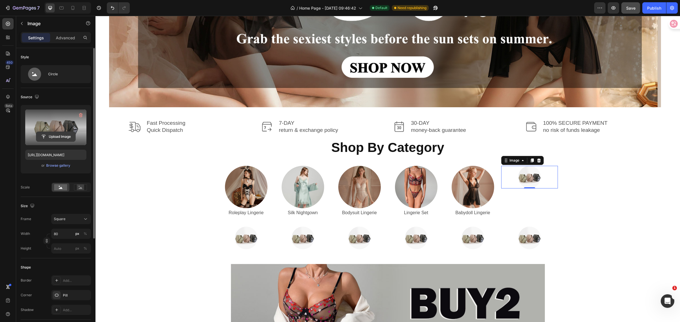
click at [46, 134] on input "file" at bounding box center [55, 137] width 39 height 10
type input "[URL][DOMAIN_NAME]"
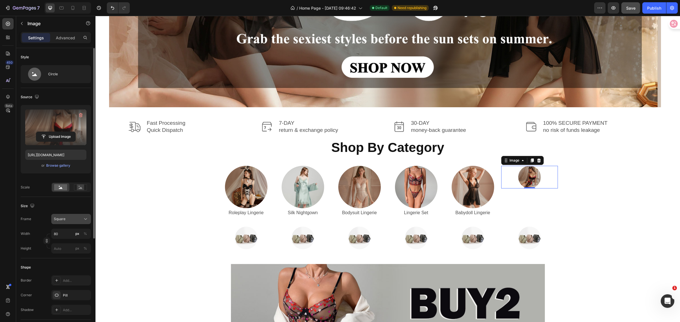
click at [65, 220] on div "Square" at bounding box center [68, 219] width 28 height 5
click at [58, 268] on div "Original" at bounding box center [65, 265] width 45 height 10
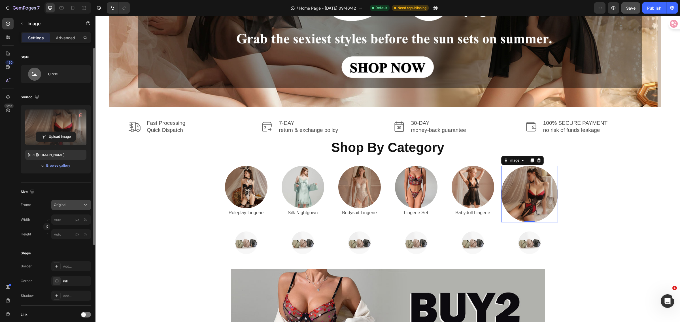
click at [72, 202] on div "Original" at bounding box center [68, 204] width 28 height 5
click at [67, 217] on div "Square" at bounding box center [70, 219] width 33 height 6
click at [65, 234] on input "px %" at bounding box center [71, 234] width 40 height 10
type input "1"
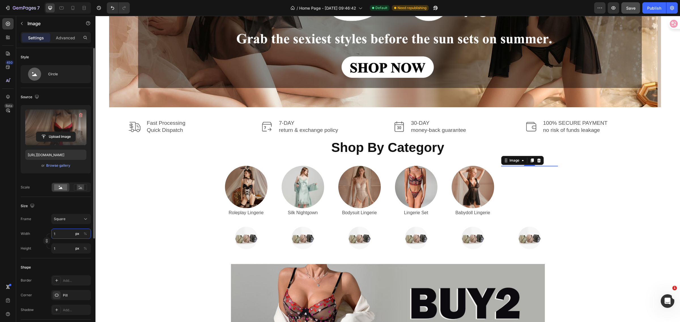
type input "15"
type input "150"
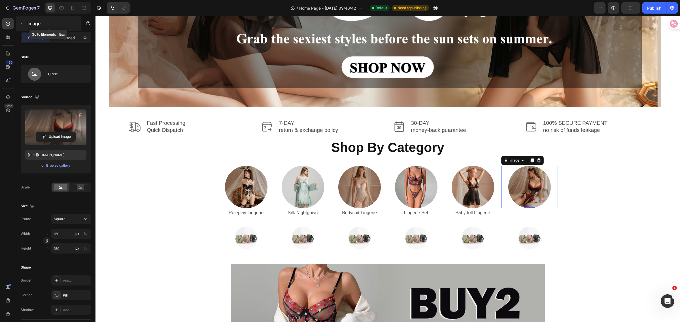
click at [20, 25] on icon "button" at bounding box center [22, 23] width 5 height 5
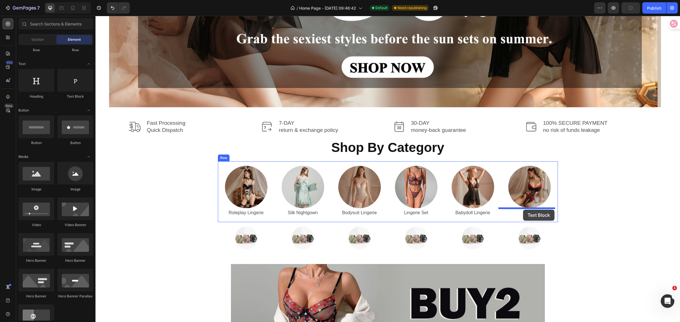
drag, startPoint x: 172, startPoint y: 101, endPoint x: 523, endPoint y: 210, distance: 367.2
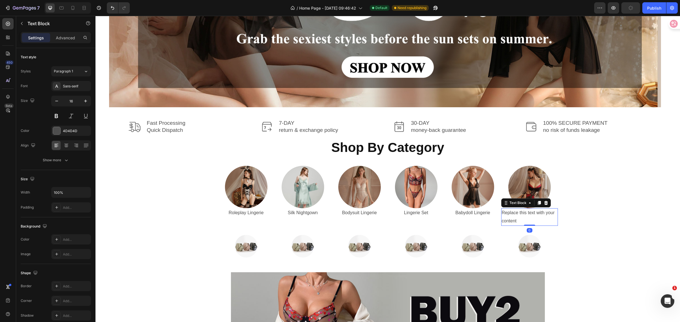
click at [522, 222] on div "Replace this text with your content" at bounding box center [529, 217] width 57 height 18
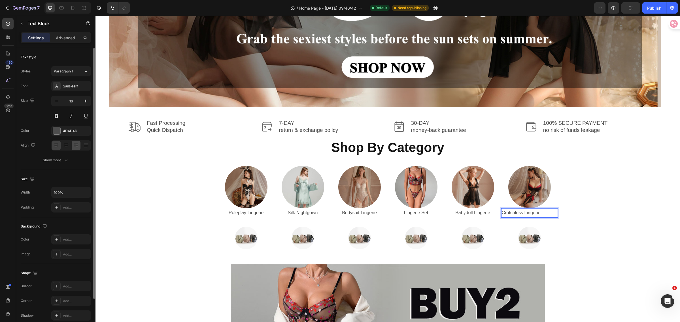
click at [67, 146] on icon at bounding box center [66, 146] width 6 height 6
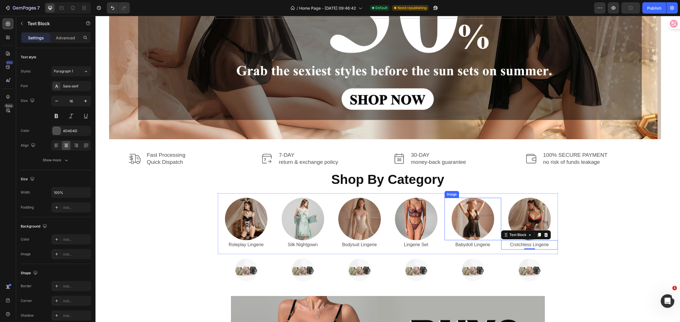
scroll to position [108, 0]
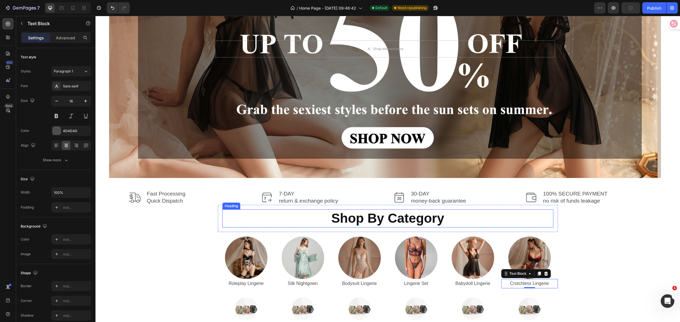
click at [356, 220] on p "Shop By Category" at bounding box center [388, 218] width 330 height 17
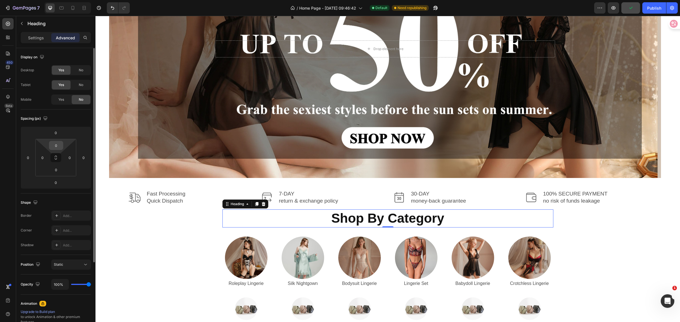
click at [60, 148] on input "0" at bounding box center [55, 145] width 11 height 8
type input "10"
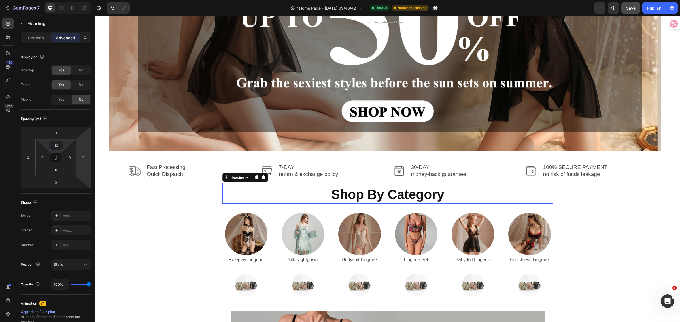
scroll to position [143, 0]
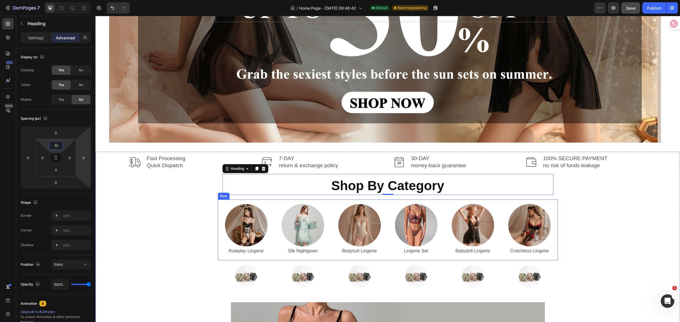
click at [220, 204] on div "Image" at bounding box center [246, 225] width 57 height 42
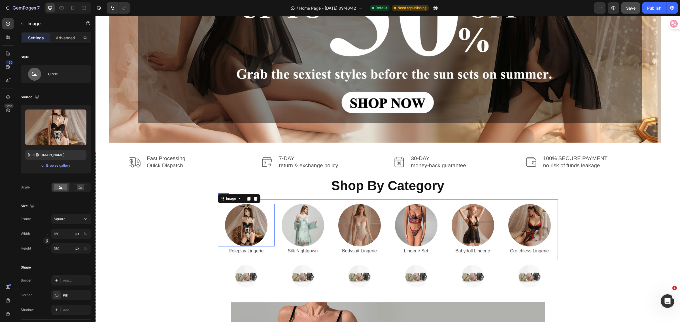
click at [280, 200] on div "Image 0 Roleplay Lingerie Text Block Image Silk Nightgown Text Block Image Body…" at bounding box center [388, 230] width 340 height 61
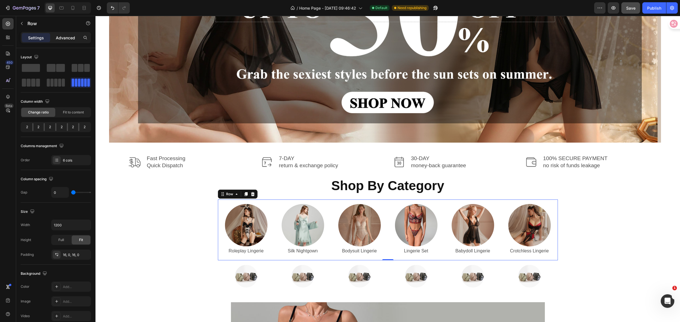
click at [69, 36] on p "Advanced" at bounding box center [65, 38] width 19 height 6
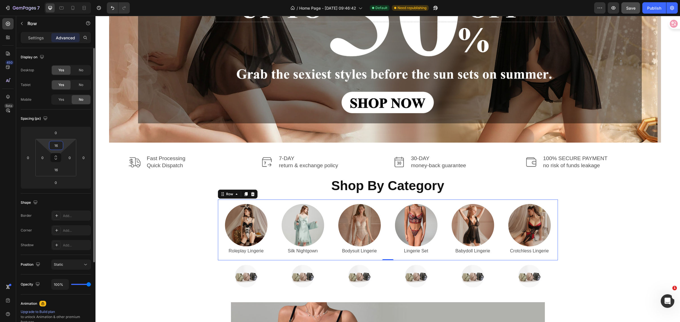
click at [60, 145] on input "16" at bounding box center [55, 145] width 11 height 8
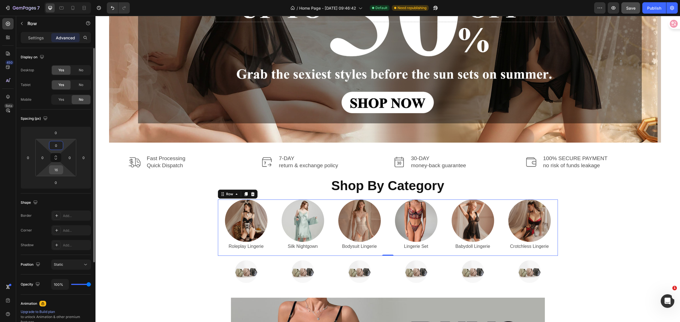
type input "0"
click at [57, 169] on input "16" at bounding box center [55, 170] width 11 height 8
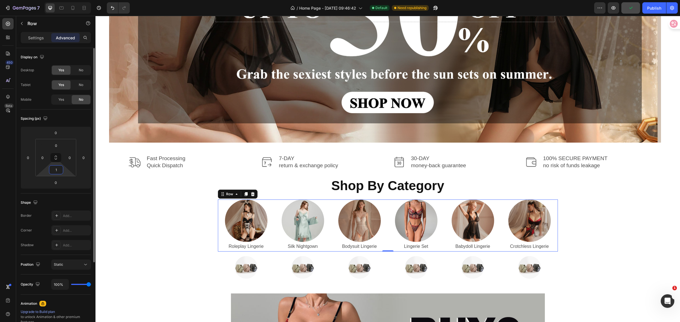
type input "10"
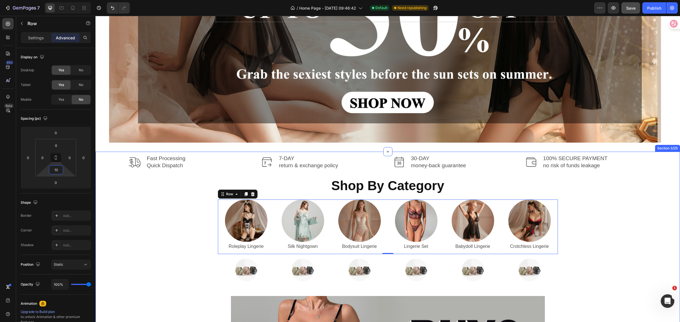
click at [179, 220] on div "Image Fast Processing Quick Dispatch Text Block Row Image 7-DAY return & exchan…" at bounding box center [388, 328] width 576 height 347
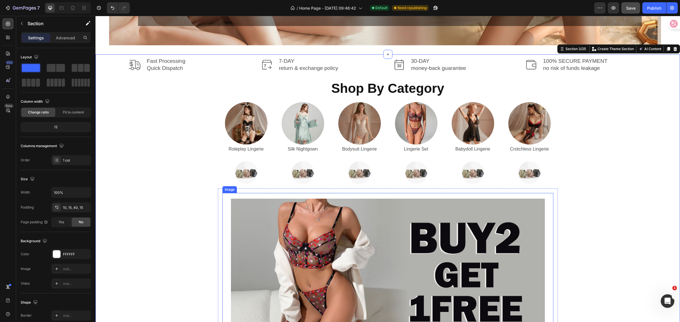
scroll to position [249, 0]
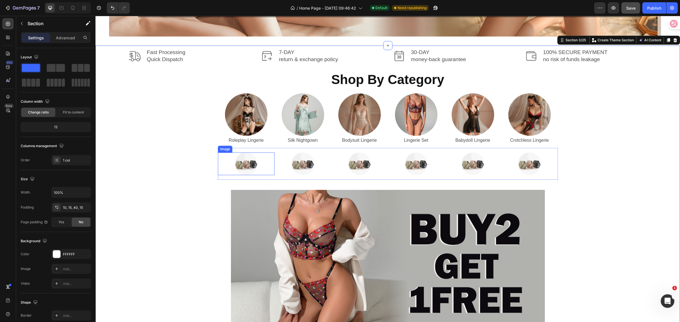
click at [246, 164] on img at bounding box center [246, 164] width 23 height 23
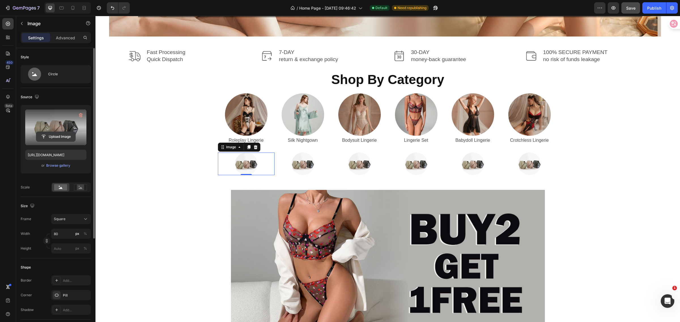
click at [43, 135] on input "file" at bounding box center [55, 137] width 39 height 10
type input "[URL][DOMAIN_NAME]"
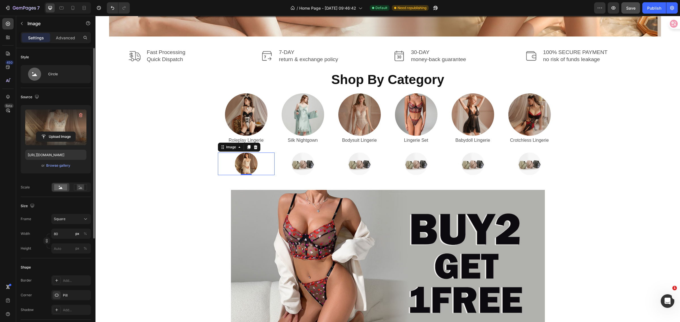
click at [33, 36] on p "Settings" at bounding box center [36, 38] width 16 height 6
click at [74, 222] on div "Square" at bounding box center [68, 219] width 28 height 5
click at [62, 264] on span "Original" at bounding box center [60, 265] width 12 height 5
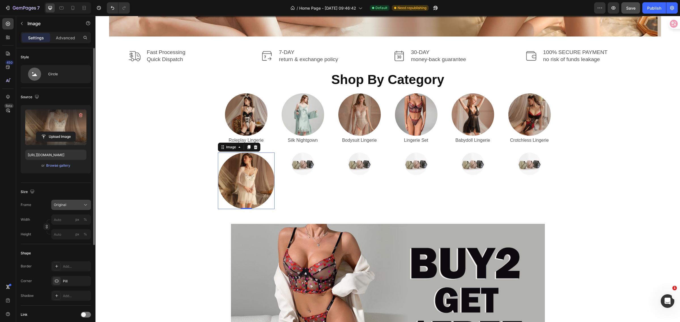
click at [71, 205] on div "Original" at bounding box center [68, 204] width 28 height 5
click at [68, 218] on div "Square" at bounding box center [70, 219] width 33 height 6
click at [63, 232] on input "px %" at bounding box center [71, 234] width 40 height 10
type input "1"
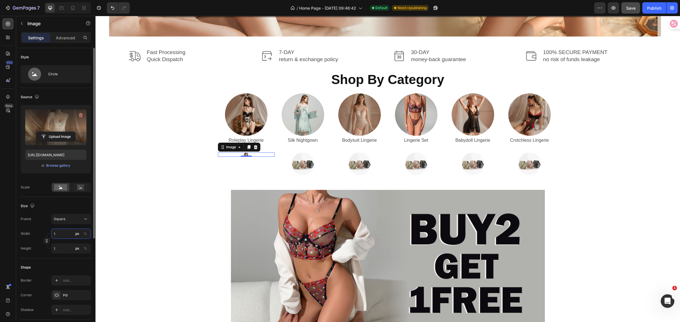
type input "15"
type input "150"
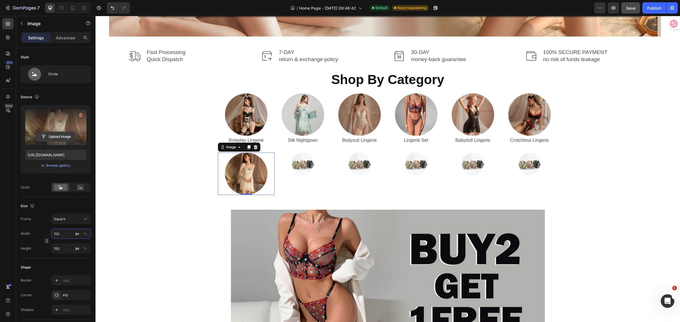
type input "150"
click at [47, 135] on input "file" at bounding box center [55, 137] width 39 height 10
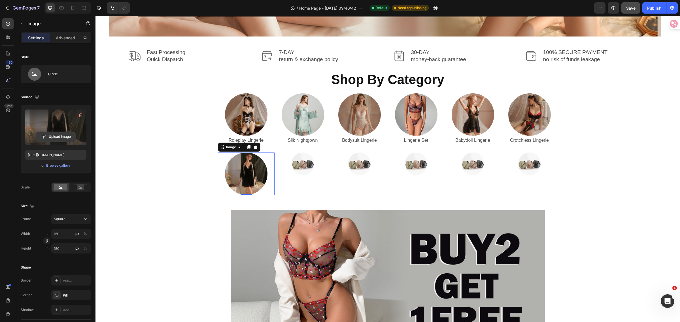
click at [45, 136] on input "file" at bounding box center [55, 137] width 39 height 10
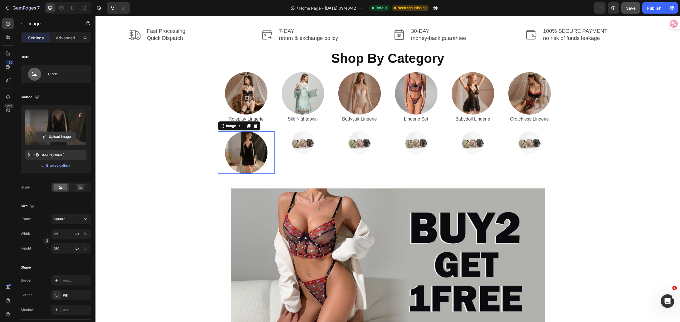
scroll to position [285, 0]
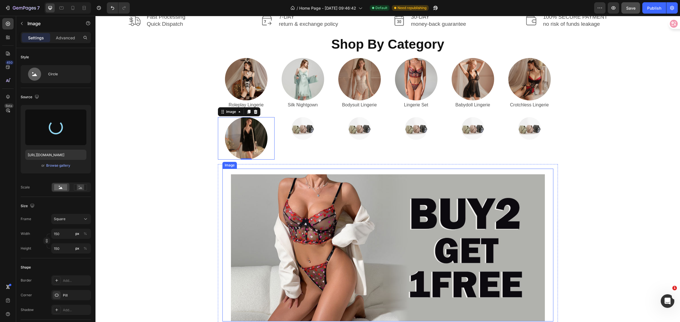
type input "[URL][DOMAIN_NAME]"
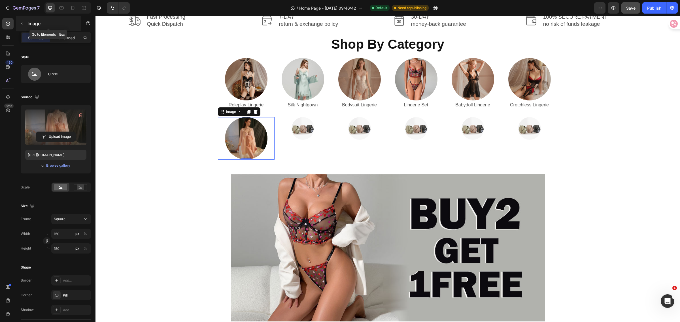
click at [24, 28] on div "Image" at bounding box center [48, 23] width 65 height 15
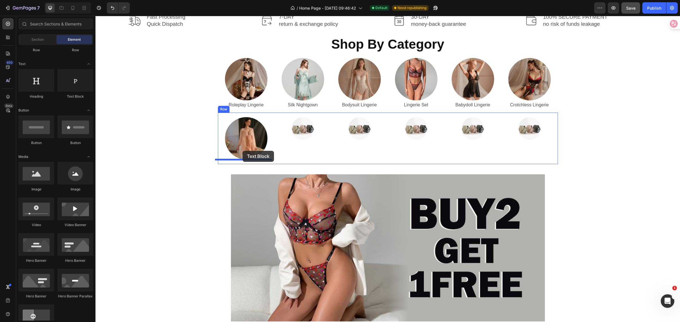
drag, startPoint x: 170, startPoint y: 96, endPoint x: 242, endPoint y: 151, distance: 91.2
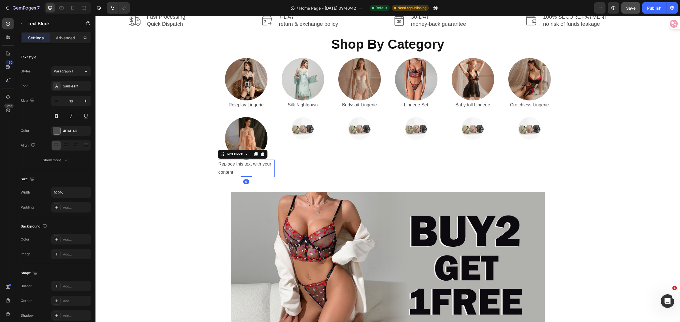
click at [235, 170] on div "Replace this text with your content" at bounding box center [246, 169] width 57 height 18
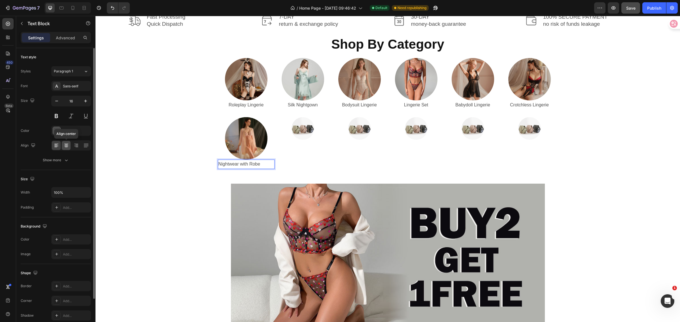
click at [67, 143] on icon at bounding box center [66, 146] width 6 height 6
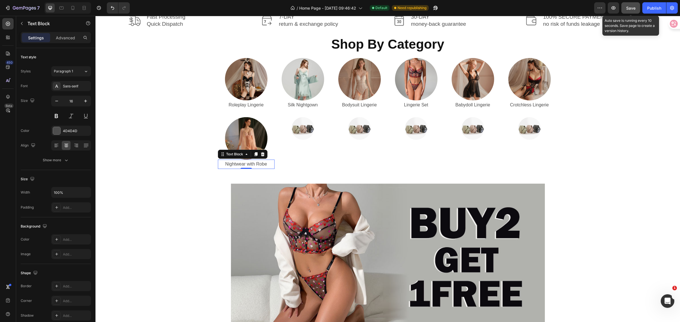
click at [632, 7] on span "Save" at bounding box center [630, 8] width 9 height 5
click at [413, 132] on img at bounding box center [416, 128] width 23 height 23
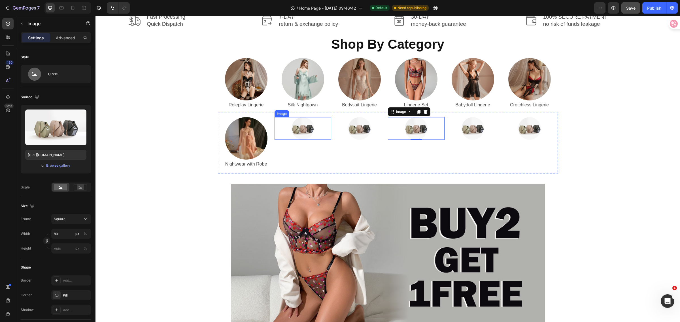
click at [302, 132] on img at bounding box center [302, 128] width 23 height 23
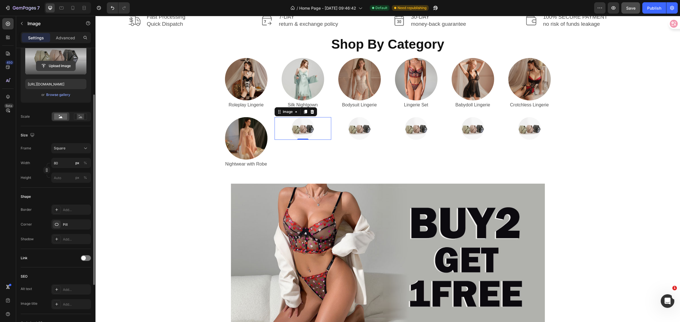
click at [42, 67] on input "file" at bounding box center [55, 66] width 39 height 10
type input "[URL][DOMAIN_NAME]"
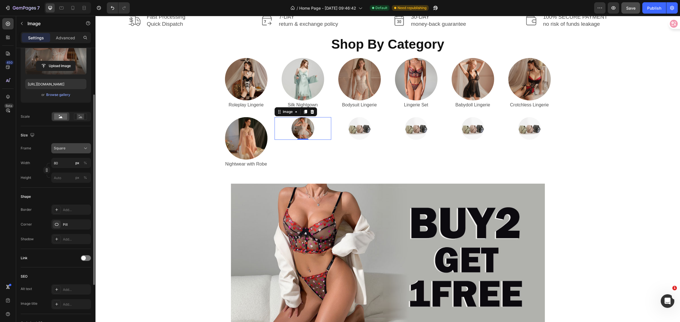
click at [72, 149] on div "Square" at bounding box center [68, 148] width 28 height 5
click at [67, 195] on div "Original" at bounding box center [70, 194] width 33 height 5
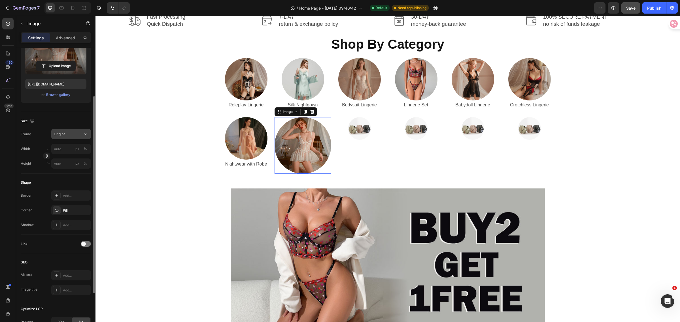
click at [76, 136] on div "Original" at bounding box center [68, 134] width 28 height 5
click at [73, 149] on div "Square" at bounding box center [70, 148] width 33 height 6
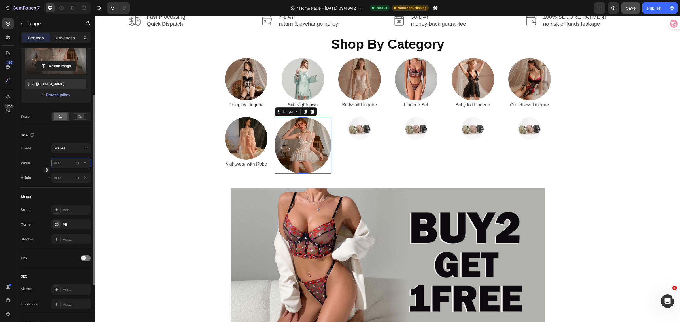
click at [65, 165] on input "px %" at bounding box center [71, 163] width 40 height 10
type input "1"
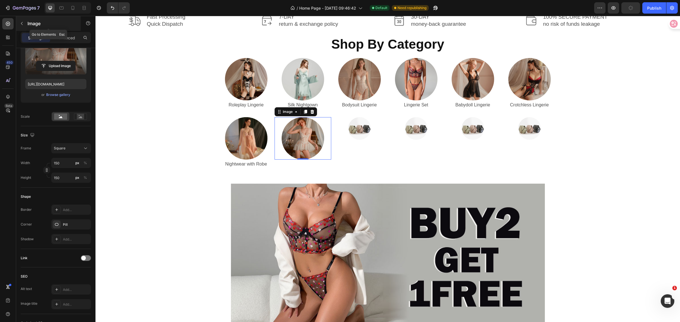
click at [23, 23] on icon "button" at bounding box center [22, 23] width 5 height 5
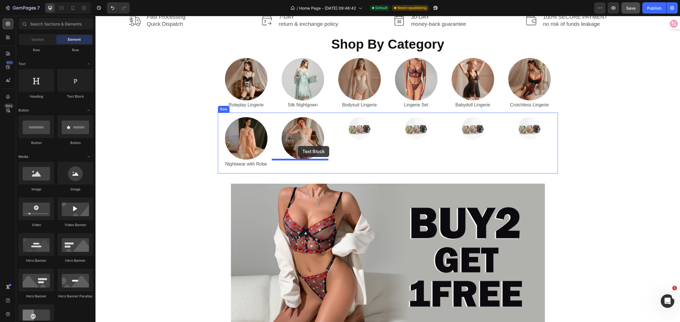
drag, startPoint x: 230, startPoint y: 112, endPoint x: 298, endPoint y: 146, distance: 75.7
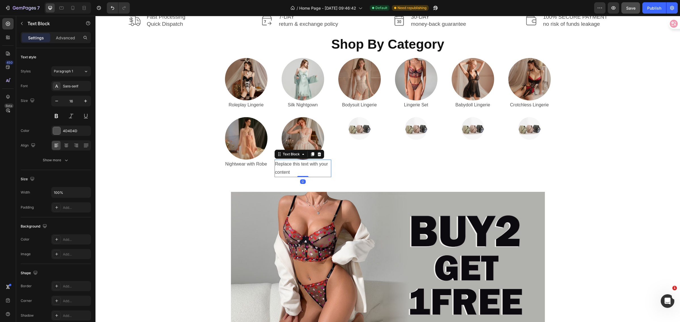
click at [290, 171] on div "Replace this text with your content" at bounding box center [302, 169] width 57 height 18
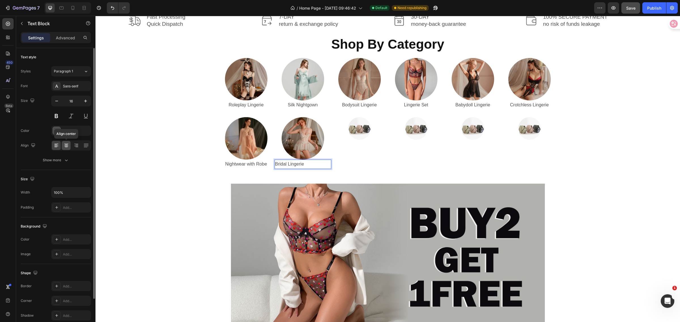
click at [64, 145] on icon at bounding box center [66, 146] width 6 height 6
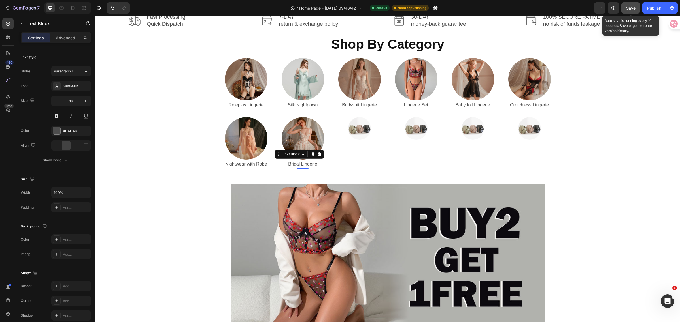
click at [628, 9] on span "Save" at bounding box center [630, 8] width 9 height 5
click at [352, 129] on img at bounding box center [359, 128] width 23 height 23
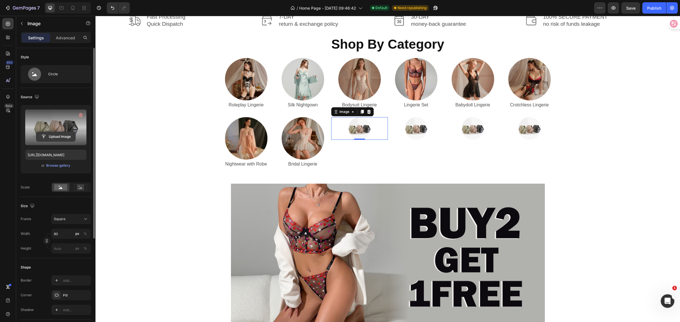
click at [47, 137] on input "file" at bounding box center [55, 137] width 39 height 10
type input "https://cdn.shopify.com/s/files/1/0562/4119/3042/files/gempages_539969290552476…"
click at [63, 40] on p "Advanced" at bounding box center [65, 38] width 19 height 6
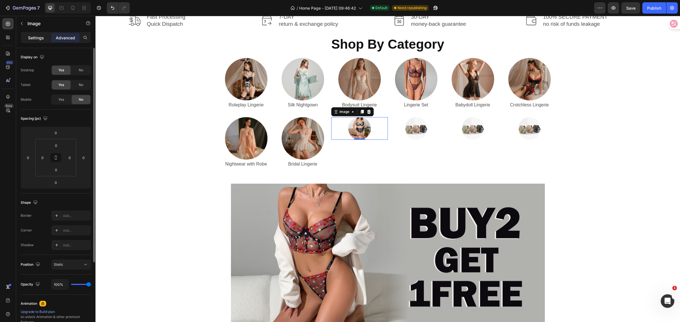
click at [42, 35] on p "Settings" at bounding box center [36, 38] width 16 height 6
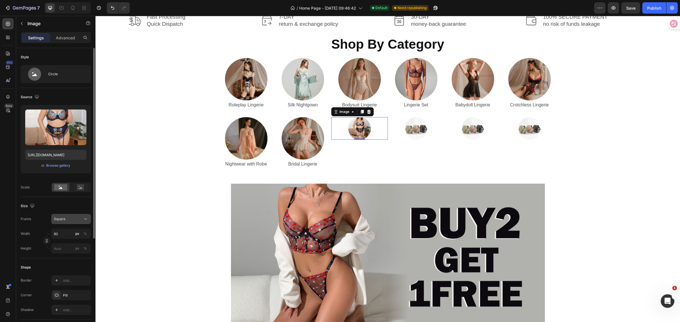
click at [75, 220] on div "Square" at bounding box center [68, 219] width 28 height 5
click at [65, 264] on span "Original" at bounding box center [60, 265] width 12 height 5
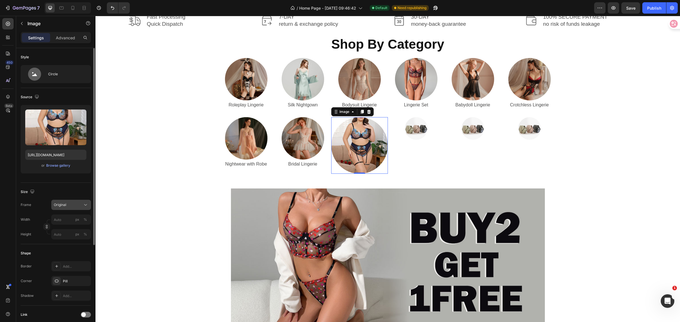
click at [72, 205] on div "Original" at bounding box center [68, 204] width 28 height 5
click at [71, 217] on div "Square" at bounding box center [70, 219] width 33 height 6
click at [66, 217] on div "Square" at bounding box center [68, 219] width 28 height 5
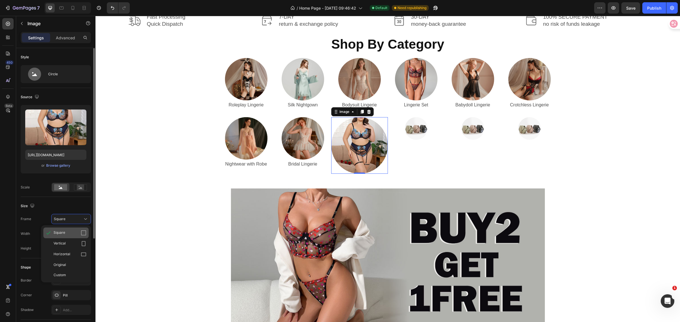
click at [67, 233] on div "Square" at bounding box center [70, 233] width 33 height 6
click at [70, 235] on input "px %" at bounding box center [71, 234] width 40 height 10
type input "1"
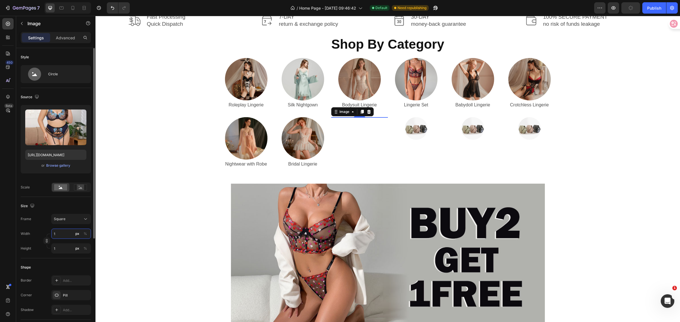
type input "15"
type input "150"
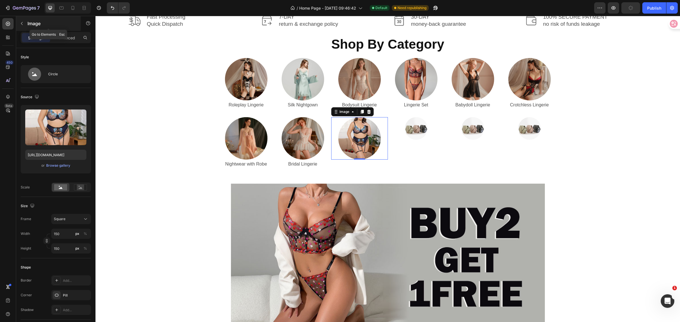
click at [22, 25] on icon "button" at bounding box center [22, 23] width 2 height 3
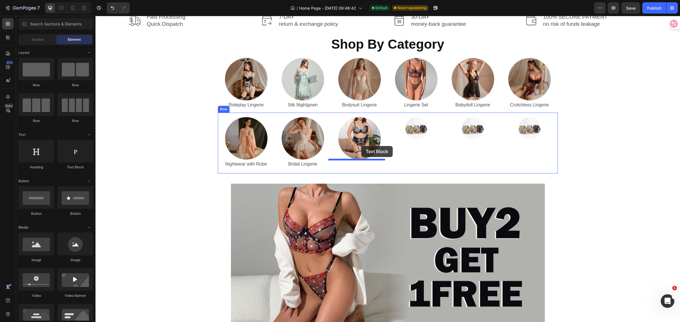
drag, startPoint x: 171, startPoint y: 101, endPoint x: 361, endPoint y: 146, distance: 195.5
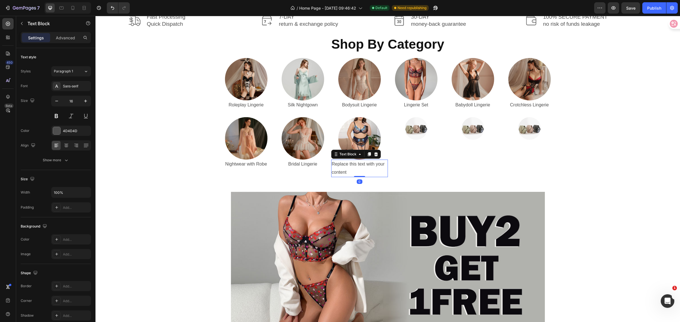
click at [352, 172] on div "Replace this text with your content" at bounding box center [359, 169] width 57 height 18
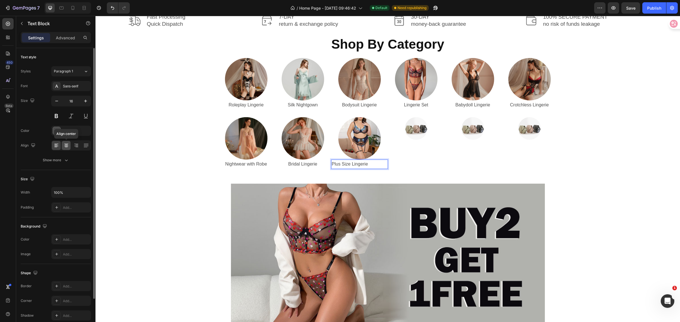
click at [65, 145] on icon at bounding box center [66, 146] width 6 height 6
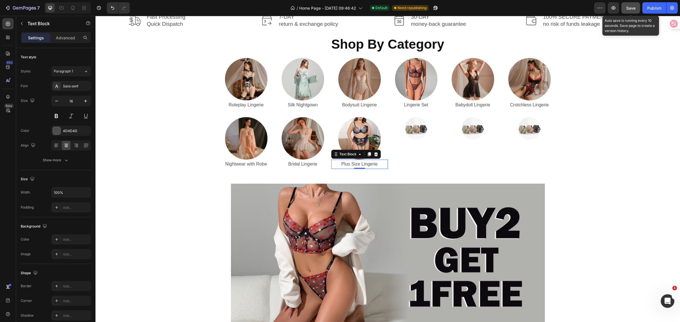
click at [632, 8] on span "Save" at bounding box center [630, 8] width 9 height 5
click at [419, 131] on img at bounding box center [416, 128] width 23 height 23
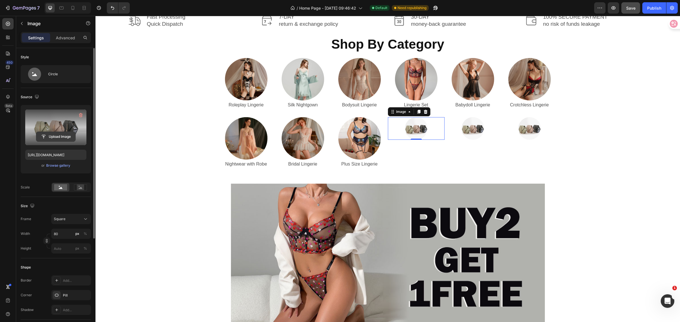
click at [43, 137] on input "file" at bounding box center [55, 137] width 39 height 10
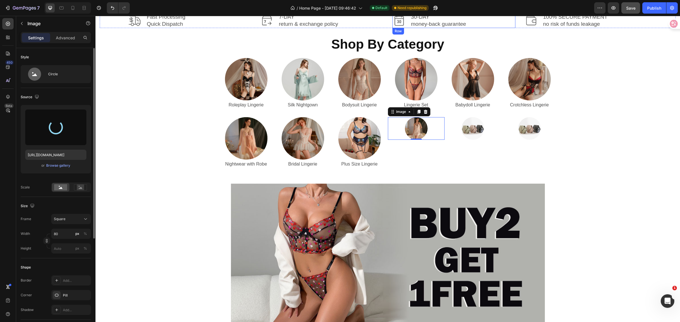
type input "https://cdn.shopify.com/s/files/1/0562/4119/3042/files/gempages_539969290552476…"
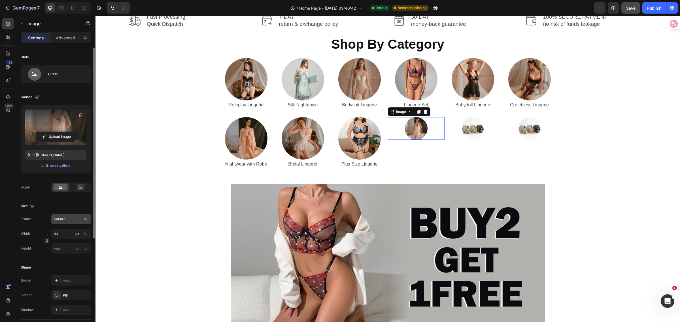
click at [73, 219] on div "Square" at bounding box center [68, 219] width 28 height 5
click at [65, 263] on span "Original" at bounding box center [60, 265] width 12 height 5
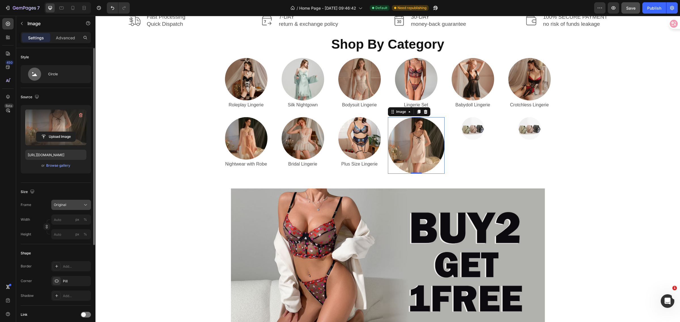
click at [75, 205] on div "Original" at bounding box center [68, 204] width 28 height 5
click at [71, 217] on div "Square" at bounding box center [70, 219] width 33 height 6
click at [65, 217] on span "Square" at bounding box center [60, 219] width 12 height 5
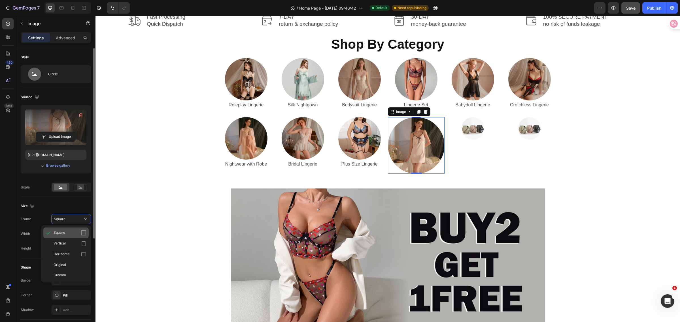
click at [64, 229] on div "Square" at bounding box center [65, 233] width 45 height 11
click at [67, 235] on input "px %" at bounding box center [71, 234] width 40 height 10
type input "1"
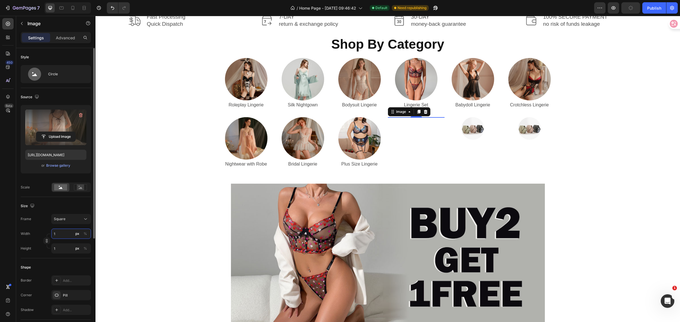
type input "15"
type input "150"
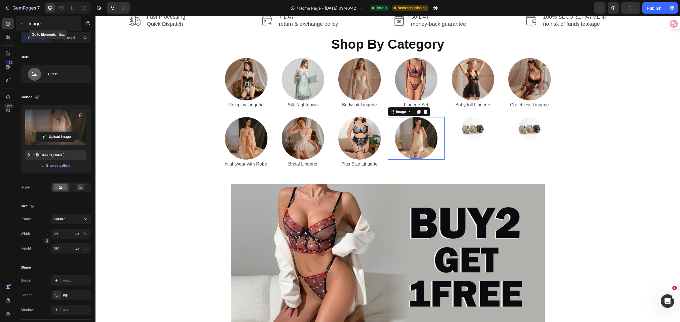
click at [24, 22] on button "button" at bounding box center [21, 23] width 9 height 9
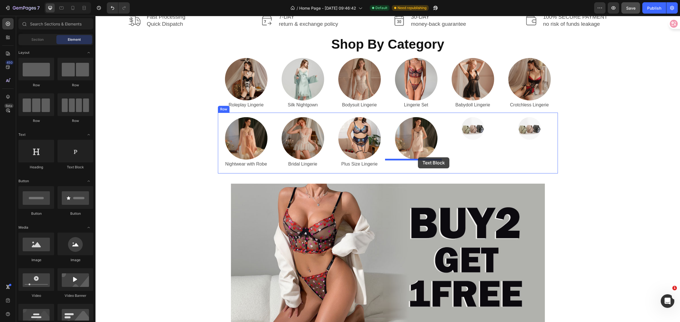
drag, startPoint x: 168, startPoint y: 105, endPoint x: 418, endPoint y: 157, distance: 254.9
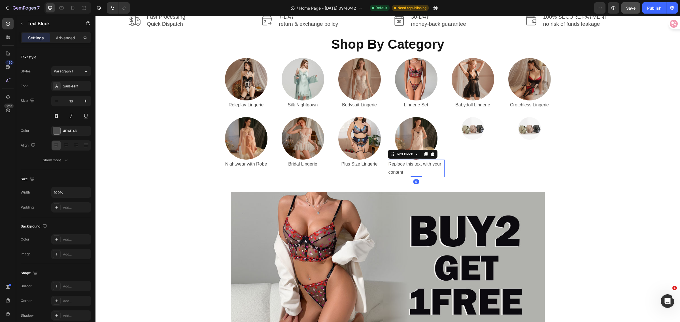
click at [407, 170] on div "Replace this text with your content" at bounding box center [416, 169] width 57 height 18
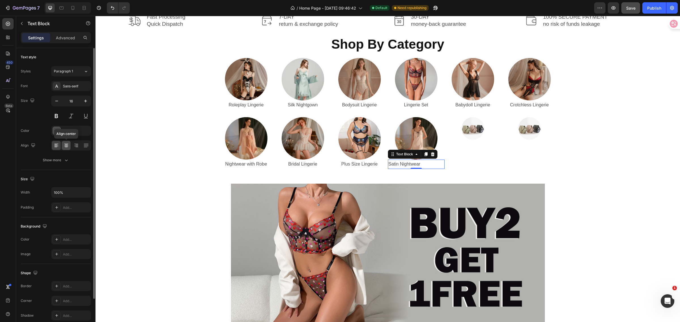
click at [62, 148] on div at bounding box center [66, 145] width 9 height 9
click at [419, 162] on p "Satin Nightwear" at bounding box center [416, 164] width 56 height 8
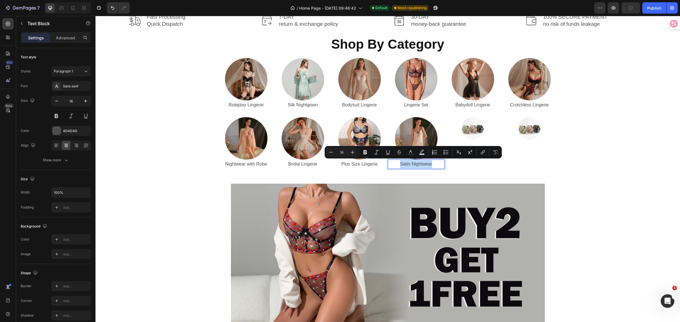
copy p "Satin Nightwear"
click at [576, 84] on div "Image Fast Processing Quick Dispatch Text Block Row Image 7-DAY return & exchan…" at bounding box center [388, 201] width 576 height 377
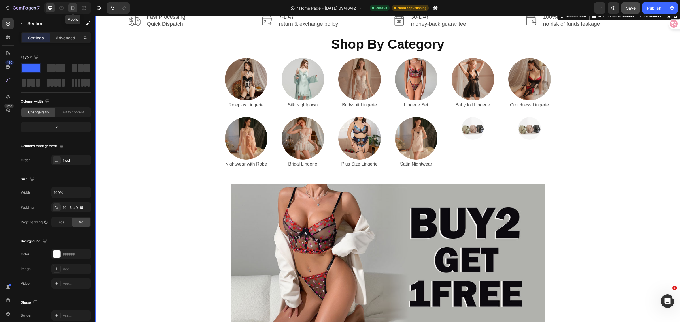
click at [73, 9] on icon at bounding box center [72, 8] width 3 height 4
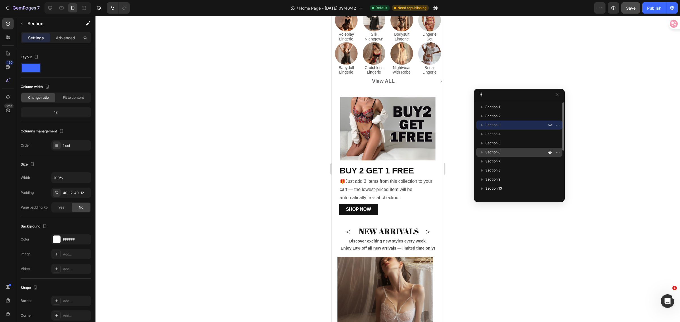
scroll to position [282, 0]
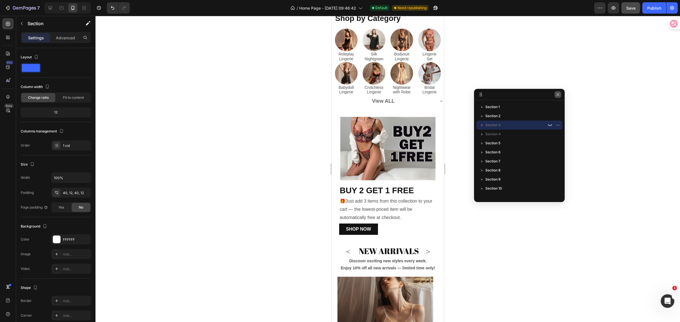
click at [559, 95] on icon "button" at bounding box center [557, 94] width 5 height 5
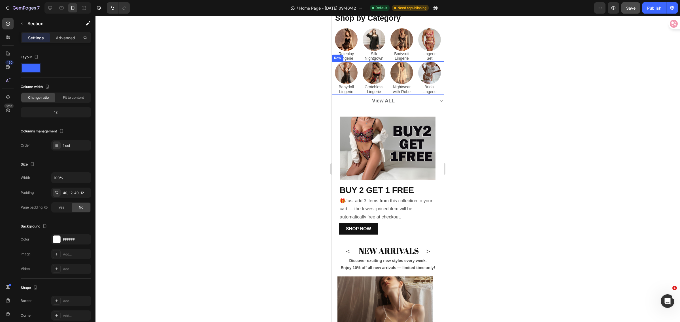
scroll to position [0, 0]
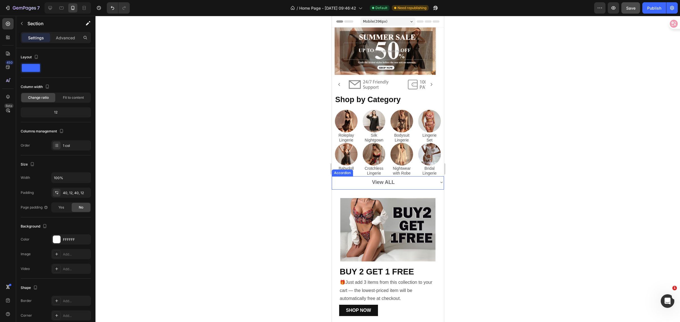
click at [381, 180] on p "View ALL" at bounding box center [383, 182] width 23 height 9
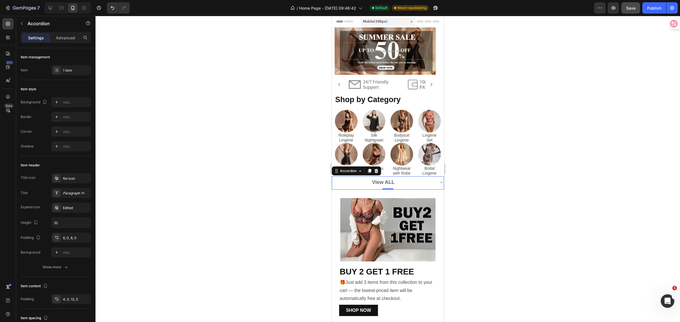
click at [439, 181] on icon at bounding box center [441, 182] width 5 height 5
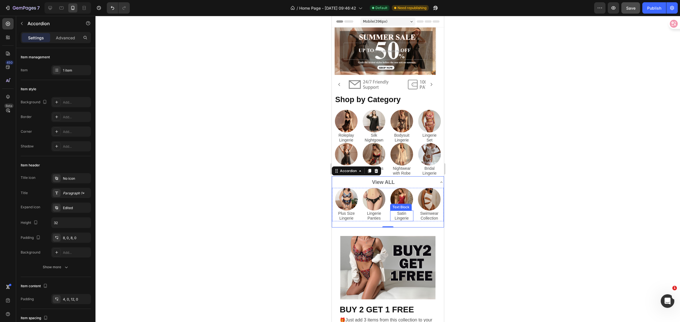
click at [405, 214] on p "Satin Lingerie" at bounding box center [401, 216] width 22 height 10
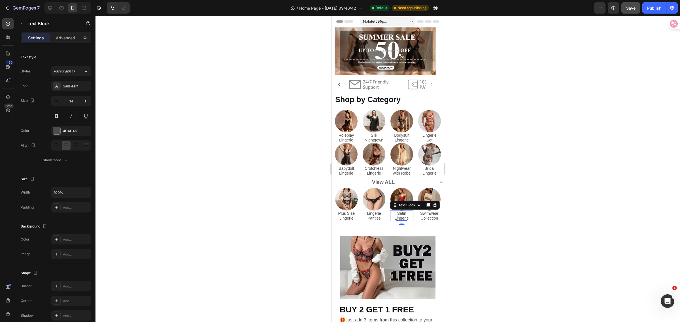
click at [406, 214] on p "Satin Lingerie" at bounding box center [401, 216] width 22 height 10
click at [480, 207] on div at bounding box center [387, 169] width 584 height 306
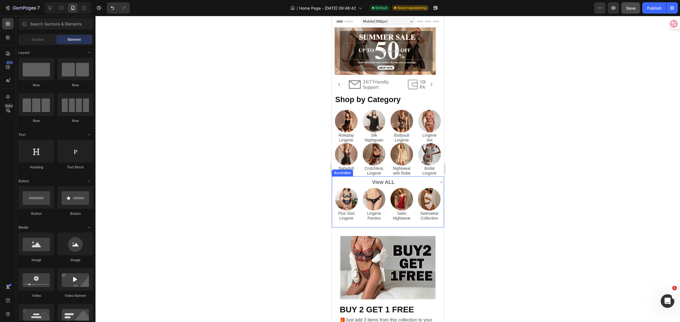
click at [439, 181] on icon at bounding box center [441, 182] width 5 height 5
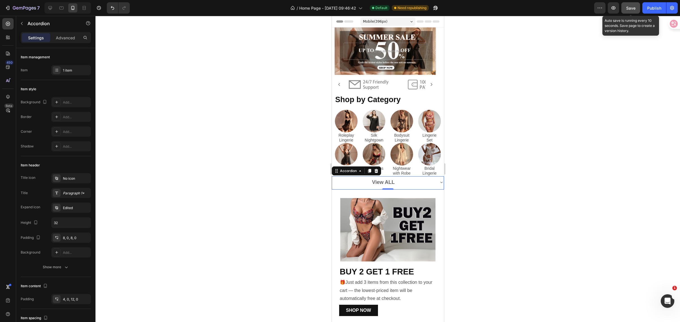
click at [629, 8] on span "Save" at bounding box center [630, 8] width 9 height 5
click at [51, 9] on icon at bounding box center [50, 8] width 4 height 4
type input "Auto"
type input "8"
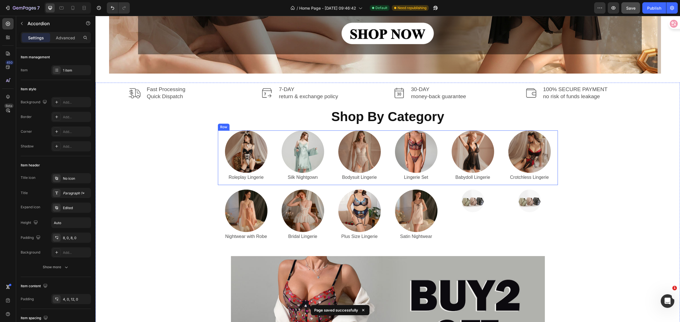
scroll to position [248, 0]
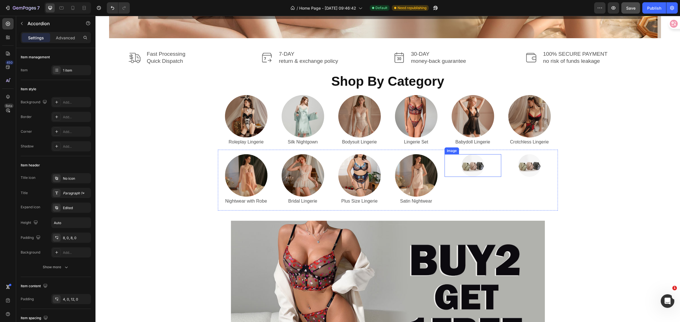
click at [479, 168] on img at bounding box center [472, 165] width 23 height 23
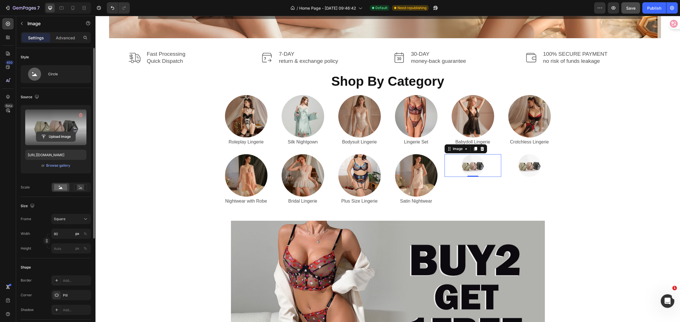
click at [46, 135] on input "file" at bounding box center [55, 137] width 39 height 10
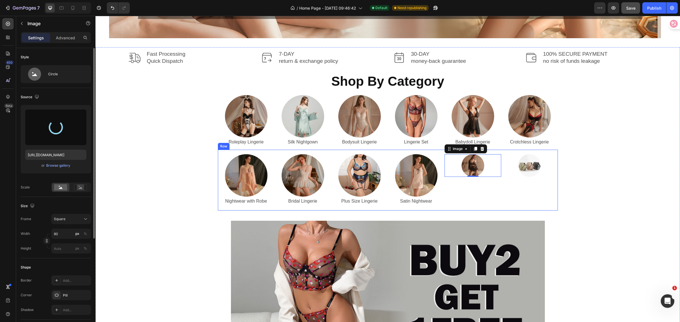
type input "https://cdn.shopify.com/s/files/1/0562/4119/3042/files/gempages_539969290552476…"
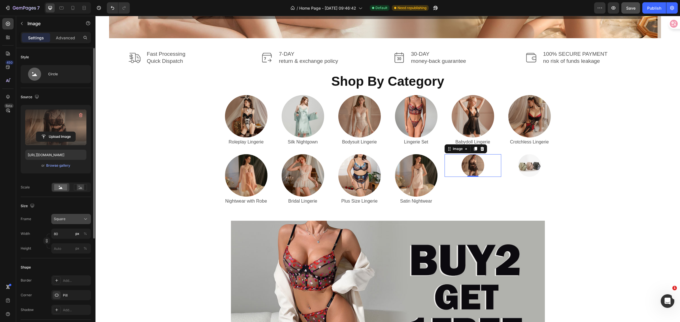
click at [77, 219] on div "Square" at bounding box center [68, 219] width 28 height 5
click at [61, 263] on span "Original" at bounding box center [60, 265] width 12 height 5
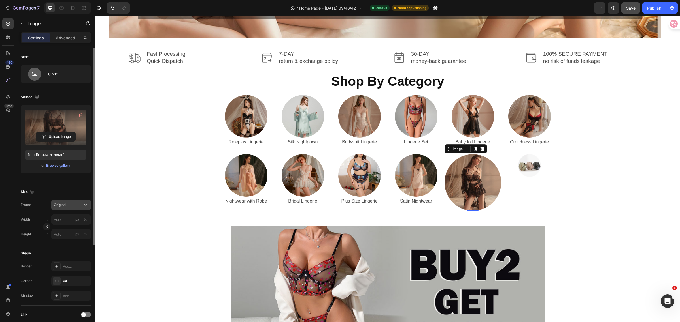
click at [67, 207] on div "Original" at bounding box center [68, 204] width 28 height 5
click at [66, 216] on div "Square" at bounding box center [70, 219] width 33 height 6
click at [64, 235] on input "px %" at bounding box center [71, 234] width 40 height 10
type input "1"
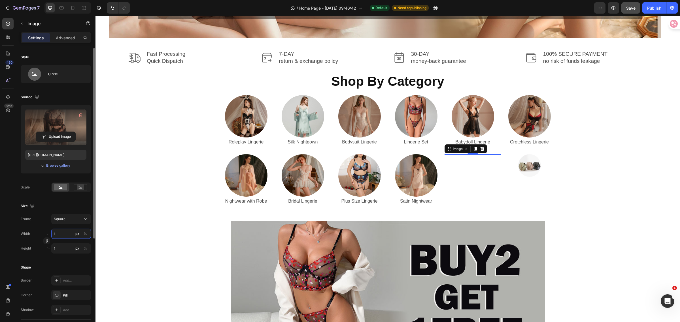
type input "15"
type input "150"
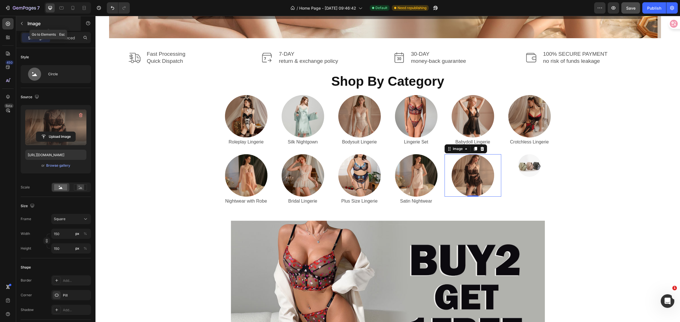
click at [26, 25] on button "button" at bounding box center [21, 23] width 9 height 9
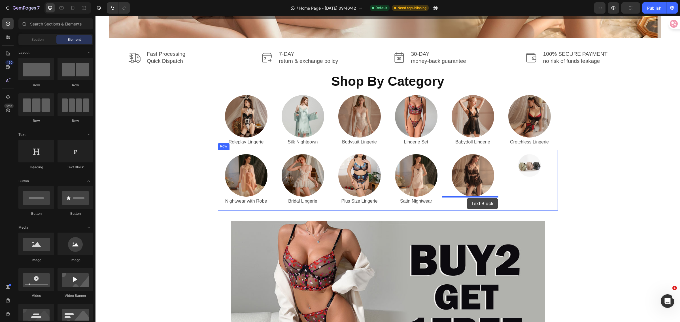
drag, startPoint x: 172, startPoint y: 102, endPoint x: 466, endPoint y: 198, distance: 309.7
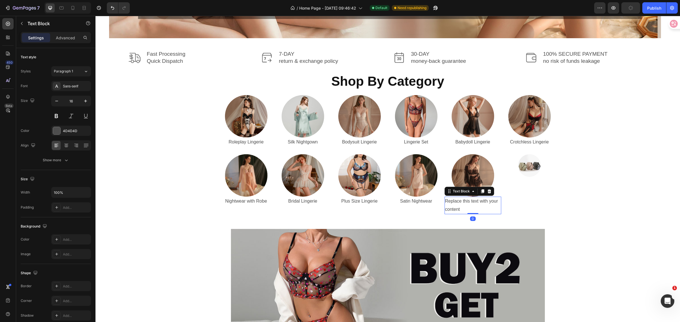
click at [462, 208] on div "Replace this text with your content" at bounding box center [472, 206] width 57 height 18
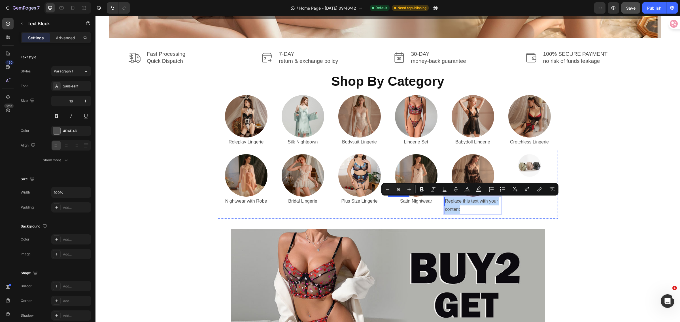
drag, startPoint x: 462, startPoint y: 208, endPoint x: 438, endPoint y: 197, distance: 26.5
click at [438, 197] on div "Image Nightwear with Robe Text Block Image Bridal Lingerie Text Block Image Plu…" at bounding box center [388, 184] width 340 height 69
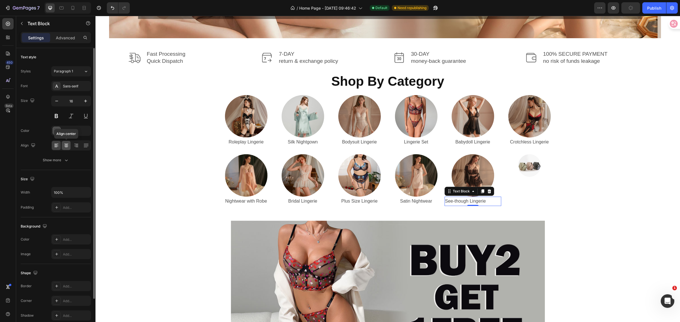
click at [66, 144] on icon at bounding box center [66, 146] width 6 height 6
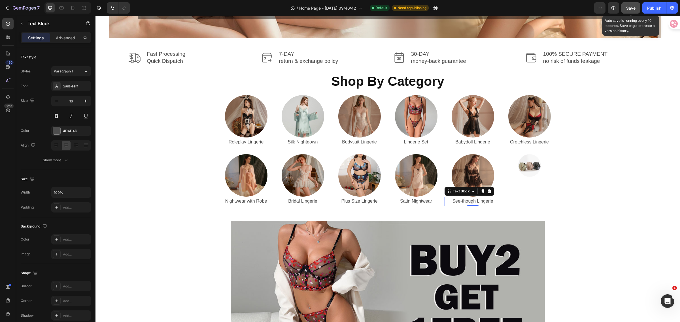
click at [631, 8] on span "Save" at bounding box center [630, 8] width 9 height 5
click at [521, 165] on img at bounding box center [529, 165] width 23 height 23
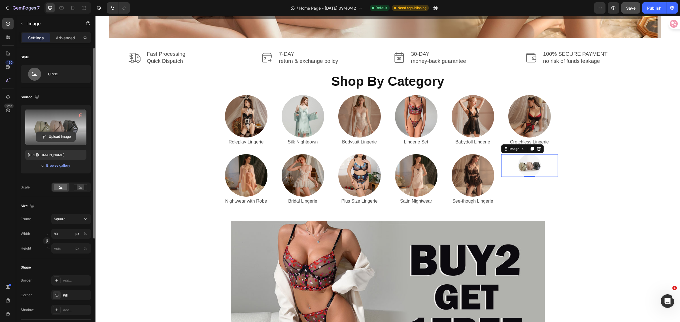
click at [46, 139] on input "file" at bounding box center [55, 137] width 39 height 10
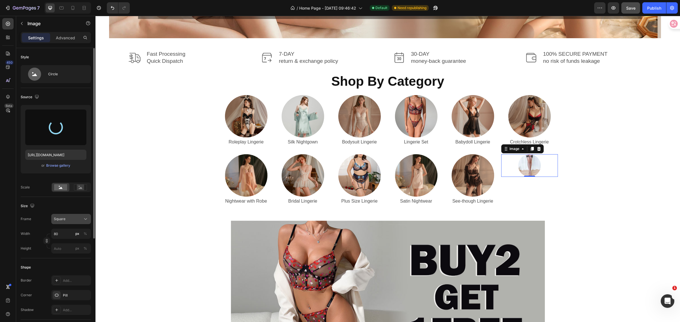
type input "https://cdn.shopify.com/s/files/1/0562/4119/3042/files/gempages_539969290552476…"
click at [81, 217] on div "Square" at bounding box center [68, 219] width 28 height 5
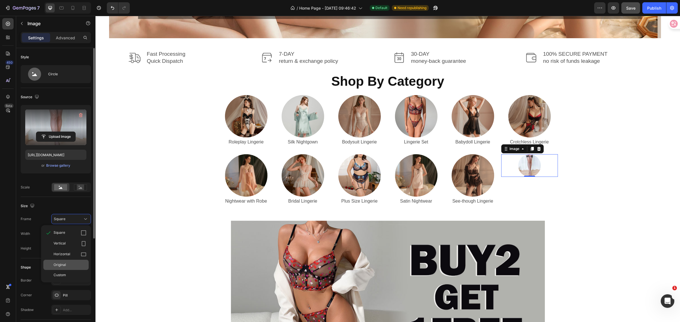
click at [63, 269] on div "Original" at bounding box center [65, 265] width 45 height 10
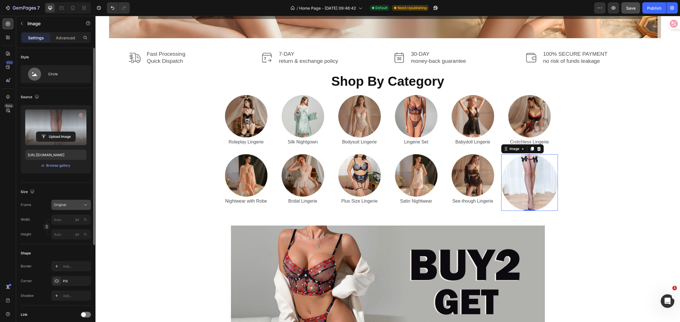
click at [78, 208] on div "Original" at bounding box center [68, 204] width 28 height 5
click at [67, 217] on div "Square" at bounding box center [70, 219] width 33 height 6
click at [68, 231] on input "px %" at bounding box center [71, 234] width 40 height 10
type input "1"
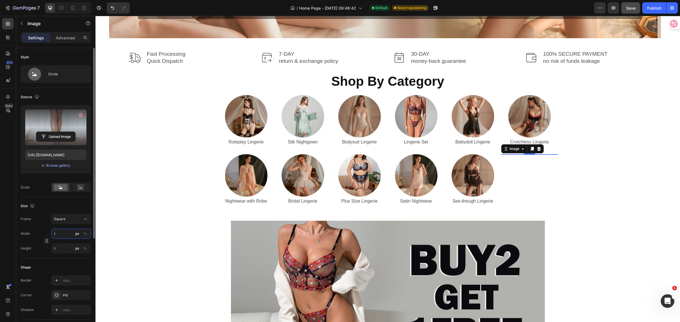
type input "15"
type input "150"
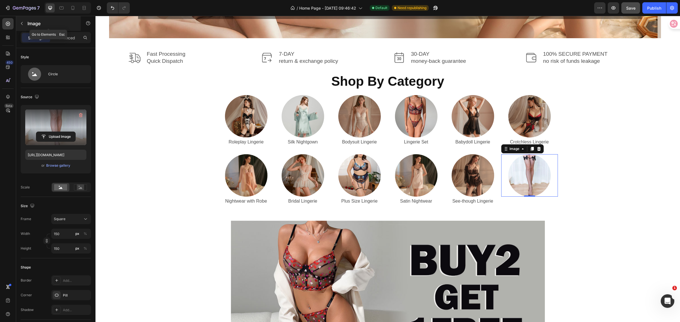
click at [22, 25] on icon "button" at bounding box center [22, 23] width 5 height 5
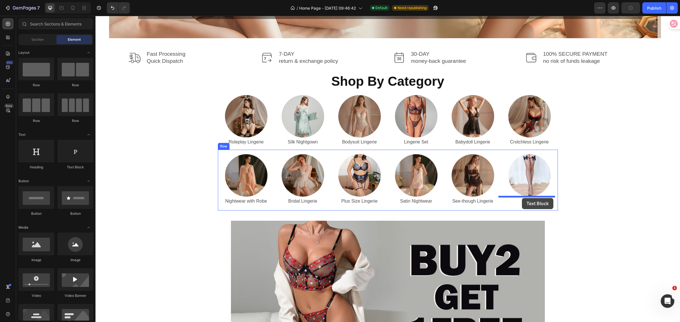
drag, startPoint x: 480, startPoint y: 192, endPoint x: 522, endPoint y: 198, distance: 41.9
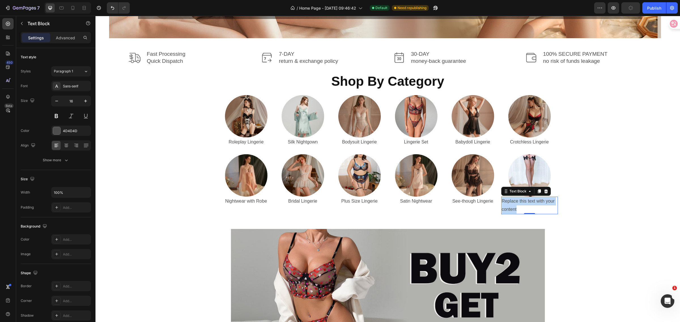
drag, startPoint x: 517, startPoint y: 210, endPoint x: 499, endPoint y: 201, distance: 19.9
click at [502, 201] on p "Replace this text with your content" at bounding box center [530, 205] width 56 height 16
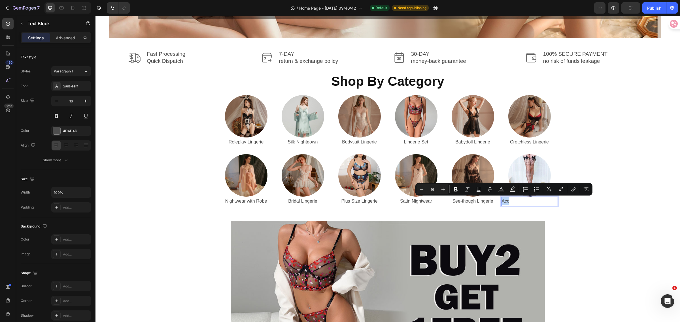
drag, startPoint x: 508, startPoint y: 201, endPoint x: 498, endPoint y: 202, distance: 10.2
click at [498, 202] on div "Image Nightwear with Robe Text Block Image Bridal Lingerie Text Block Image Plu…" at bounding box center [388, 180] width 340 height 61
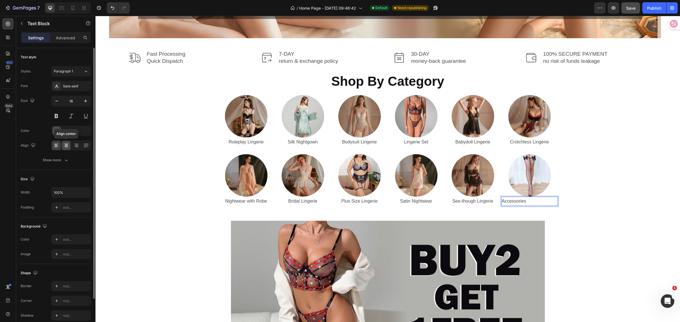
click at [69, 144] on div at bounding box center [66, 145] width 9 height 9
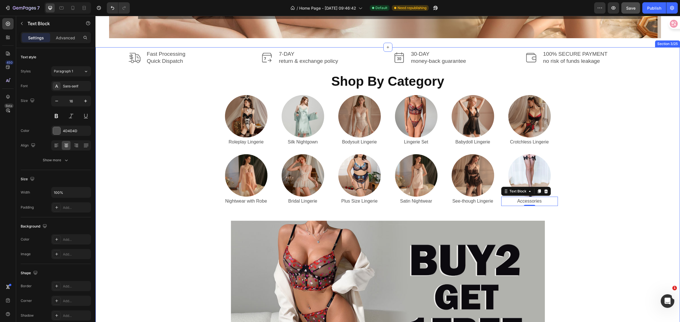
click at [622, 163] on div "Image Fast Processing Quick Dispatch Text Block Row Image 7-DAY return & exchan…" at bounding box center [388, 238] width 576 height 377
